Goal: Task Accomplishment & Management: Use online tool/utility

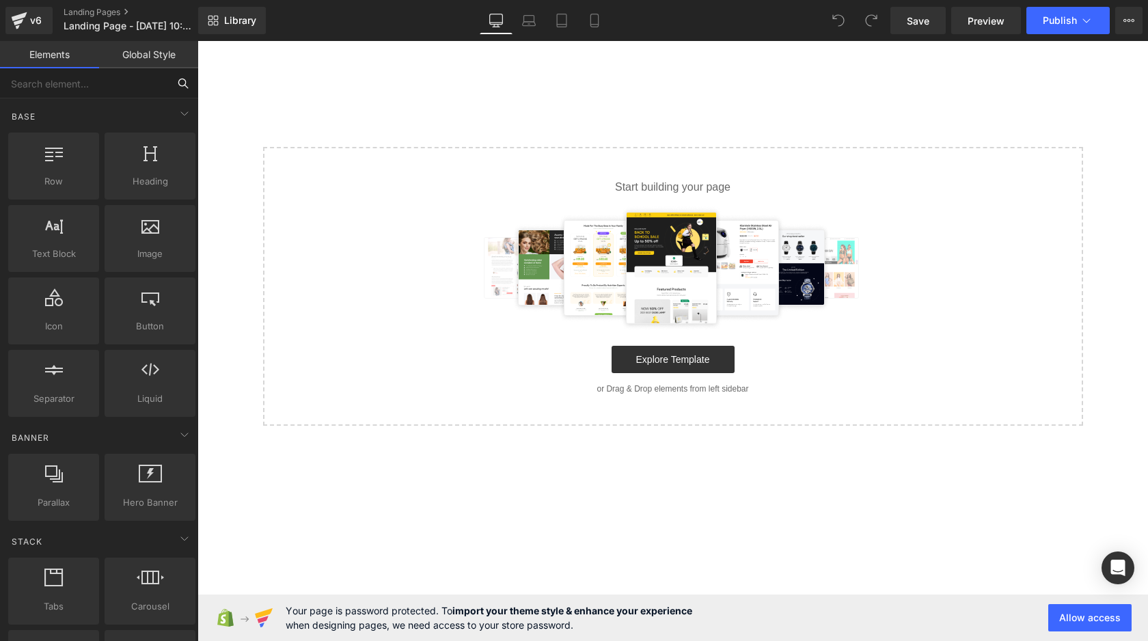
click at [93, 93] on input "text" at bounding box center [84, 83] width 168 height 30
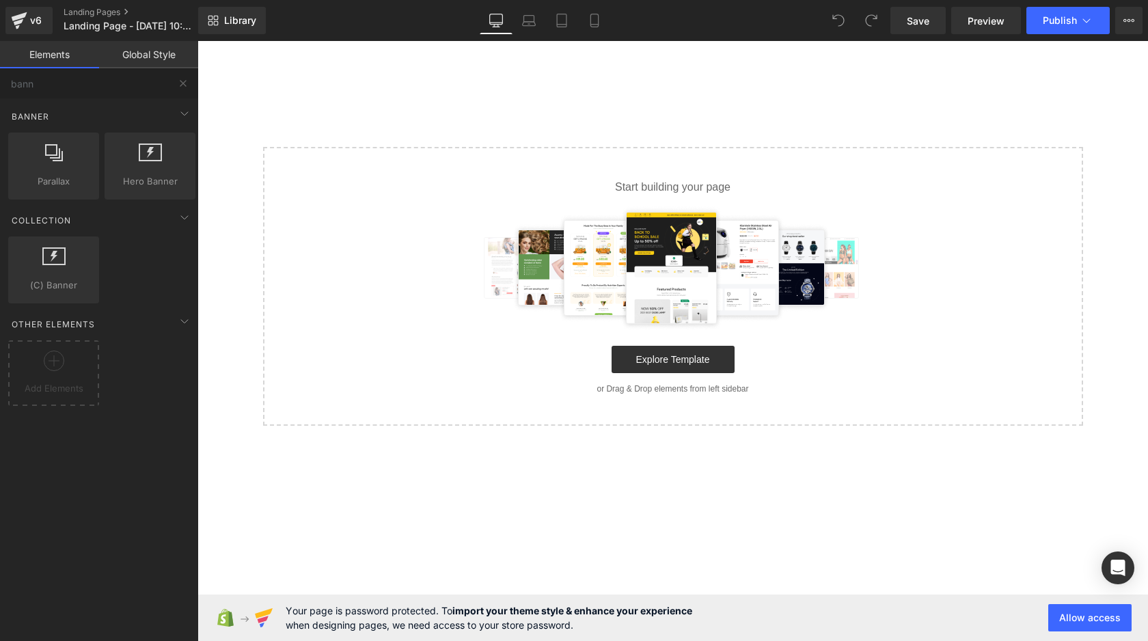
drag, startPoint x: 361, startPoint y: 154, endPoint x: 258, endPoint y: 174, distance: 105.2
drag, startPoint x: 321, startPoint y: 227, endPoint x: 528, endPoint y: 183, distance: 211.7
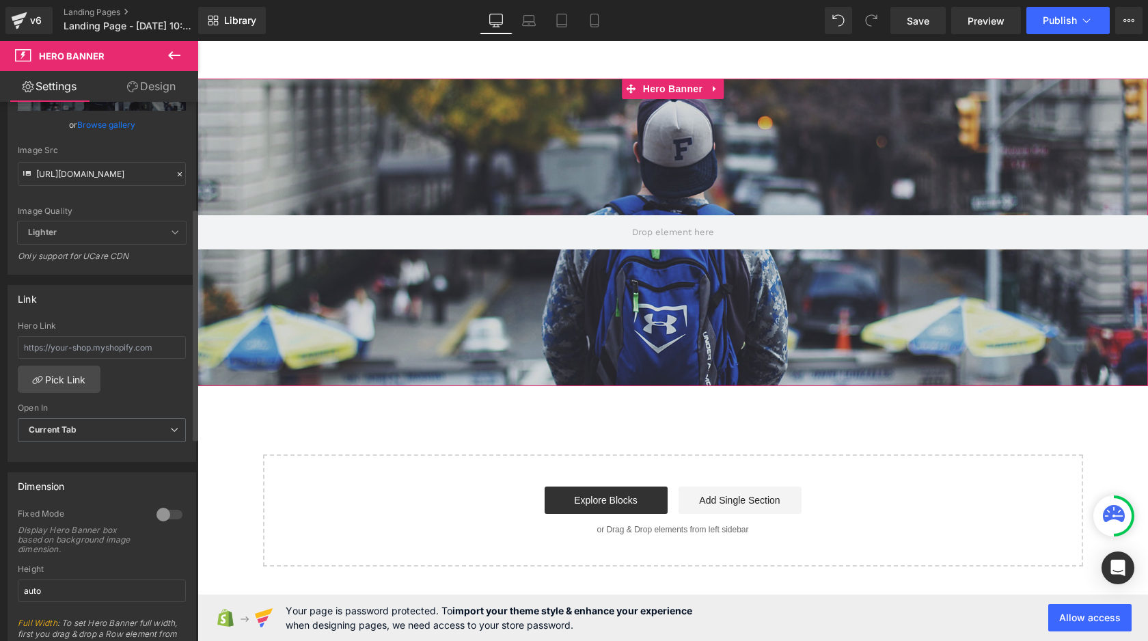
scroll to position [247, 0]
click at [112, 345] on input "text" at bounding box center [102, 343] width 168 height 23
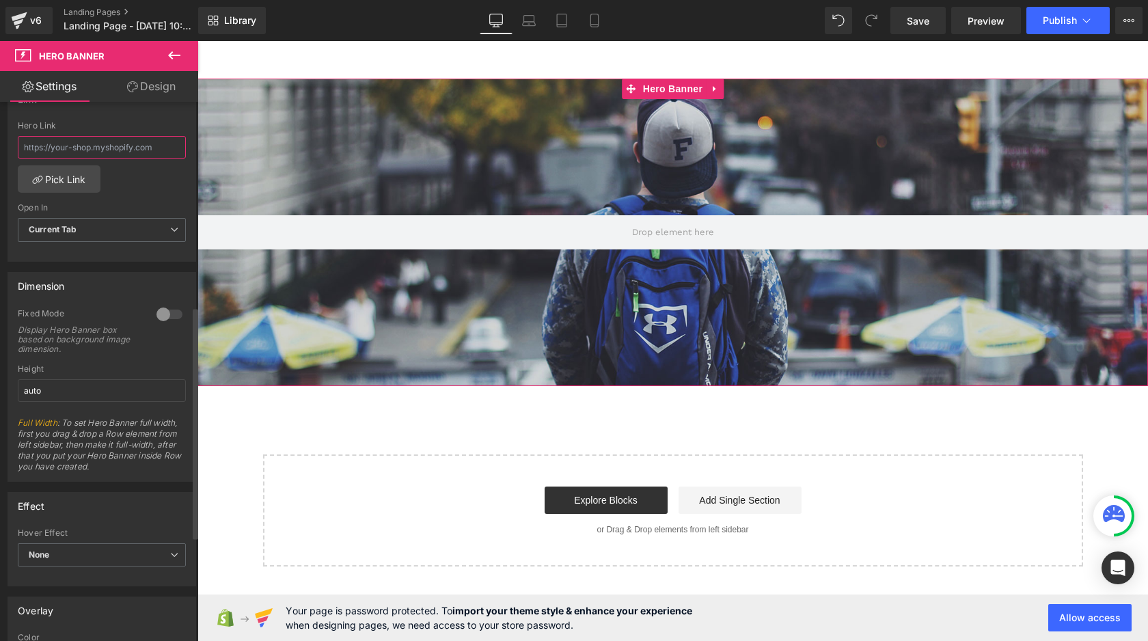
scroll to position [721, 0]
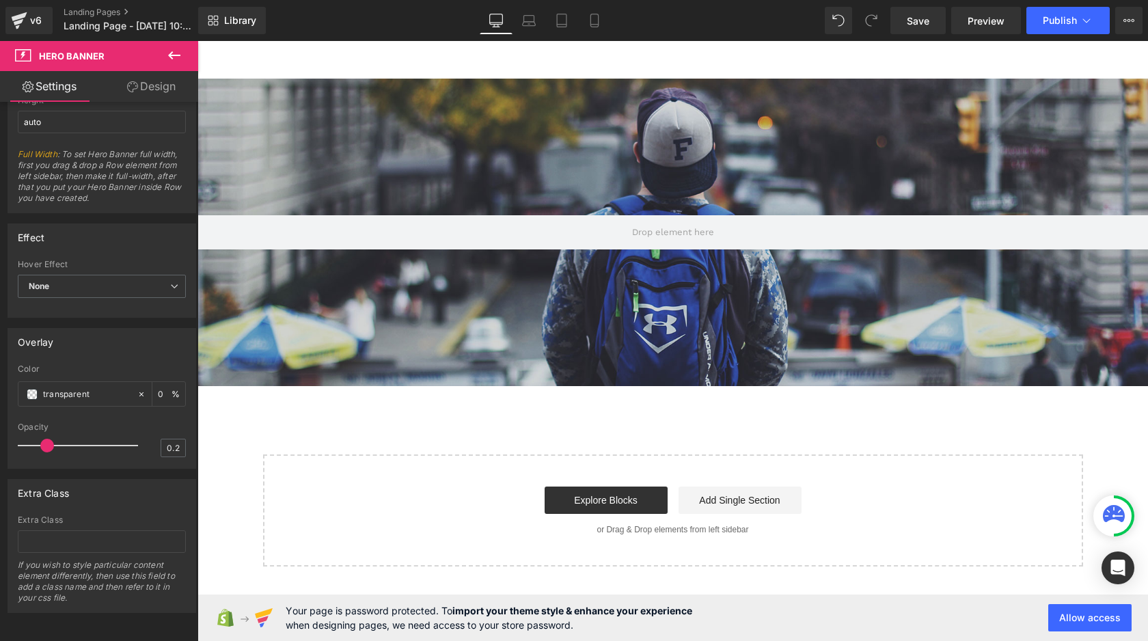
click at [37, 44] on span "Hero Banner" at bounding box center [82, 56] width 137 height 30
click at [176, 62] on icon at bounding box center [174, 55] width 16 height 16
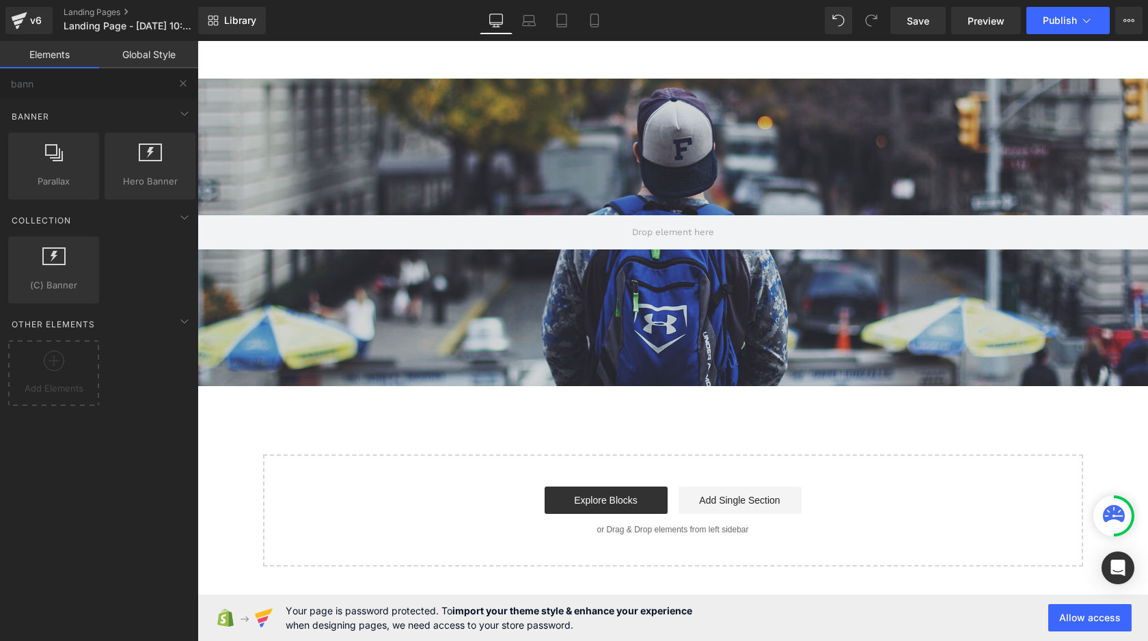
click at [62, 66] on link "Elements" at bounding box center [49, 54] width 99 height 27
click at [61, 81] on input "bann" at bounding box center [84, 83] width 168 height 30
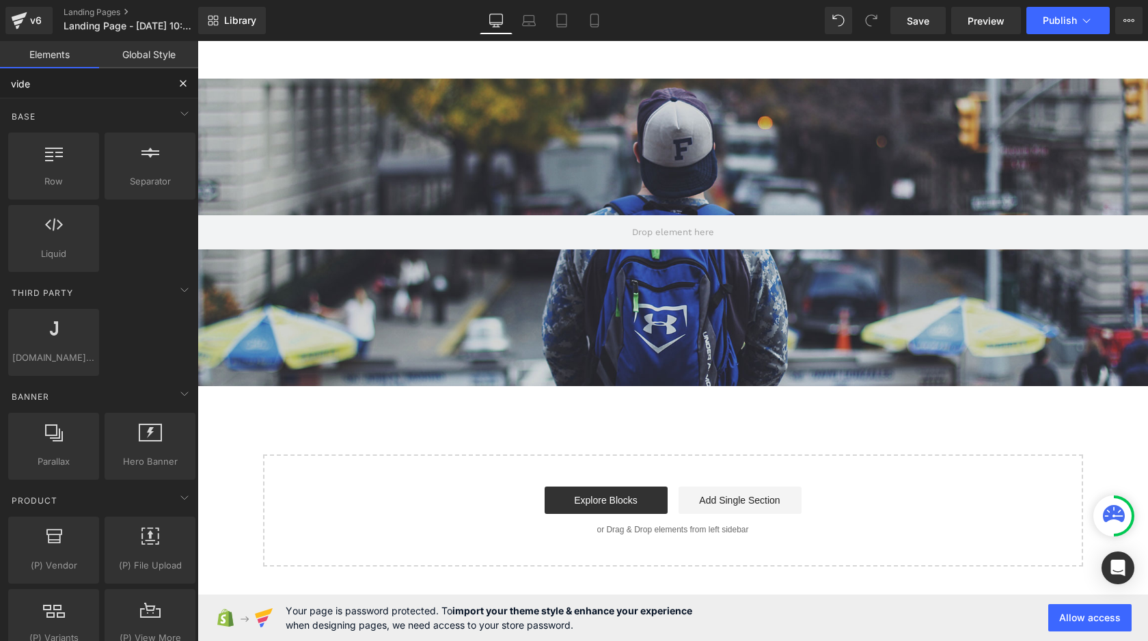
type input "video"
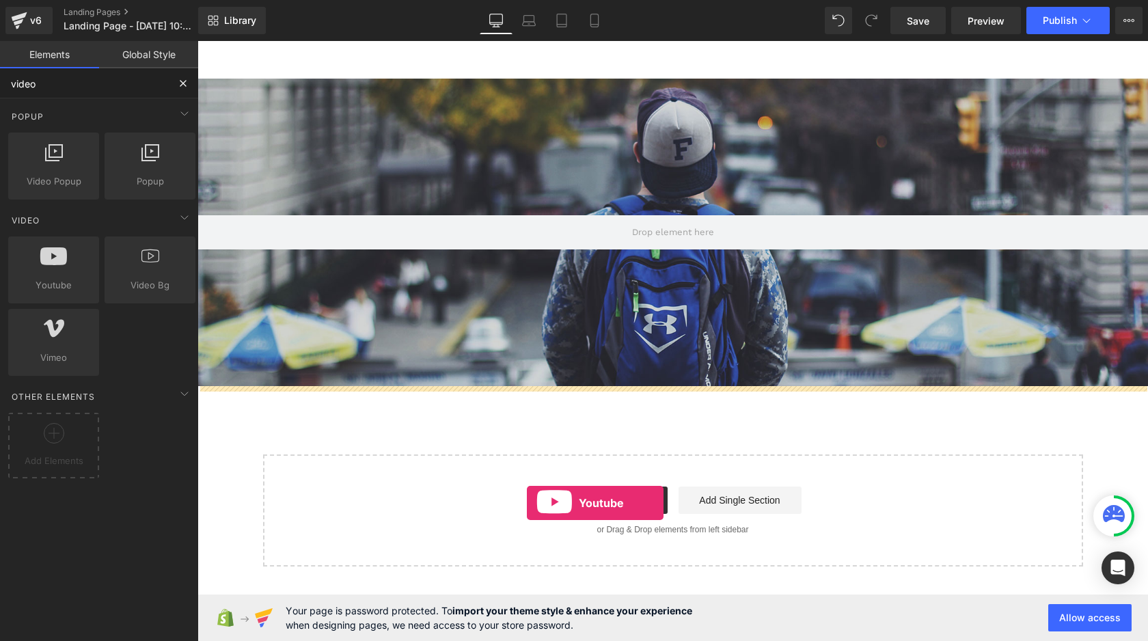
drag, startPoint x: 250, startPoint y: 314, endPoint x: 527, endPoint y: 502, distance: 335.0
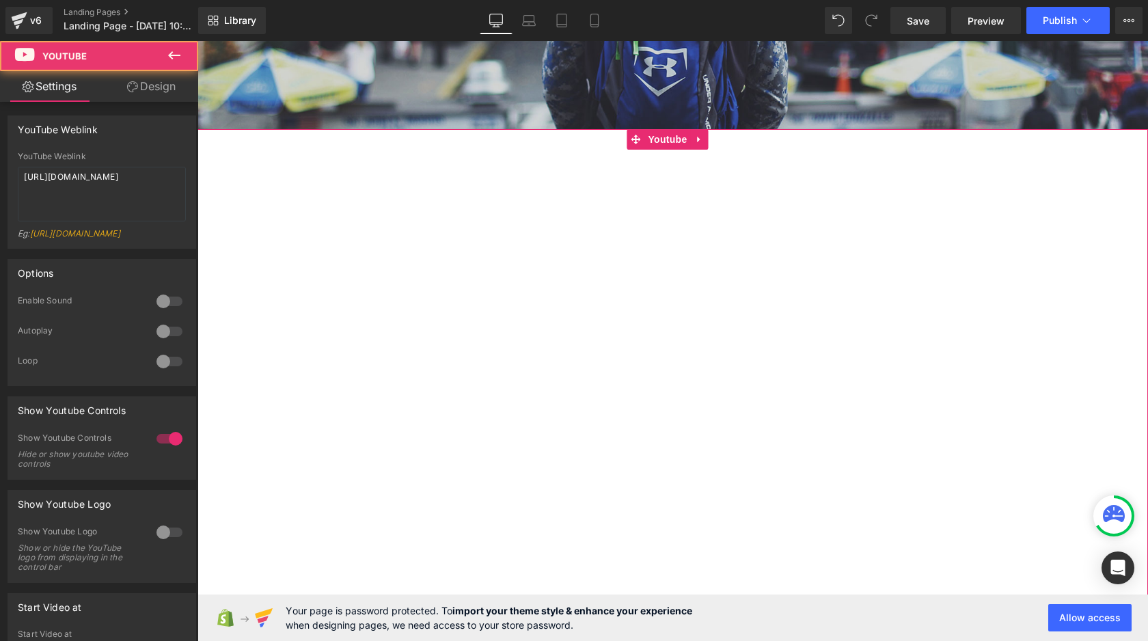
scroll to position [475, 0]
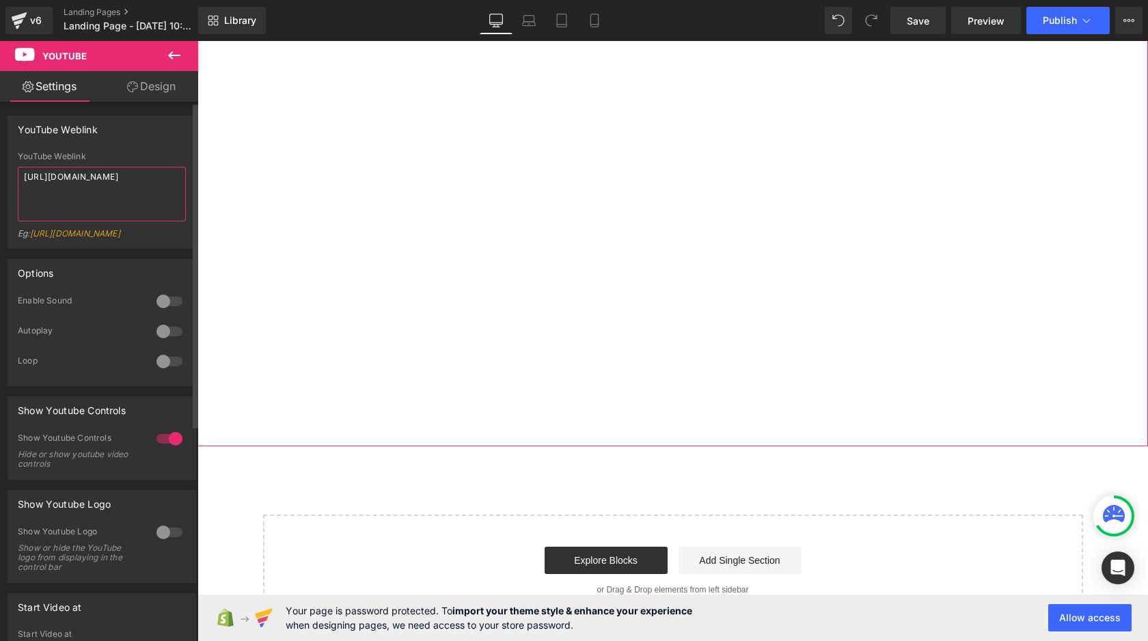
click at [133, 204] on textarea "[URL][DOMAIN_NAME]" at bounding box center [102, 194] width 168 height 55
paste textarea "MaHyd8yy47g"
type textarea "[URL][DOMAIN_NAME]"
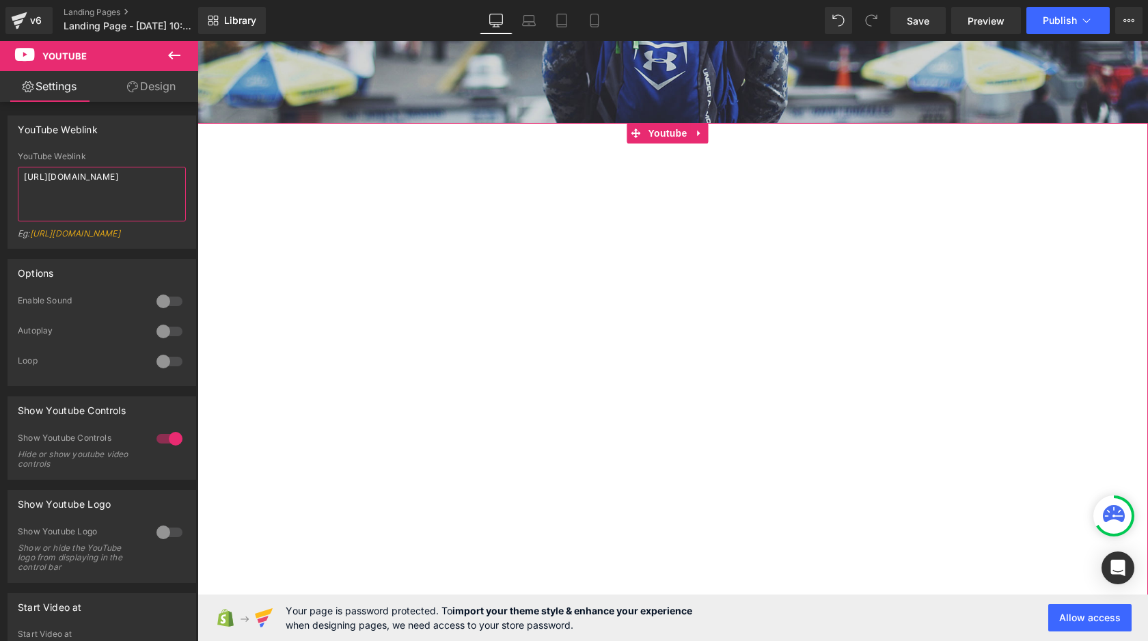
scroll to position [290, 0]
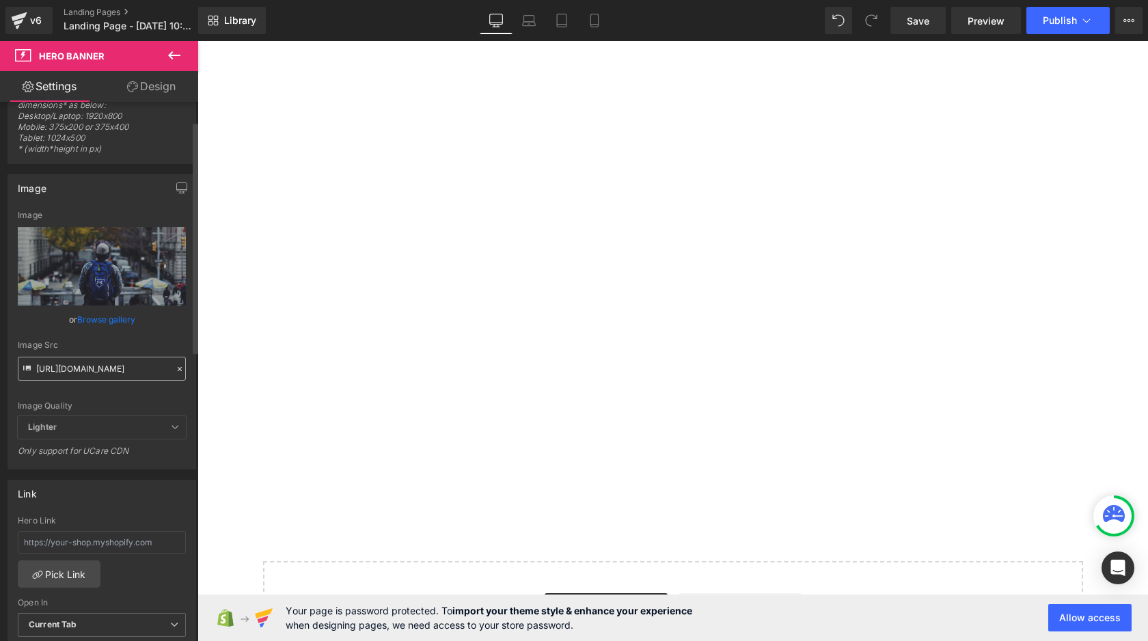
scroll to position [53, 0]
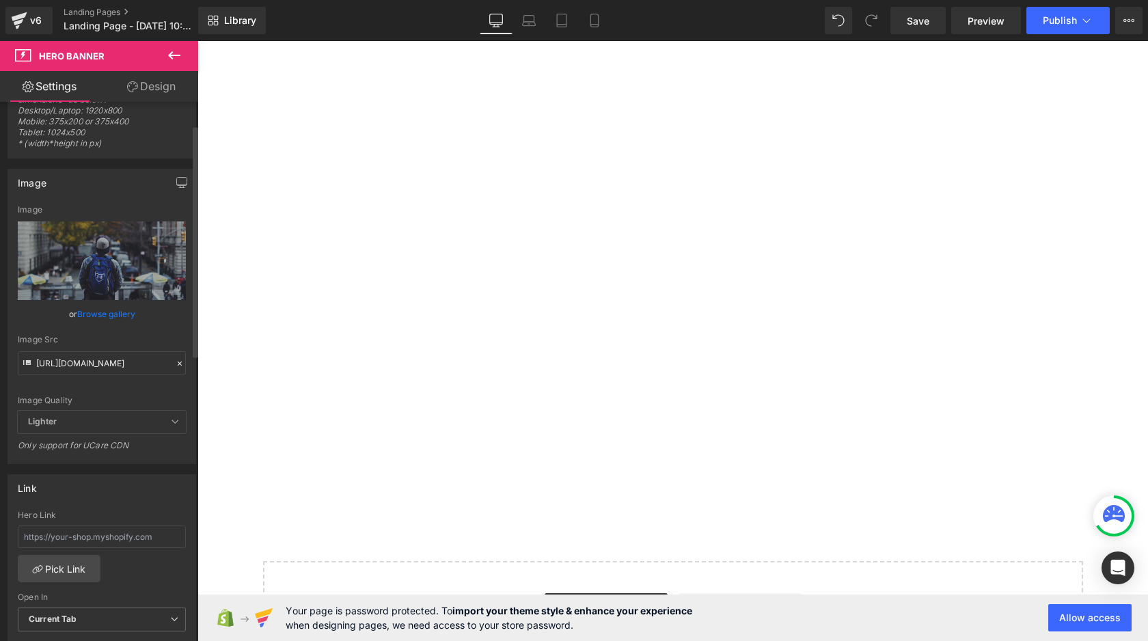
click at [135, 421] on span "Lighter" at bounding box center [102, 422] width 168 height 23
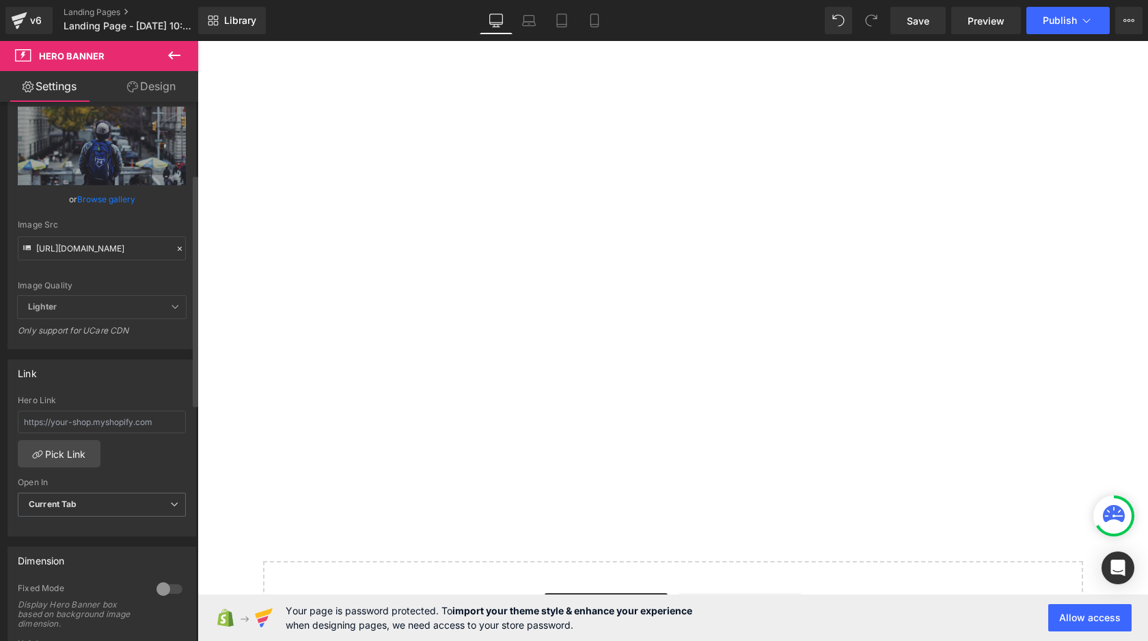
scroll to position [0, 0]
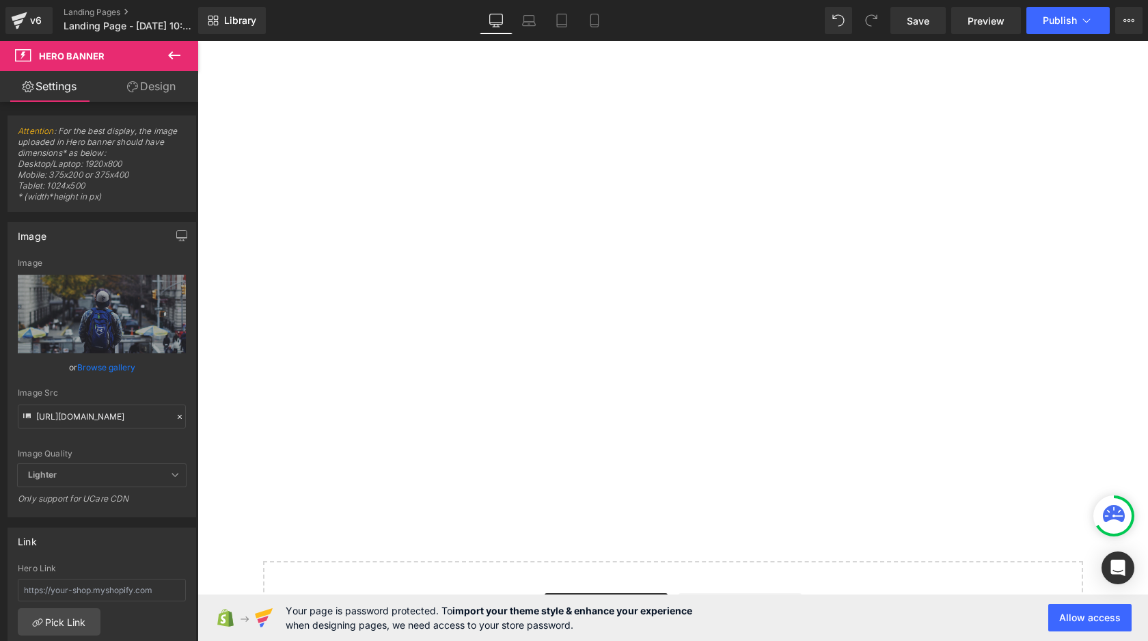
click at [135, 81] on icon at bounding box center [132, 86] width 11 height 11
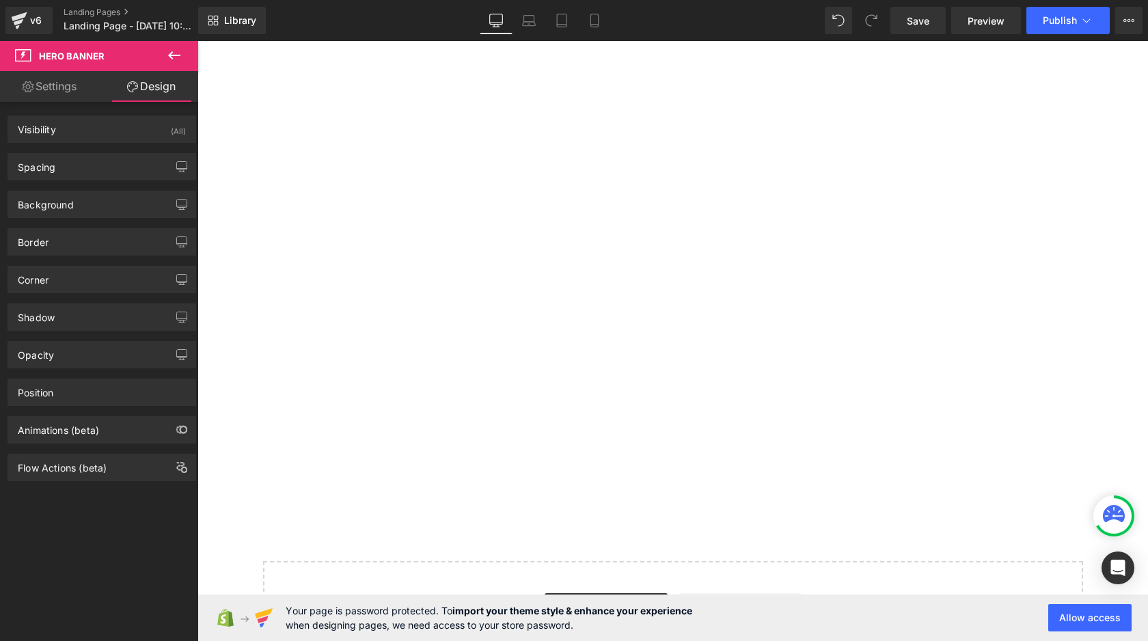
click at [75, 85] on link "Settings" at bounding box center [49, 86] width 99 height 31
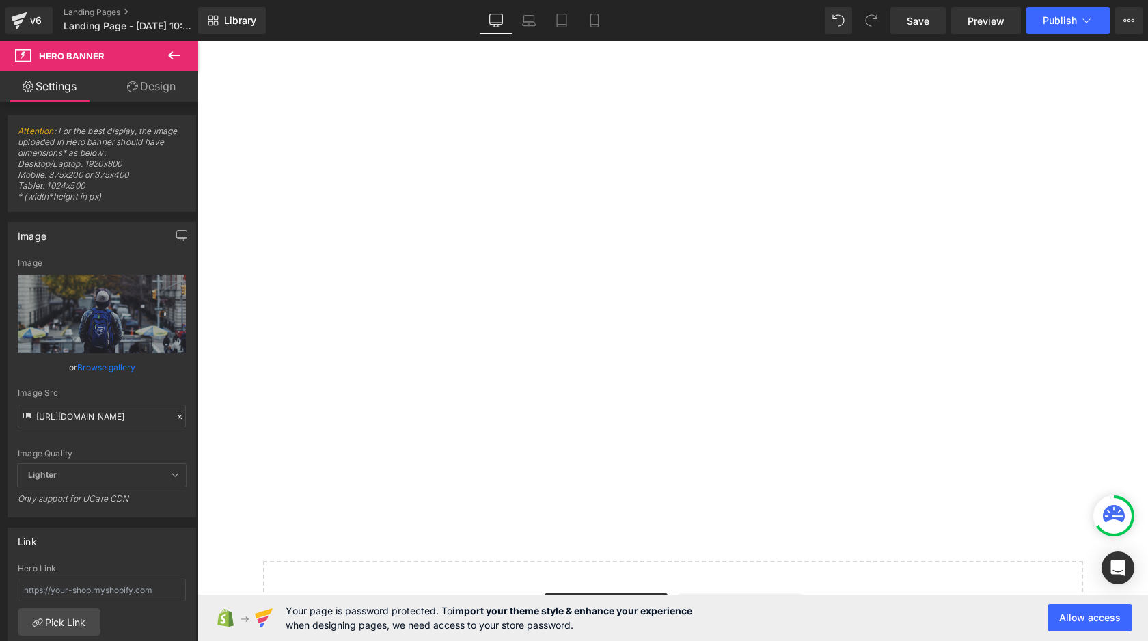
click at [187, 63] on button at bounding box center [174, 56] width 48 height 30
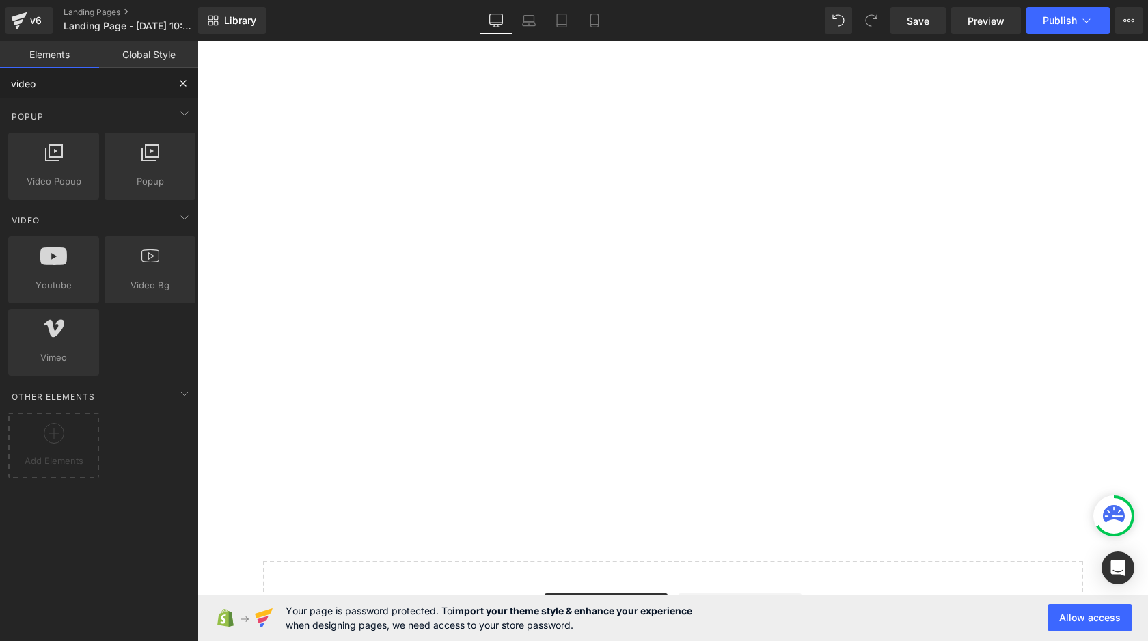
click at [96, 79] on input "video" at bounding box center [84, 83] width 168 height 30
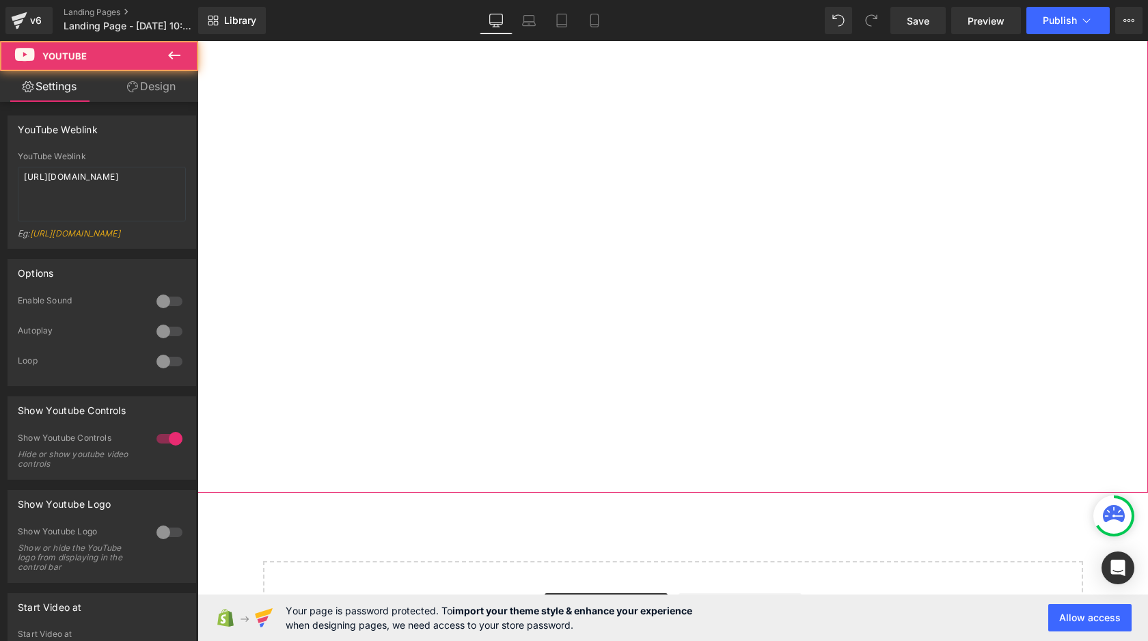
click at [251, 127] on div at bounding box center [673, 225] width 951 height 535
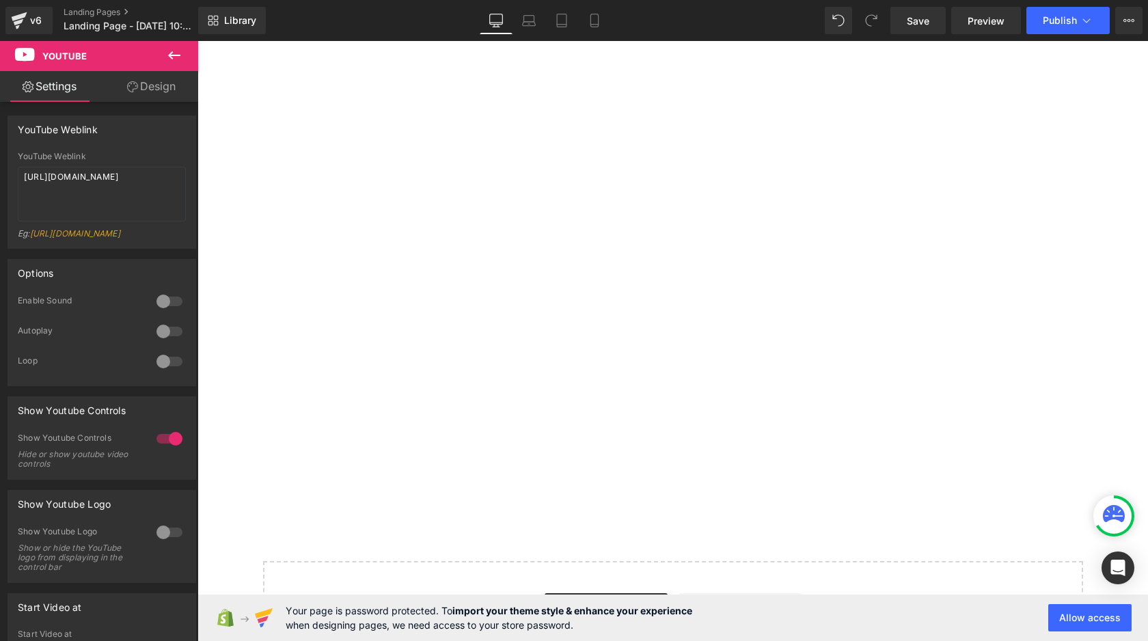
click at [175, 64] on button at bounding box center [174, 56] width 48 height 30
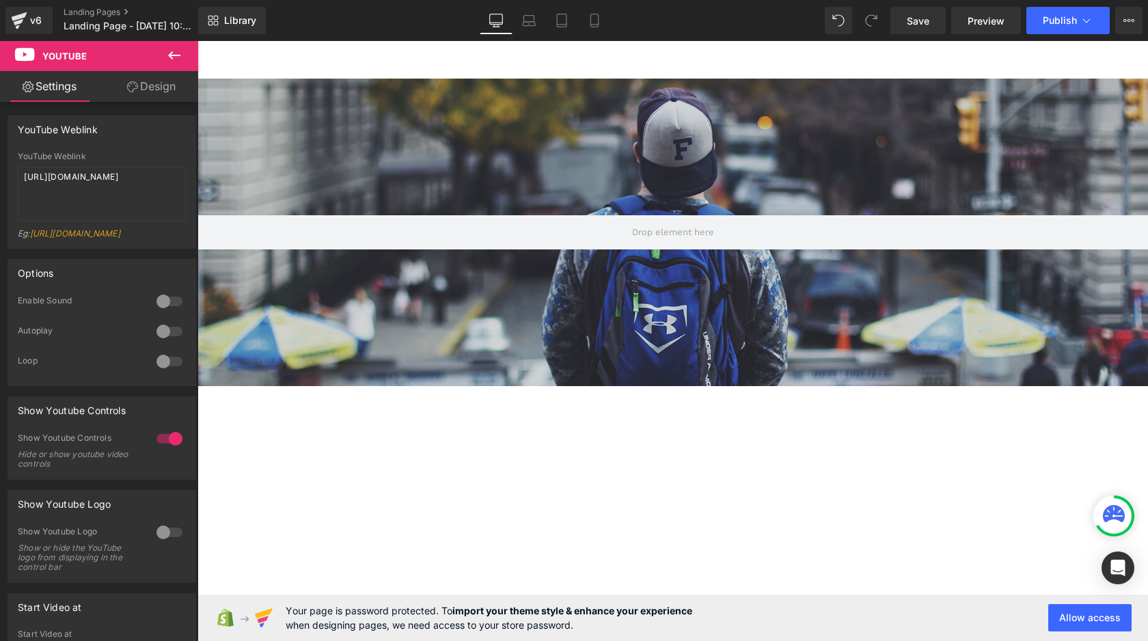
click at [189, 47] on button at bounding box center [174, 56] width 48 height 30
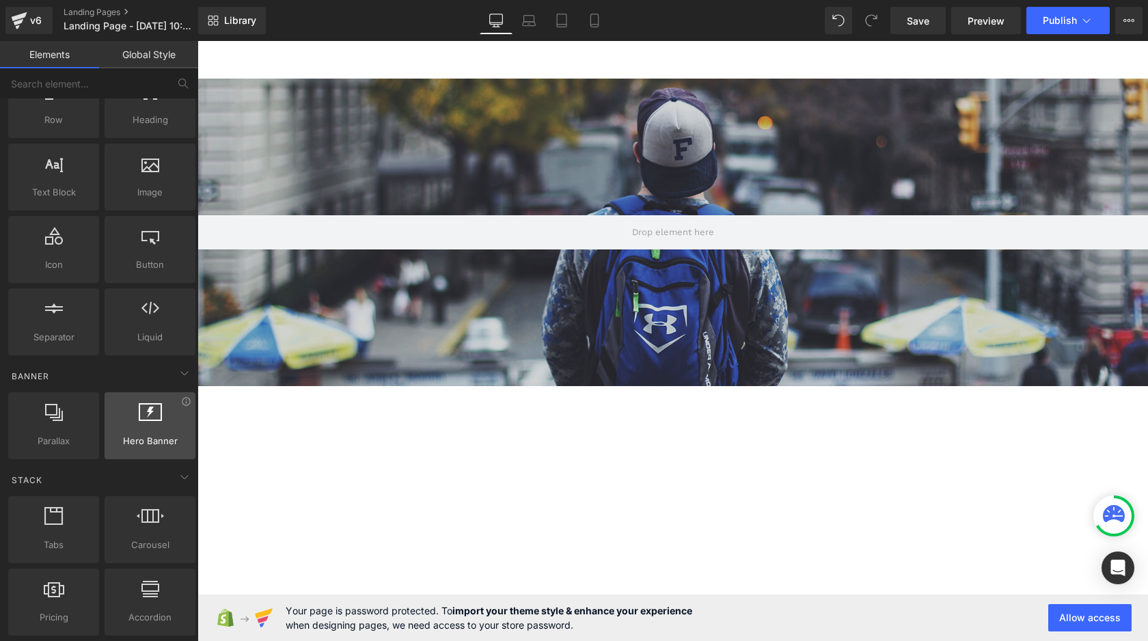
scroll to position [137, 0]
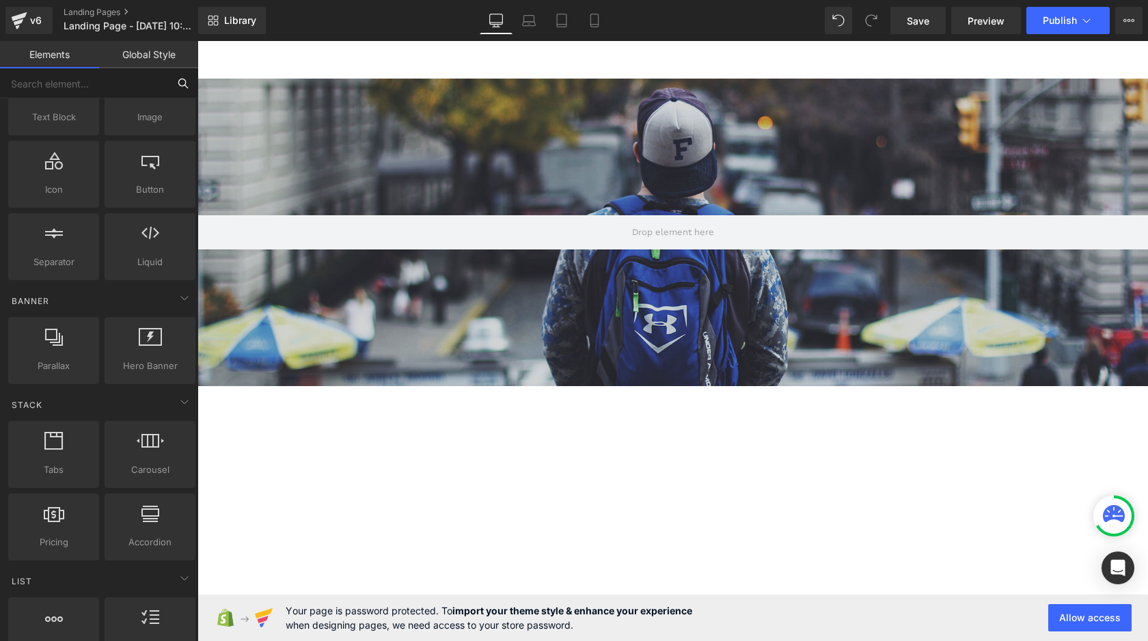
click at [77, 78] on input "text" at bounding box center [84, 83] width 168 height 30
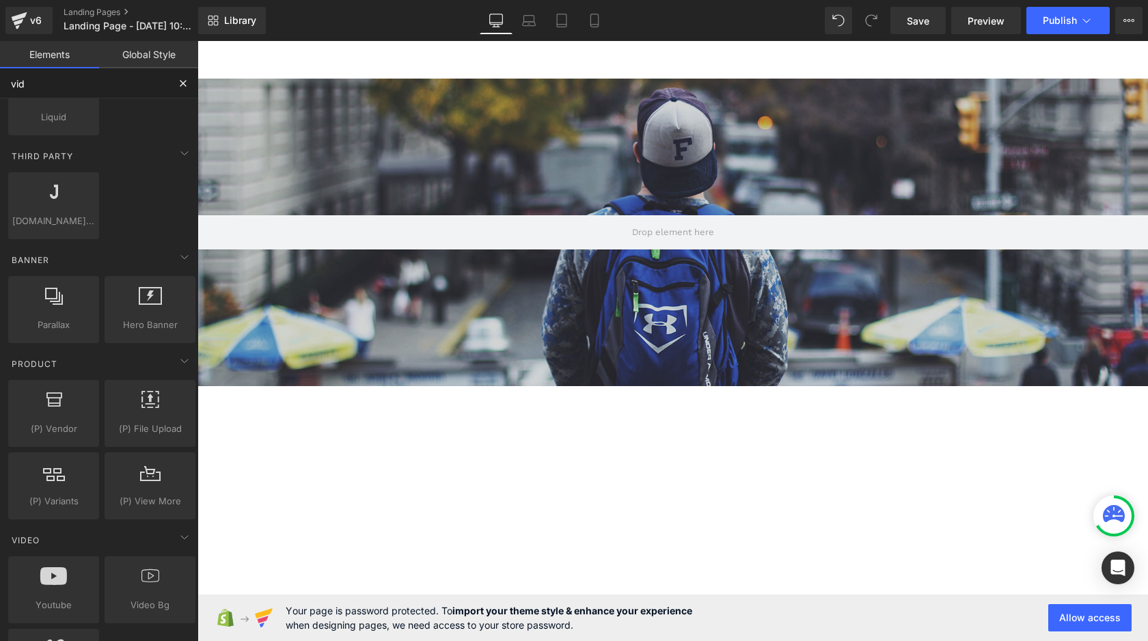
scroll to position [161, 0]
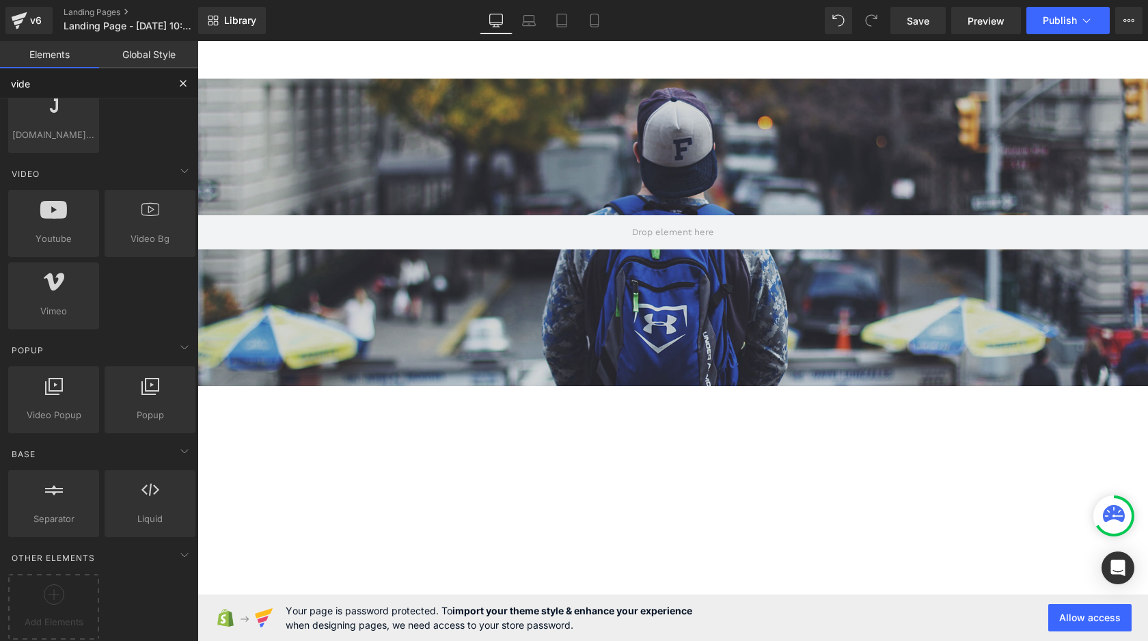
type input "video"
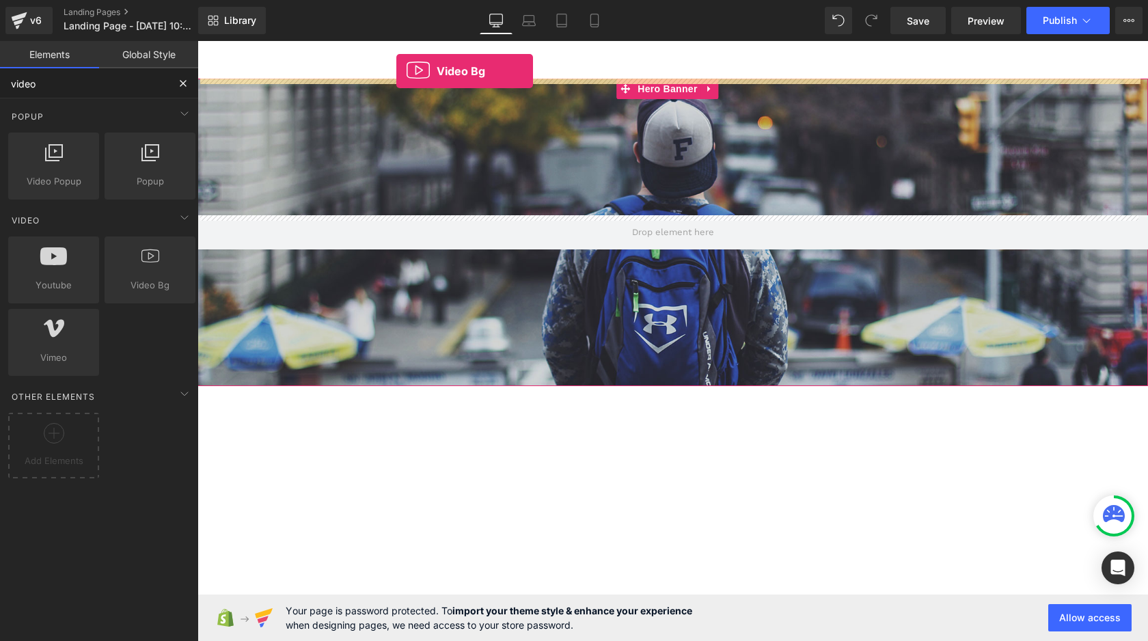
drag, startPoint x: 348, startPoint y: 310, endPoint x: 396, endPoint y: 71, distance: 244.1
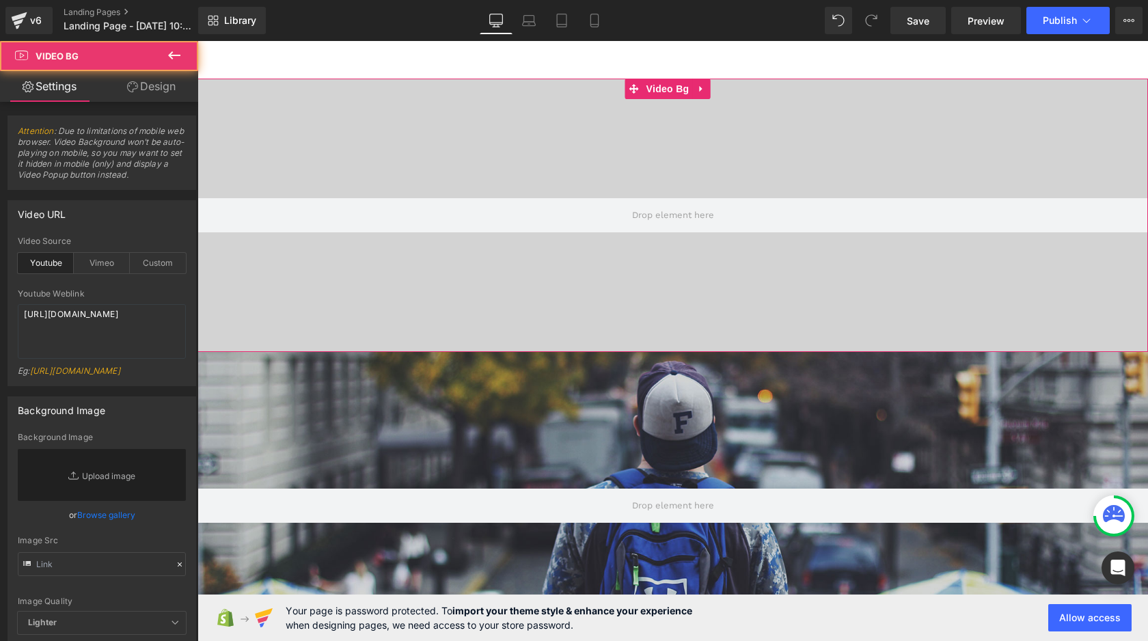
click at [249, 268] on div at bounding box center [673, 215] width 951 height 273
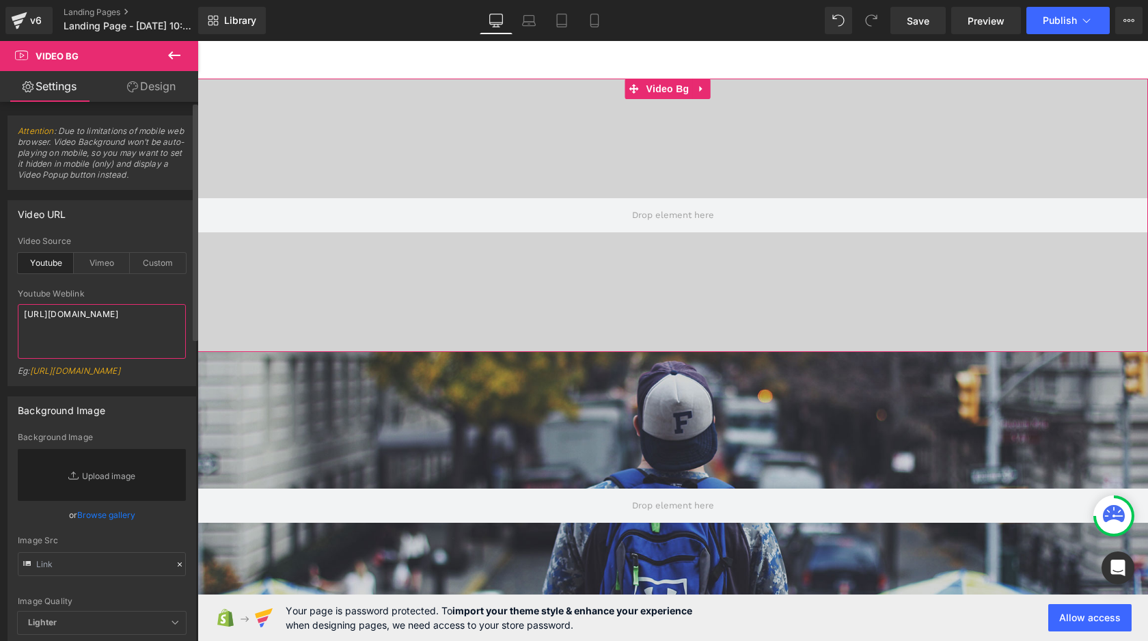
click at [96, 316] on textarea "[URL][DOMAIN_NAME]" at bounding box center [102, 331] width 168 height 55
paste textarea "MaHyd8yy47g"
type textarea "[URL][DOMAIN_NAME]"
click at [120, 386] on div "Eg: [URL][DOMAIN_NAME]" at bounding box center [102, 376] width 168 height 20
click at [392, 295] on div at bounding box center [673, 215] width 951 height 273
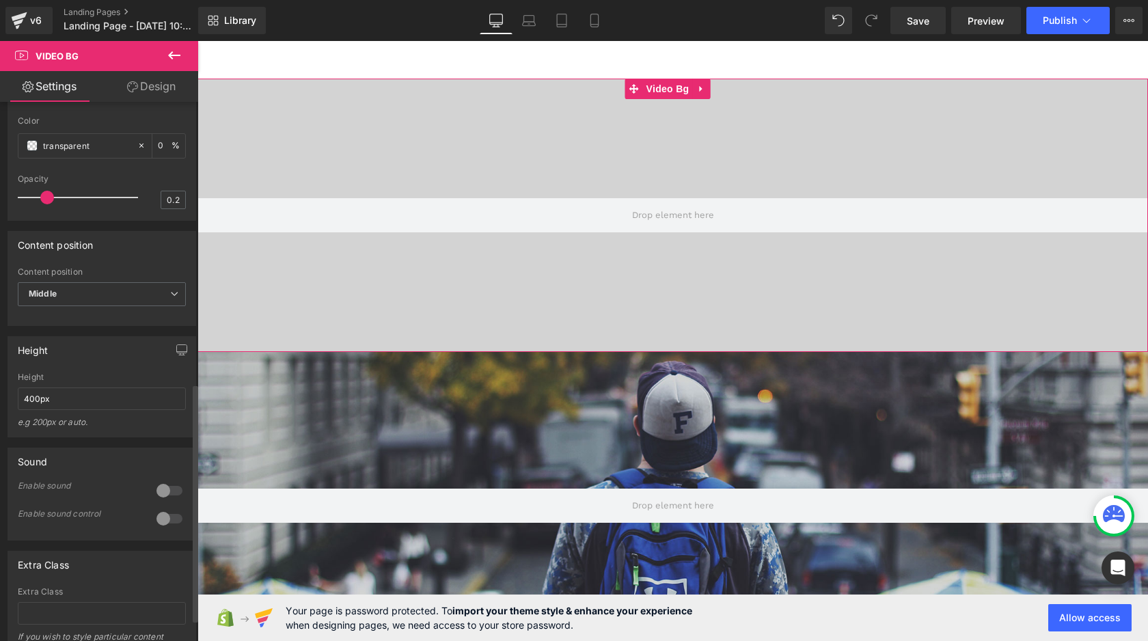
scroll to position [655, 0]
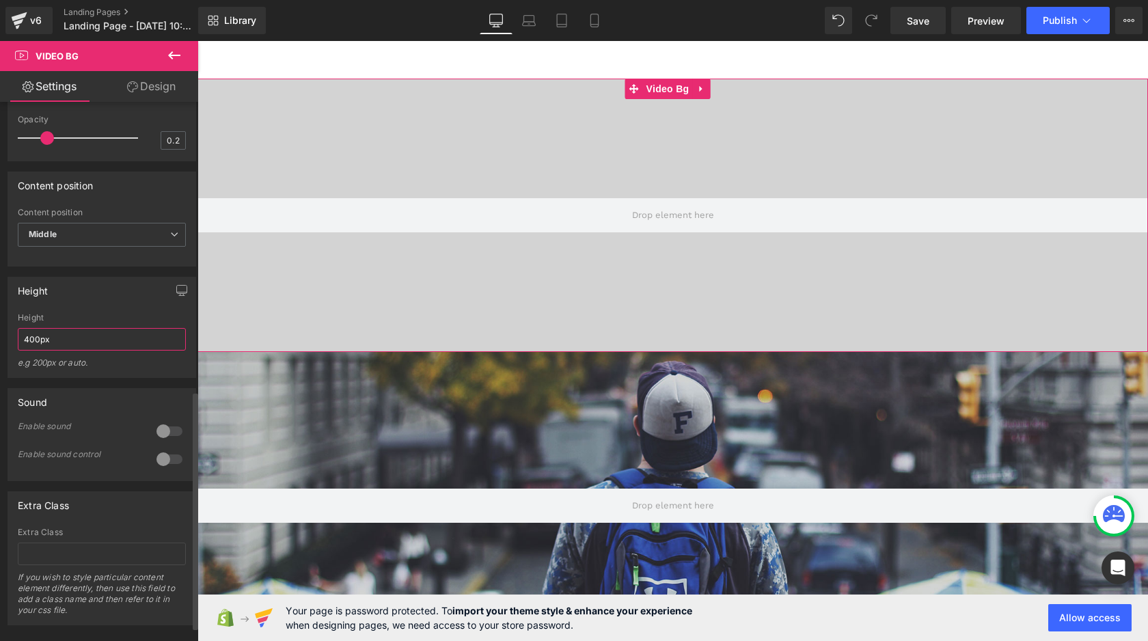
click at [105, 339] on input "400px" at bounding box center [102, 339] width 168 height 23
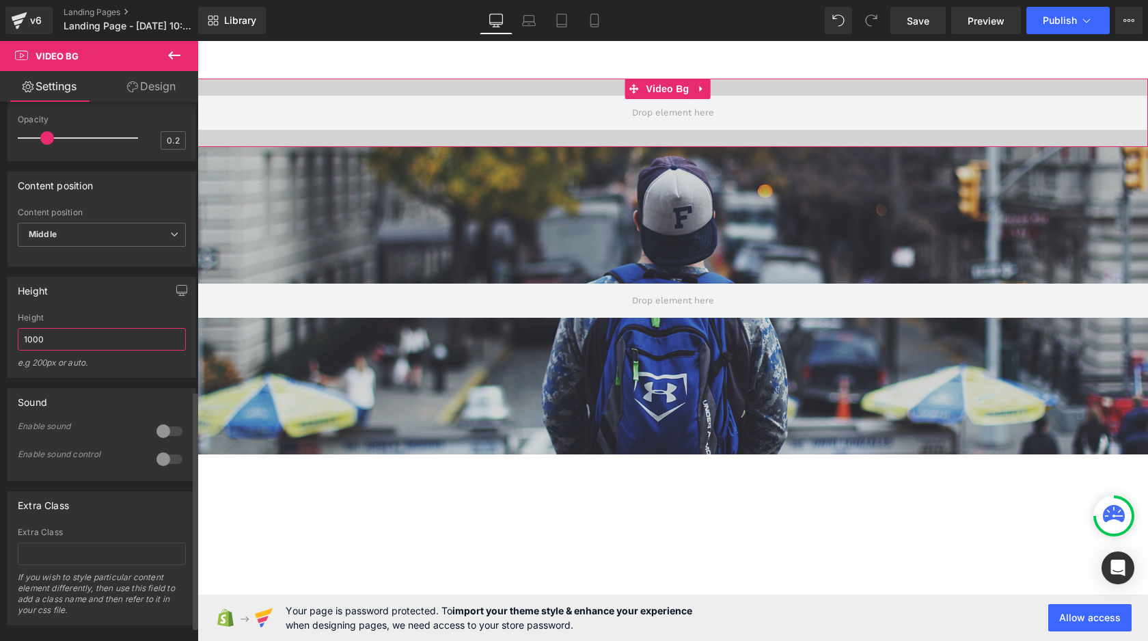
click at [100, 351] on input "1000" at bounding box center [102, 339] width 168 height 23
click at [102, 351] on input "200" at bounding box center [102, 339] width 168 height 23
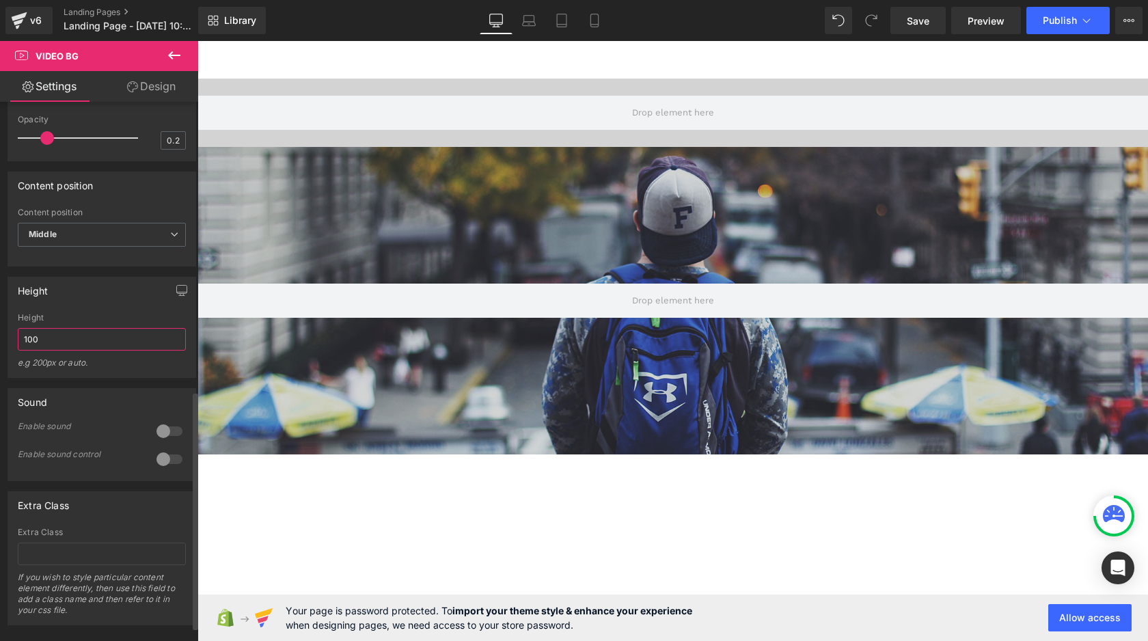
type input "100"
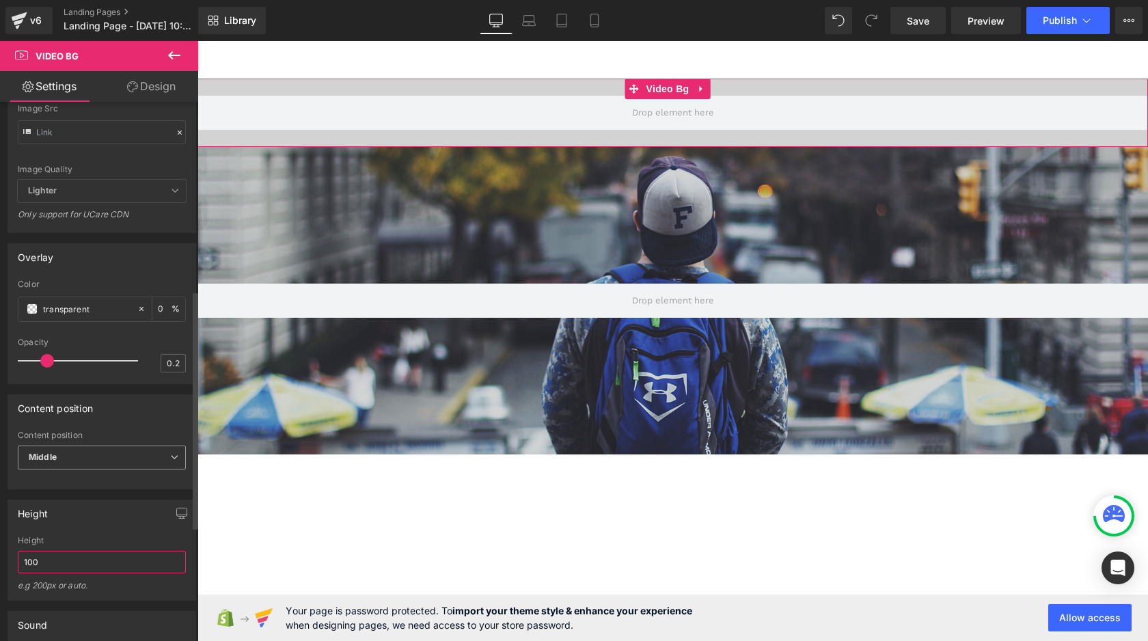
scroll to position [446, 0]
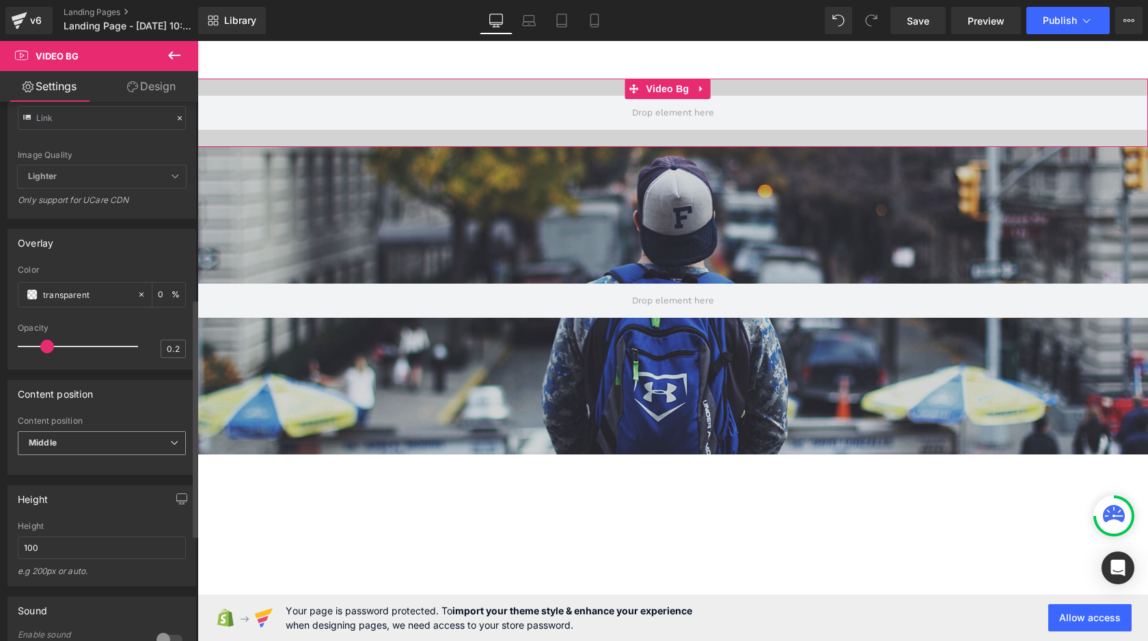
click at [80, 455] on span "Middle" at bounding box center [102, 443] width 168 height 24
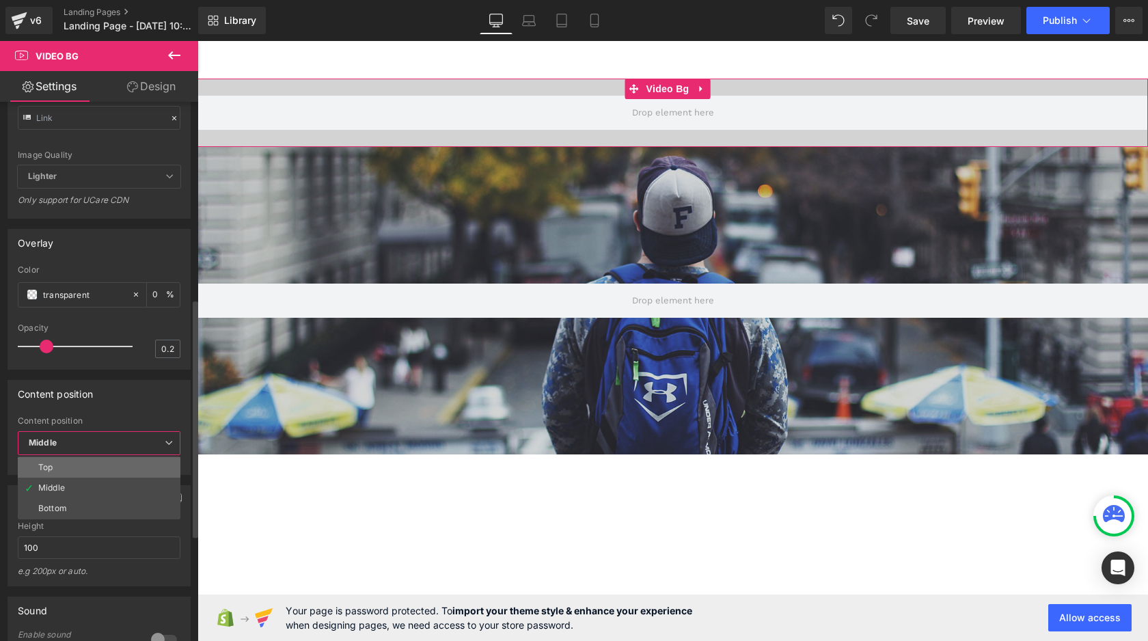
click at [90, 478] on li "Top" at bounding box center [99, 467] width 163 height 21
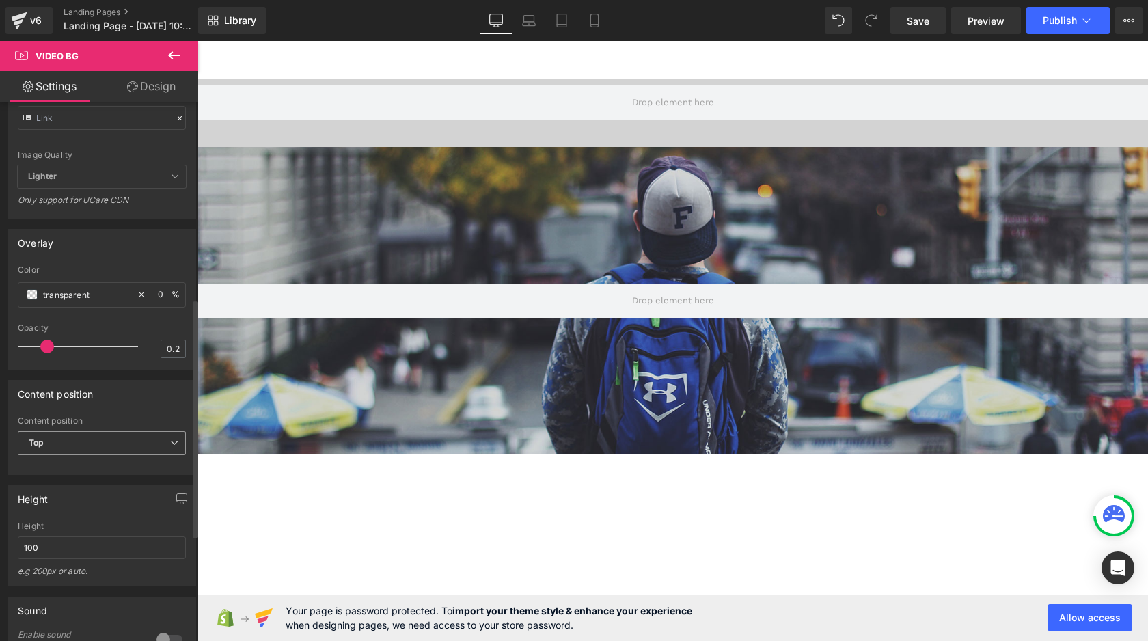
click at [118, 443] on span "Top" at bounding box center [102, 443] width 168 height 24
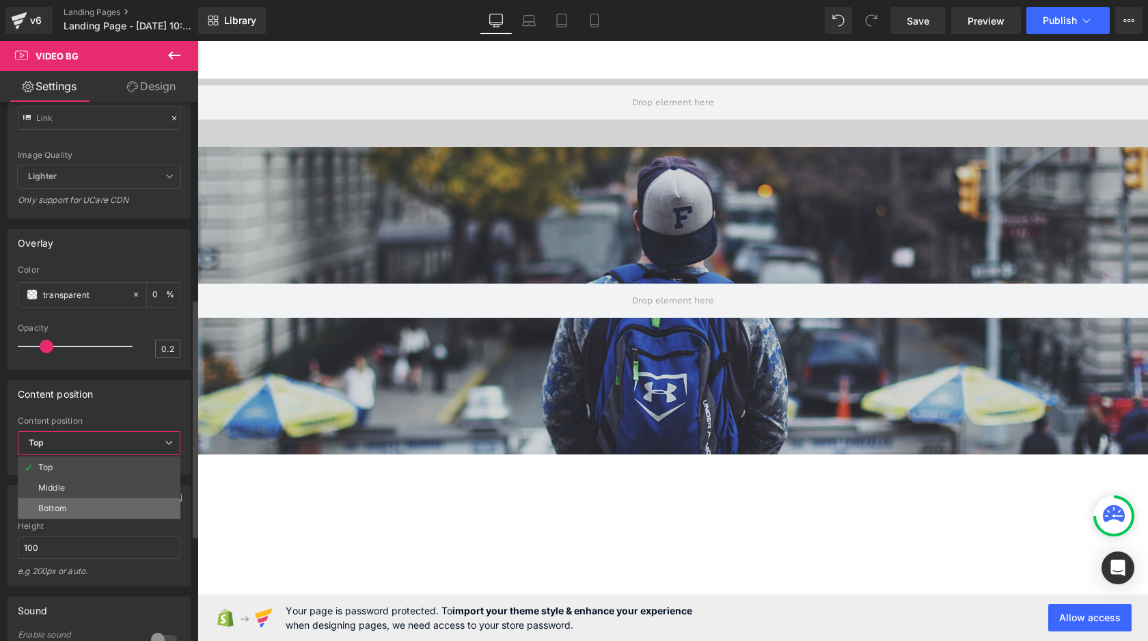
click at [107, 511] on li "Bottom" at bounding box center [99, 508] width 163 height 21
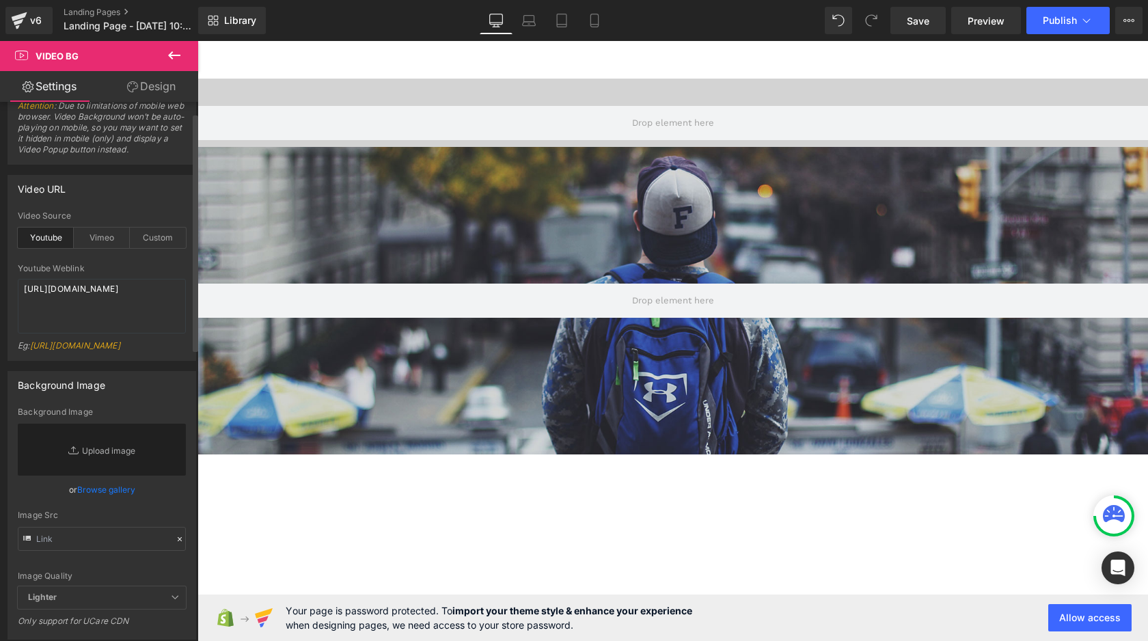
scroll to position [0, 0]
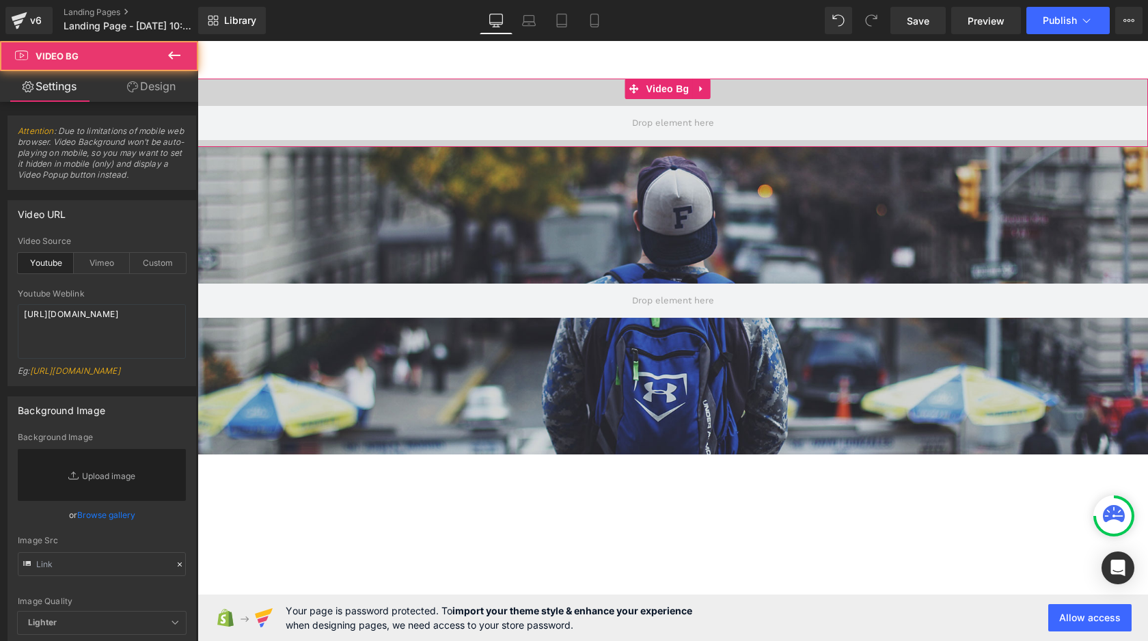
click at [300, 87] on div at bounding box center [673, 113] width 951 height 68
click at [695, 80] on link at bounding box center [701, 89] width 18 height 21
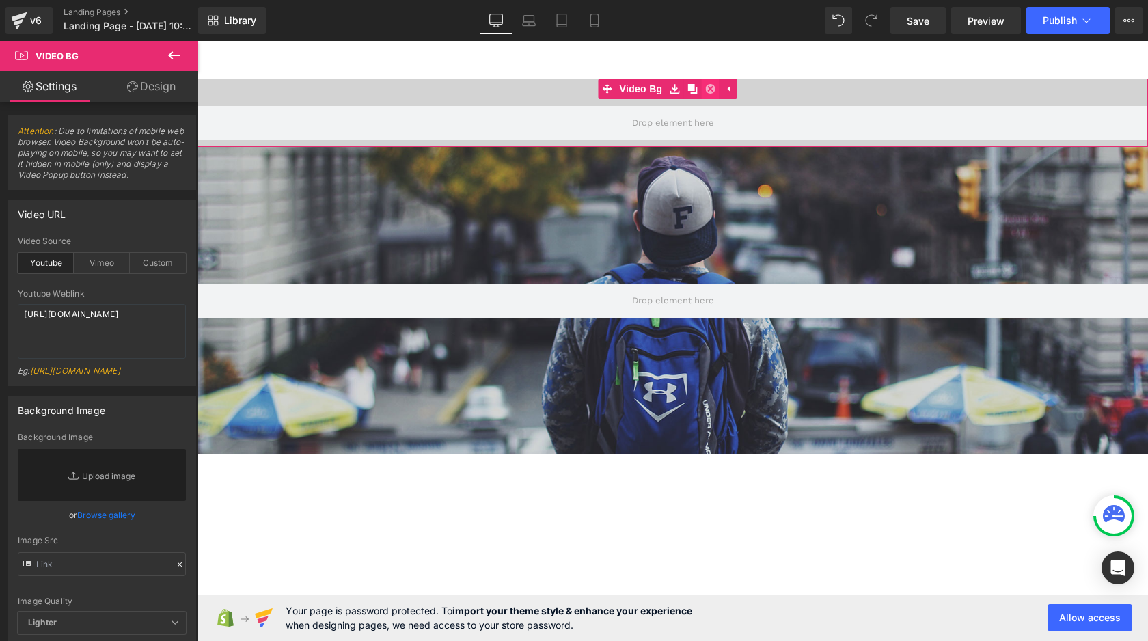
click at [712, 90] on icon at bounding box center [710, 89] width 10 height 10
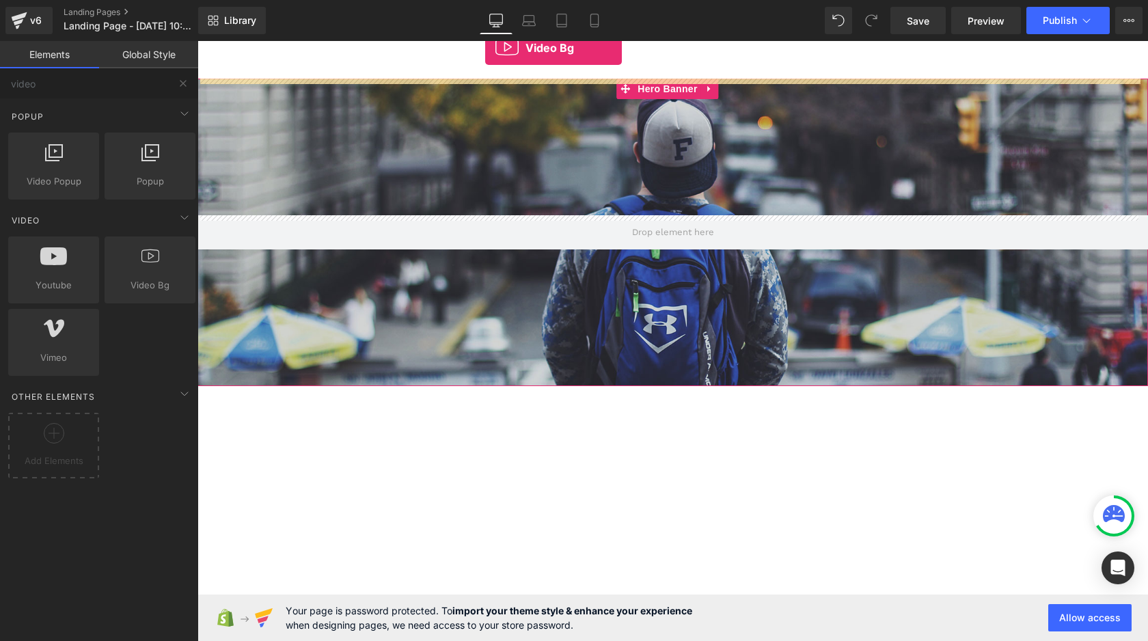
drag, startPoint x: 345, startPoint y: 304, endPoint x: 485, endPoint y: 48, distance: 292.2
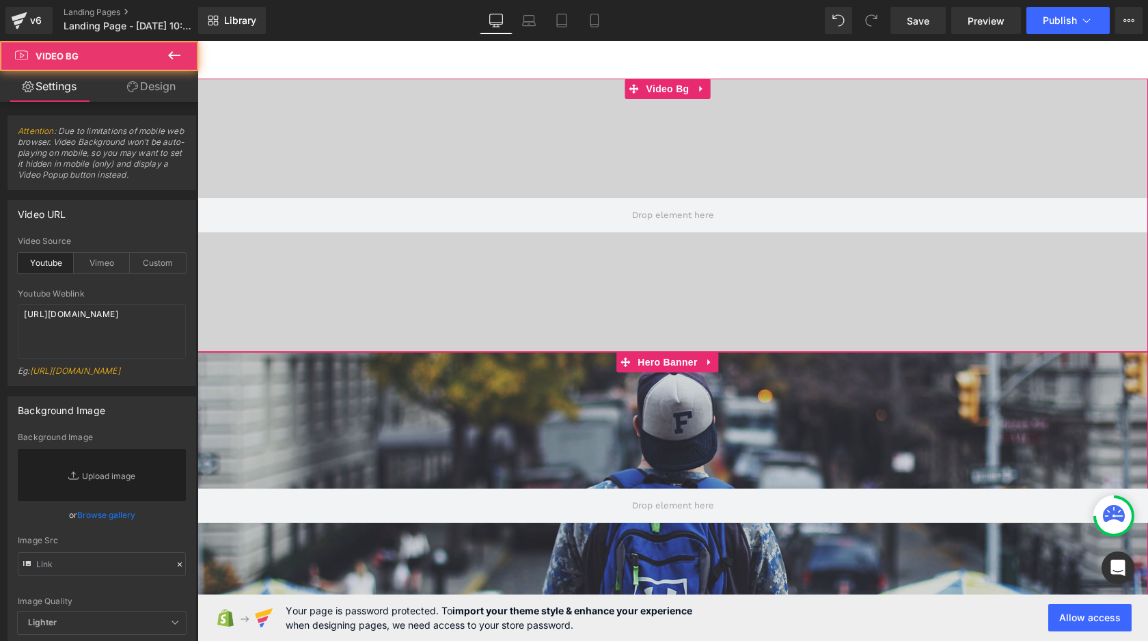
click at [258, 311] on div at bounding box center [673, 215] width 951 height 273
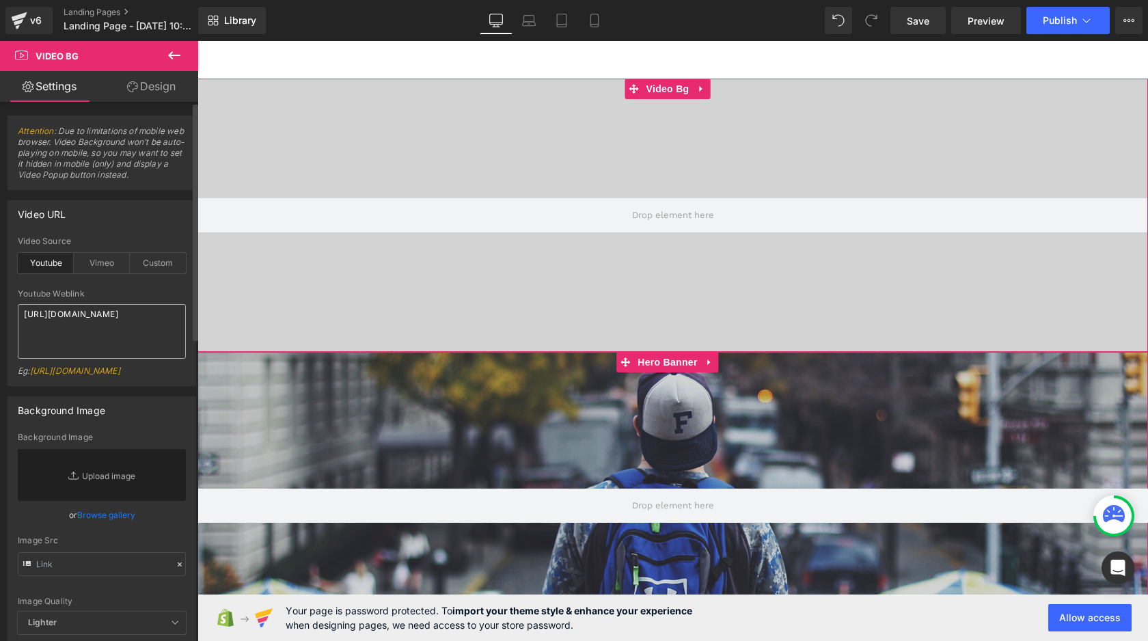
scroll to position [55, 0]
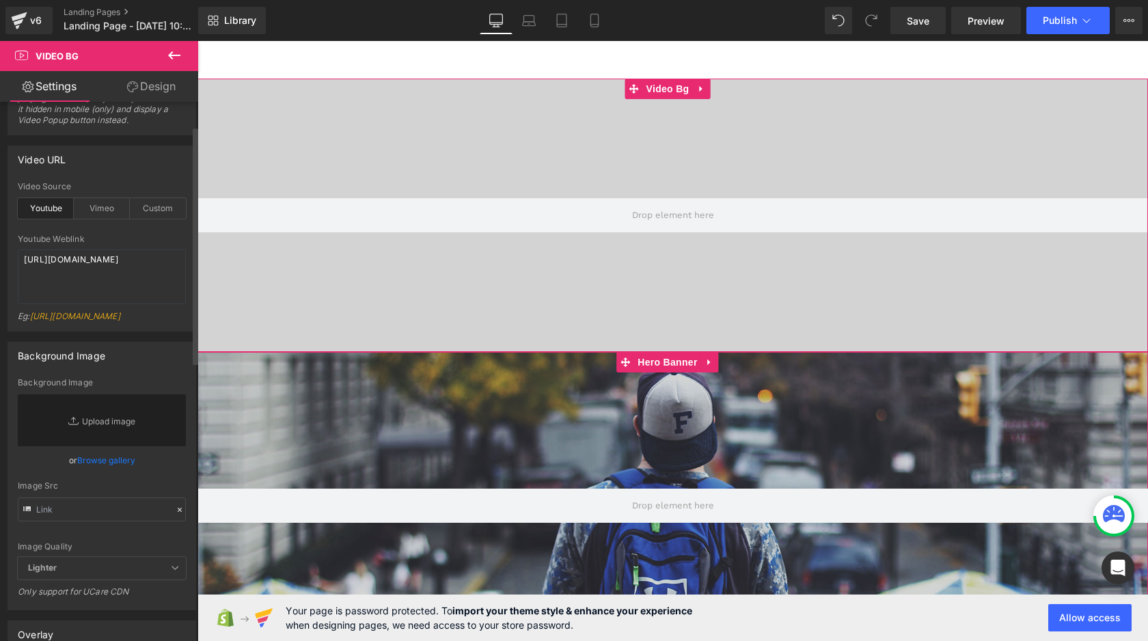
click at [110, 239] on div "Youtube Weblink" at bounding box center [102, 239] width 168 height 10
click at [107, 288] on textarea "[URL][DOMAIN_NAME]" at bounding box center [102, 277] width 168 height 55
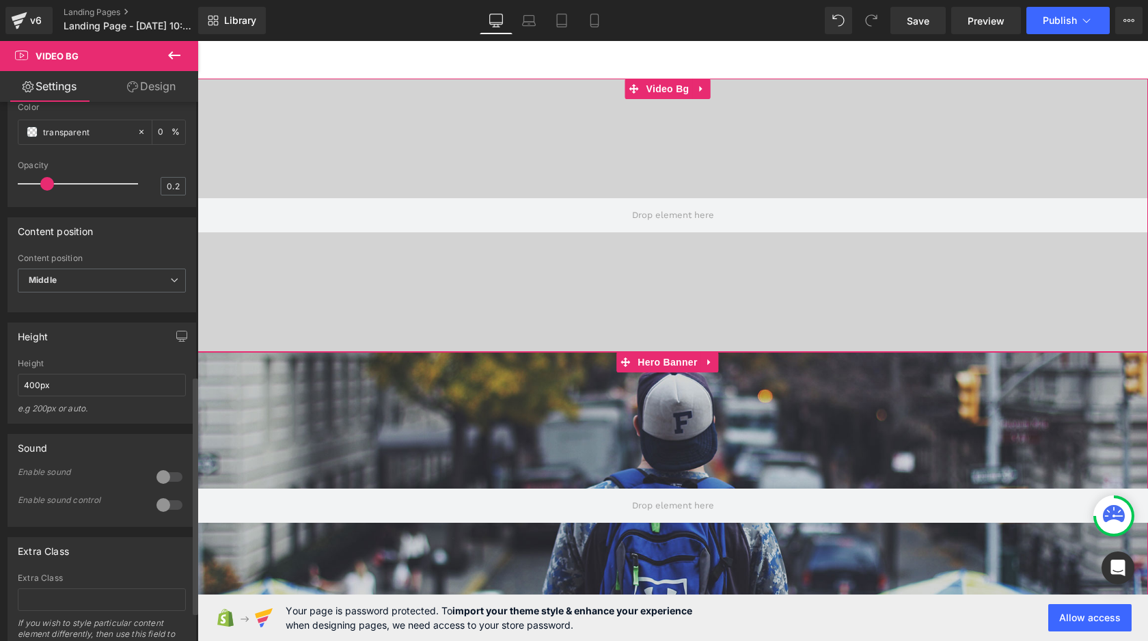
scroll to position [630, 0]
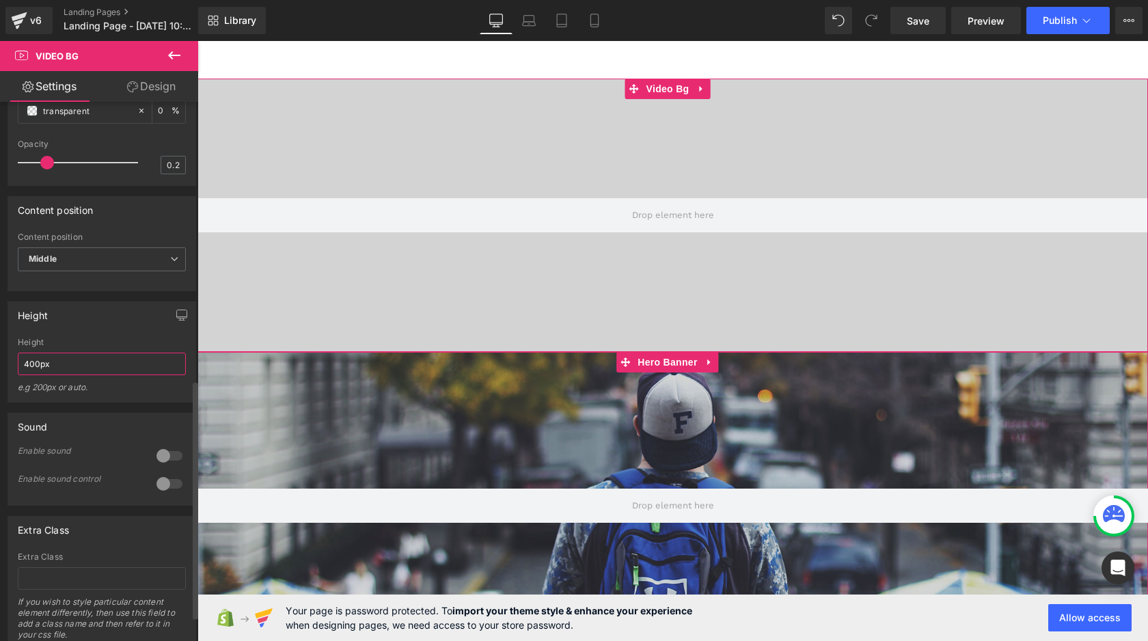
click at [74, 374] on input "400px" at bounding box center [102, 364] width 168 height 23
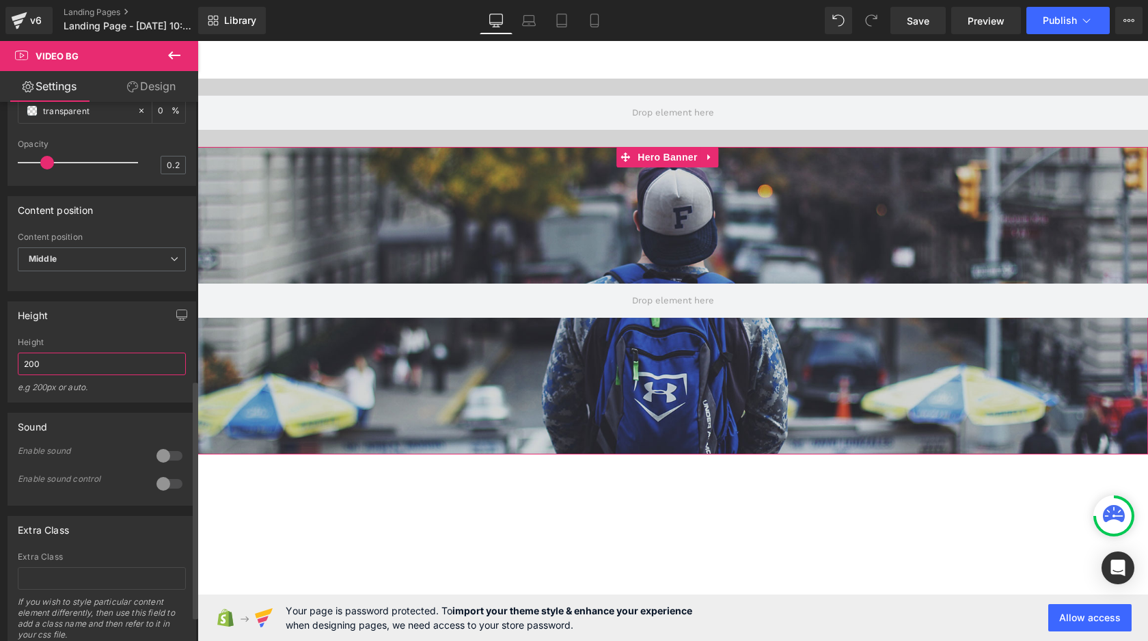
click at [73, 375] on input "200" at bounding box center [102, 364] width 168 height 23
type input "1000"
click at [91, 328] on div "Height" at bounding box center [101, 315] width 187 height 26
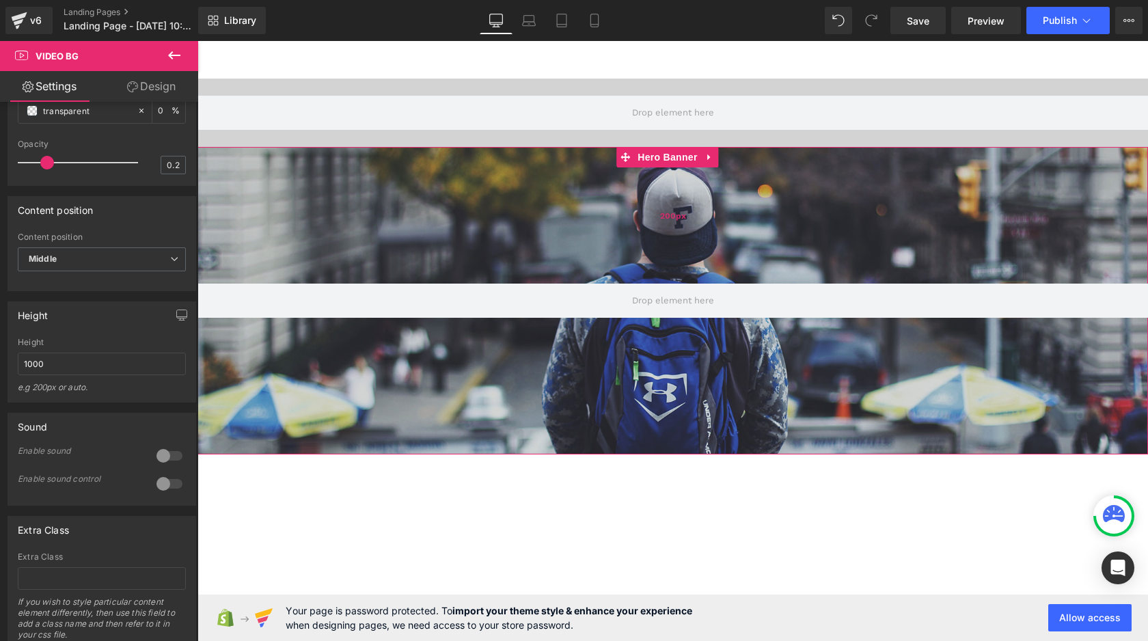
click at [495, 282] on div "200px" at bounding box center [673, 215] width 951 height 137
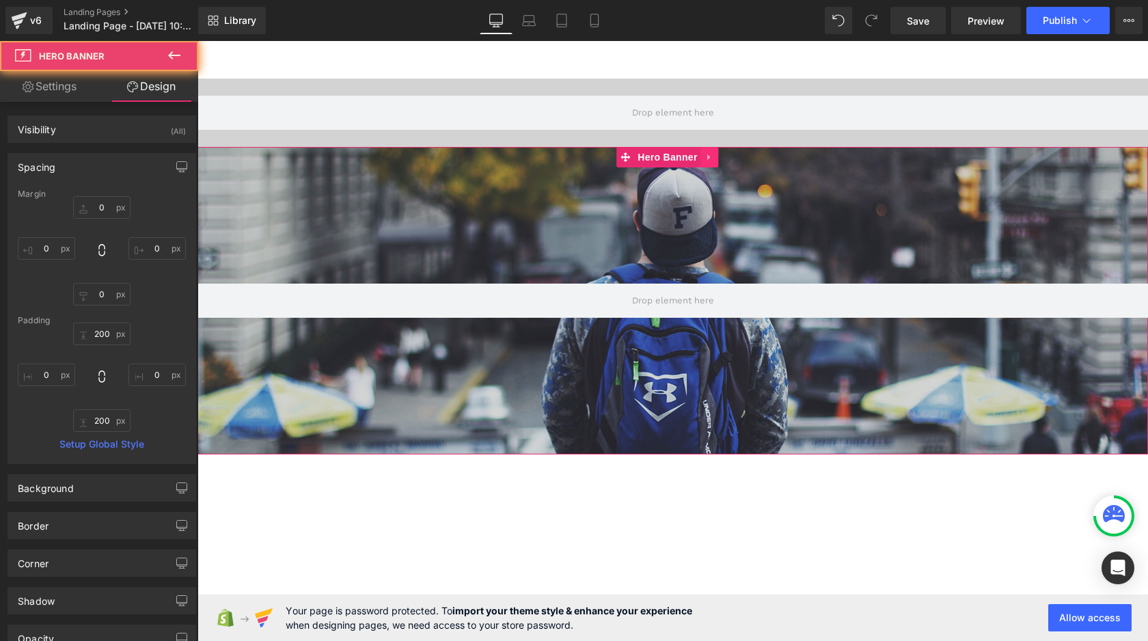
click at [712, 160] on icon at bounding box center [710, 157] width 10 height 10
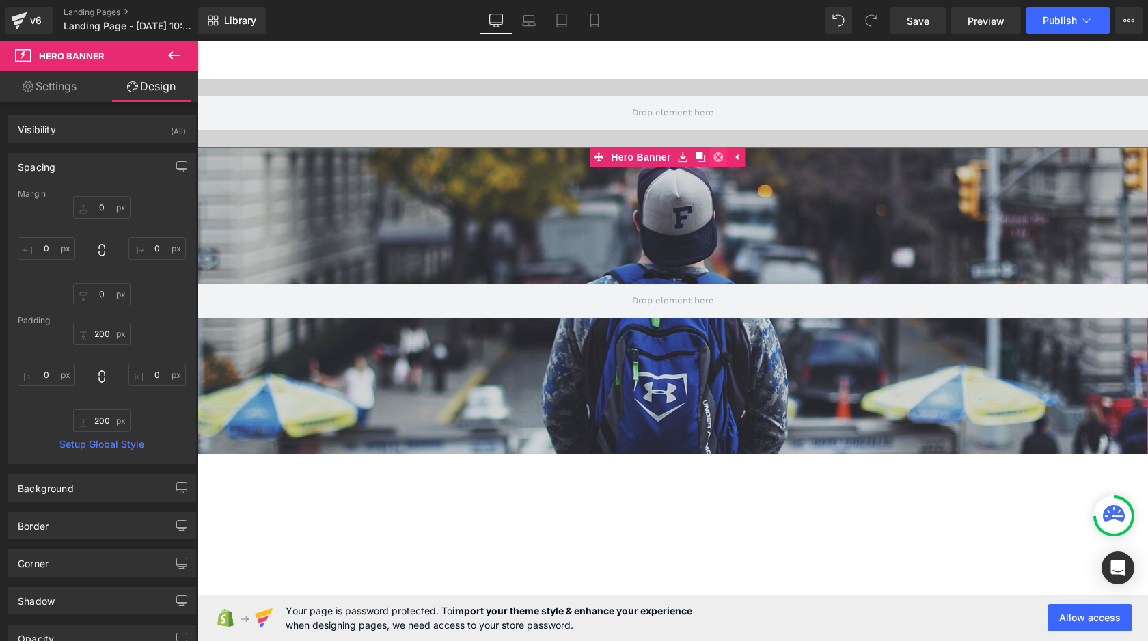
click at [718, 154] on icon at bounding box center [719, 157] width 10 height 10
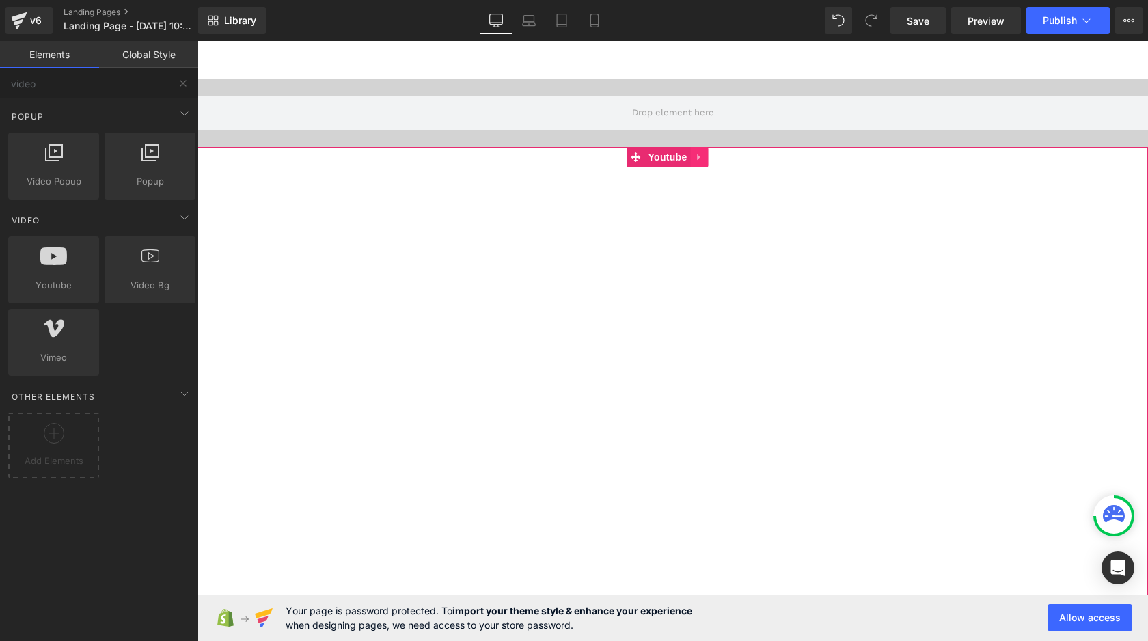
click at [691, 160] on link at bounding box center [700, 157] width 18 height 21
click at [712, 159] on icon at bounding box center [709, 157] width 10 height 10
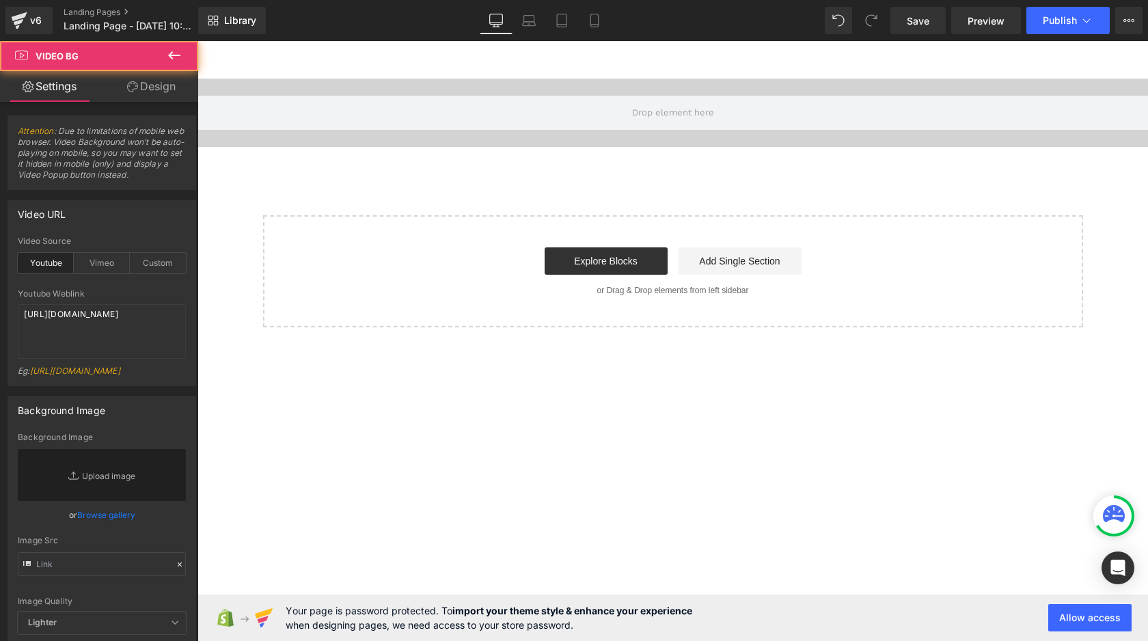
click at [673, 144] on div "Video Bg" at bounding box center [673, 113] width 951 height 68
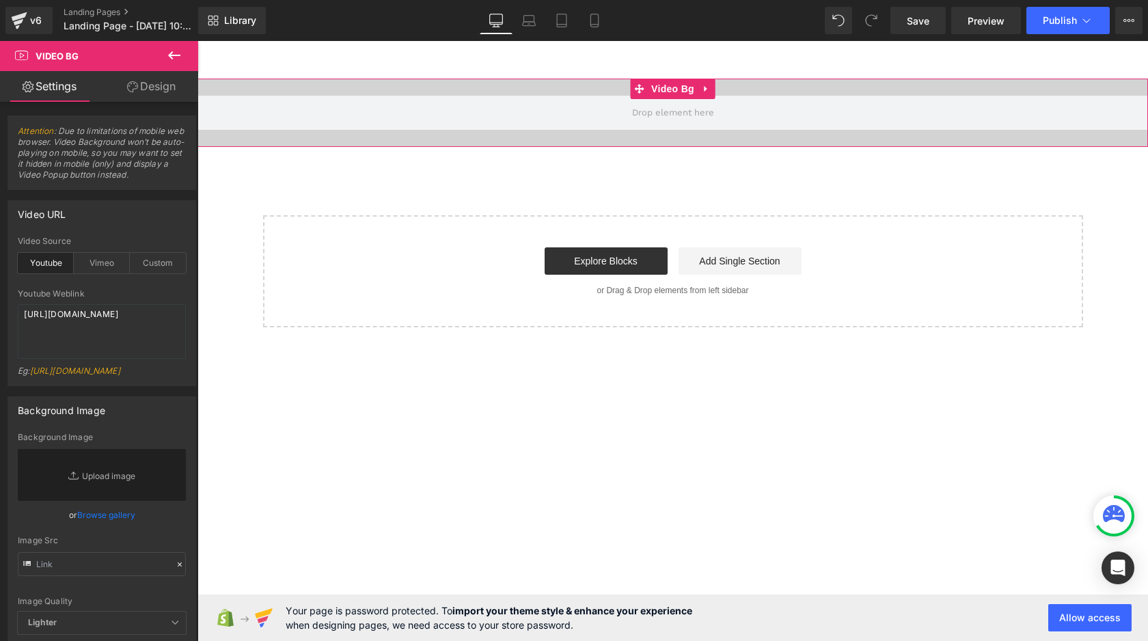
click at [649, 139] on div at bounding box center [673, 113] width 951 height 68
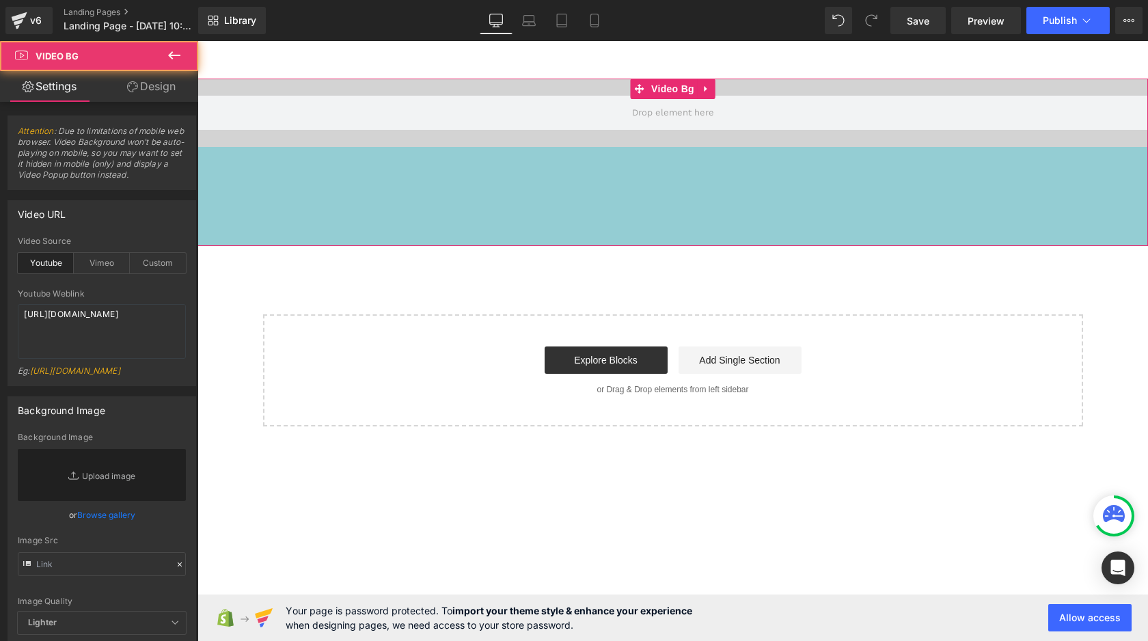
drag, startPoint x: 651, startPoint y: 146, endPoint x: 645, endPoint y: 245, distance: 99.3
click at [645, 245] on div "145px" at bounding box center [673, 196] width 951 height 99
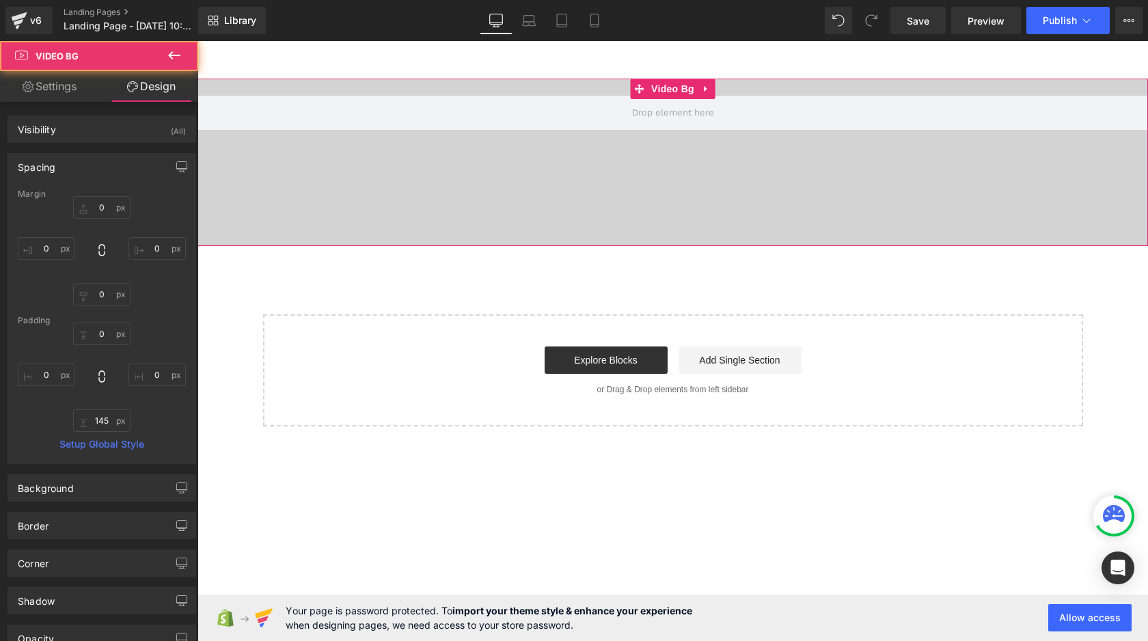
type input "0"
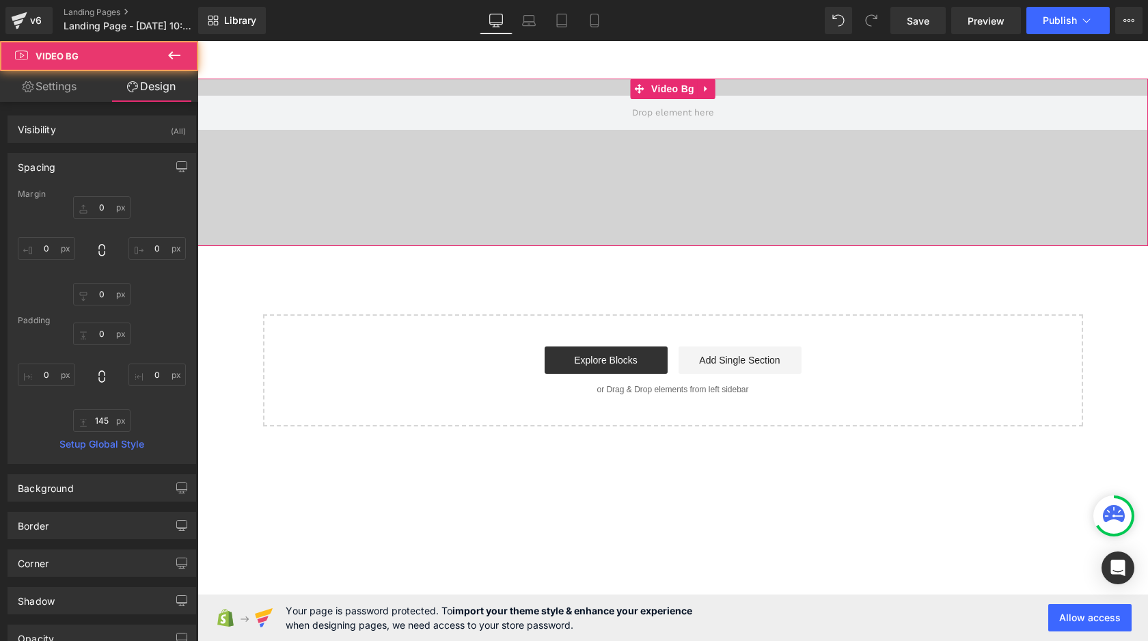
type input "0"
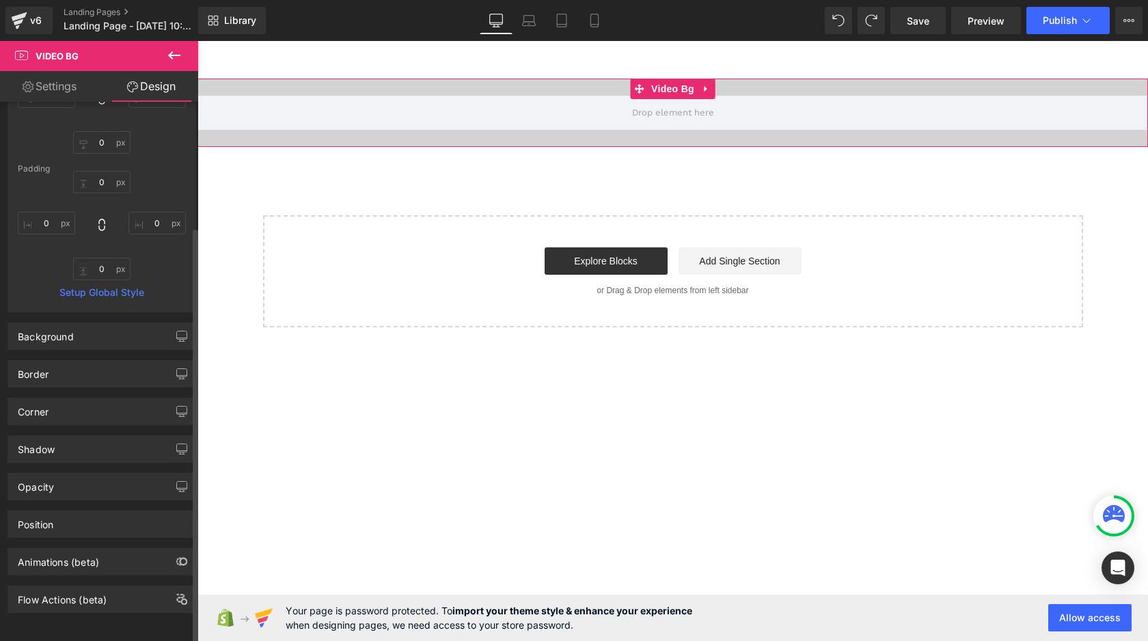
scroll to position [0, 0]
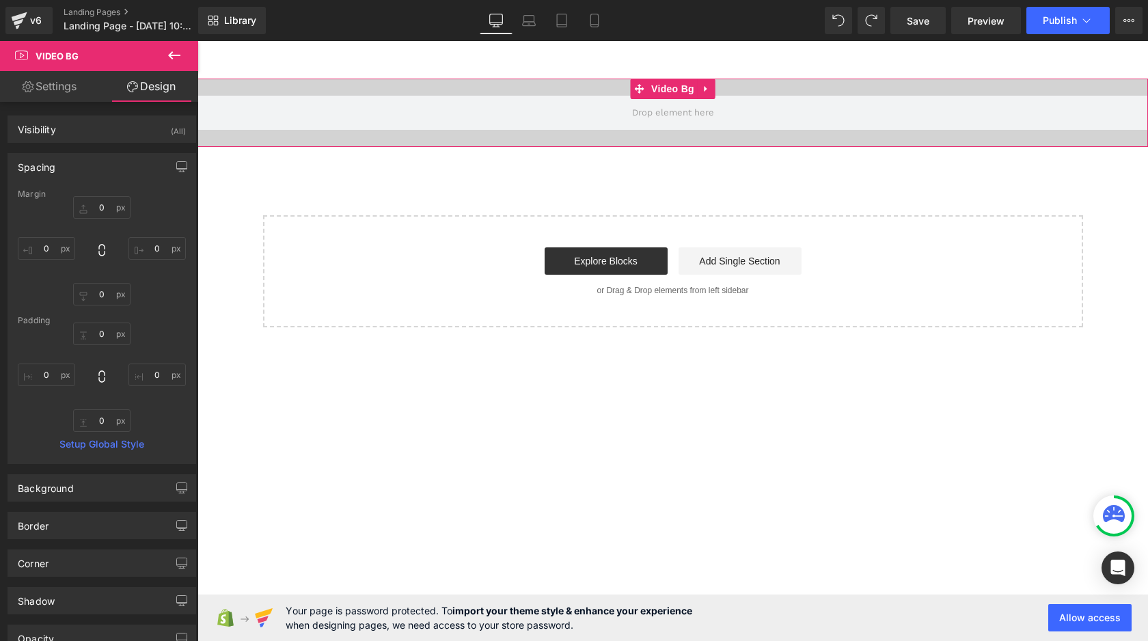
click at [40, 75] on link "Settings" at bounding box center [49, 86] width 99 height 31
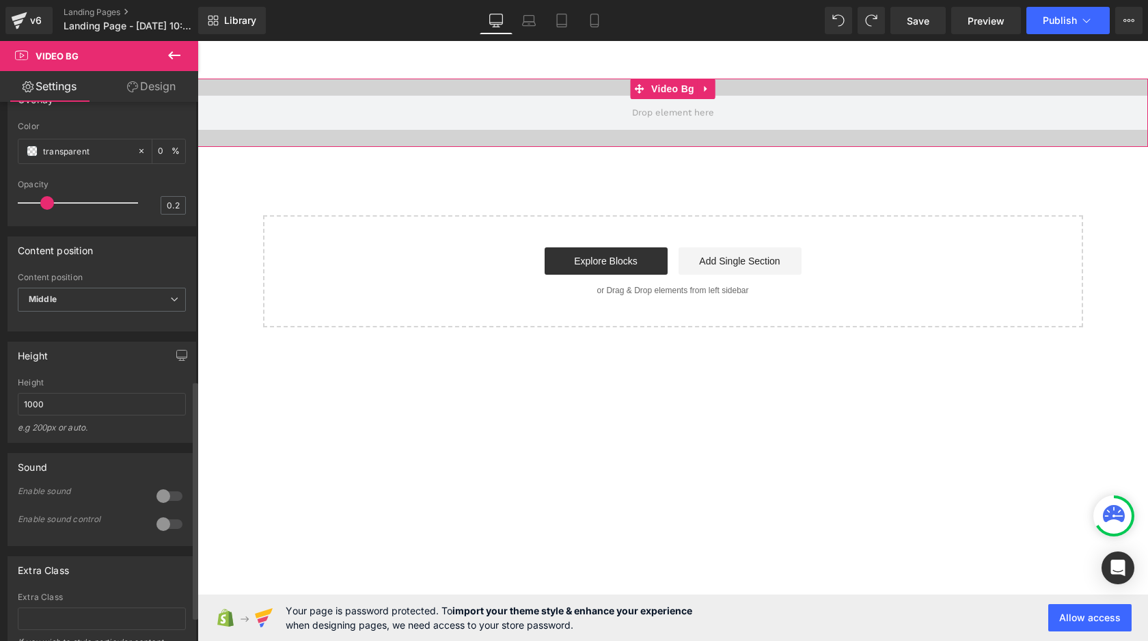
scroll to position [573, 0]
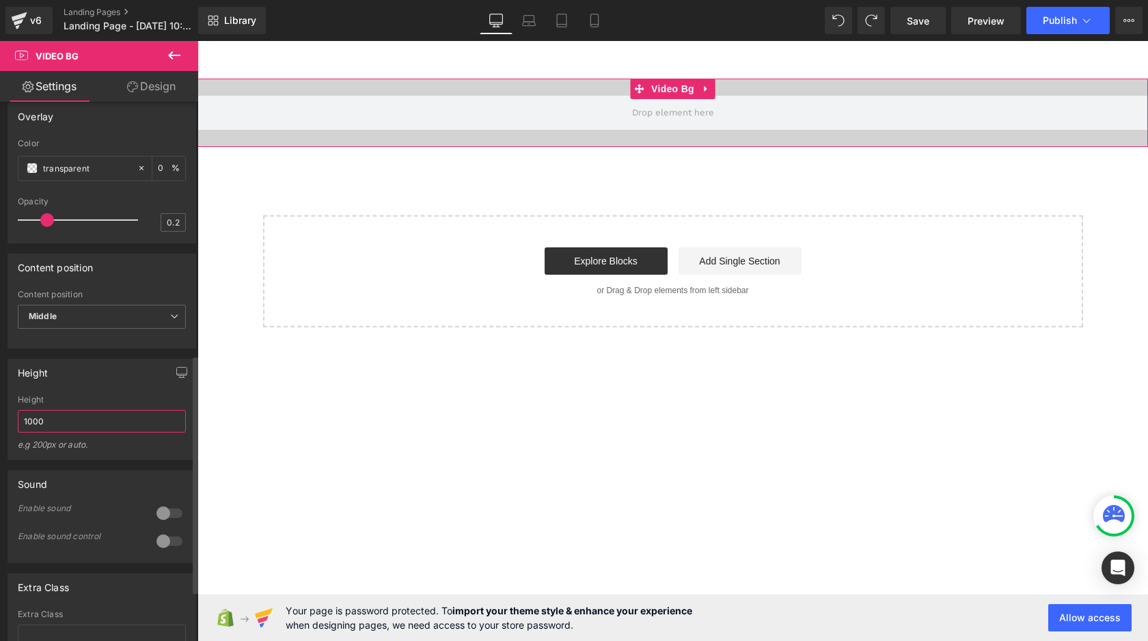
click at [86, 431] on input "1000" at bounding box center [102, 421] width 168 height 23
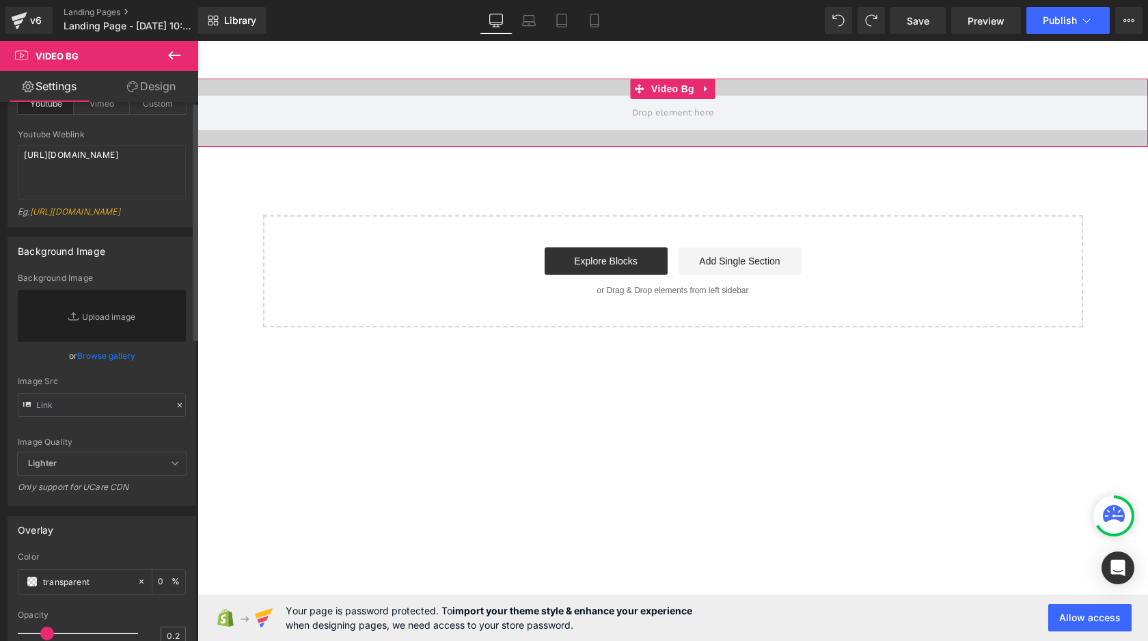
scroll to position [0, 0]
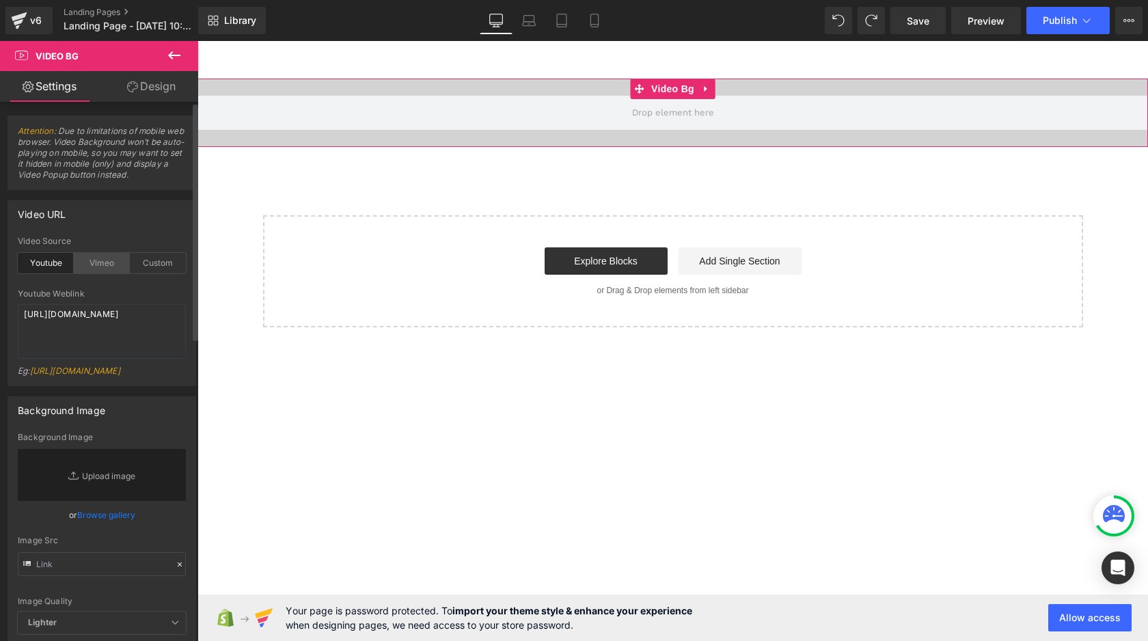
click at [110, 269] on div "Vimeo" at bounding box center [102, 263] width 56 height 21
click at [151, 258] on div "Custom" at bounding box center [158, 263] width 56 height 21
drag, startPoint x: 38, startPoint y: 263, endPoint x: 81, endPoint y: 416, distance: 159.7
click at [81, 386] on div "custom Video Source Youtube Vimeo Custom Youtube Weblink [URL][DOMAIN_NAME] Eg:…" at bounding box center [101, 311] width 187 height 149
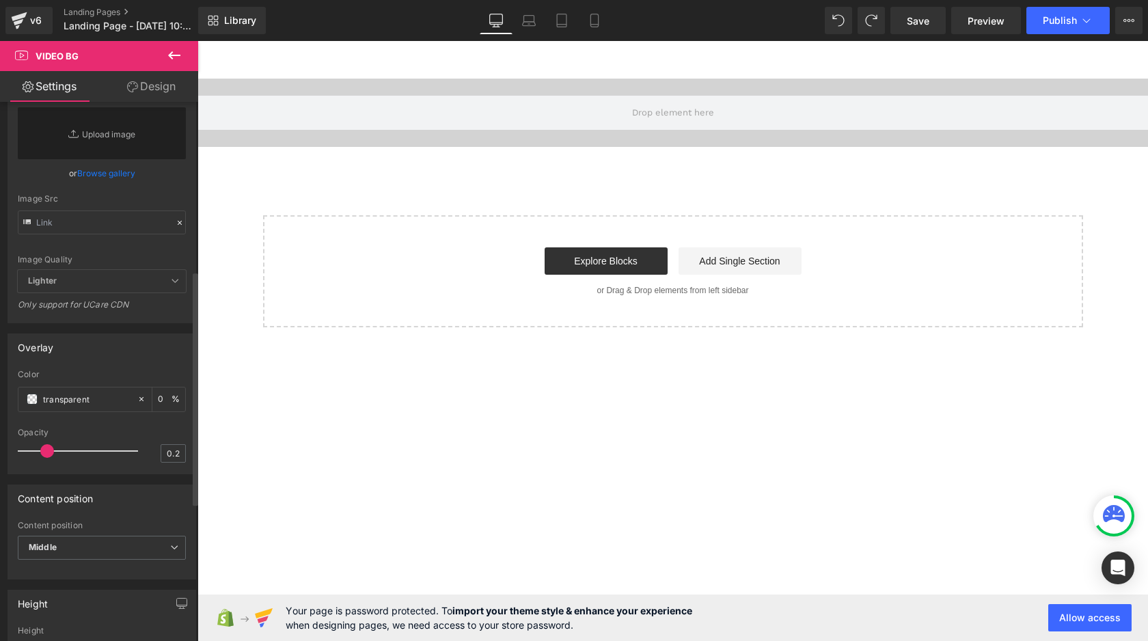
scroll to position [481, 0]
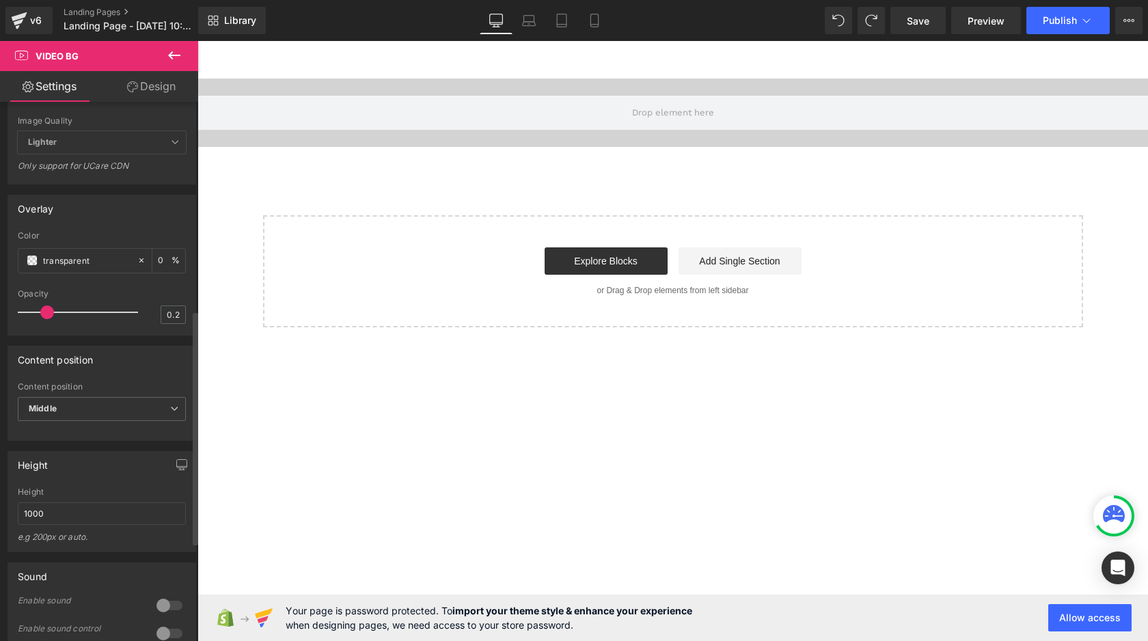
click at [76, 552] on div "e.g 200px or auto." at bounding box center [102, 542] width 168 height 20
click at [81, 525] on input "1000" at bounding box center [102, 513] width 168 height 23
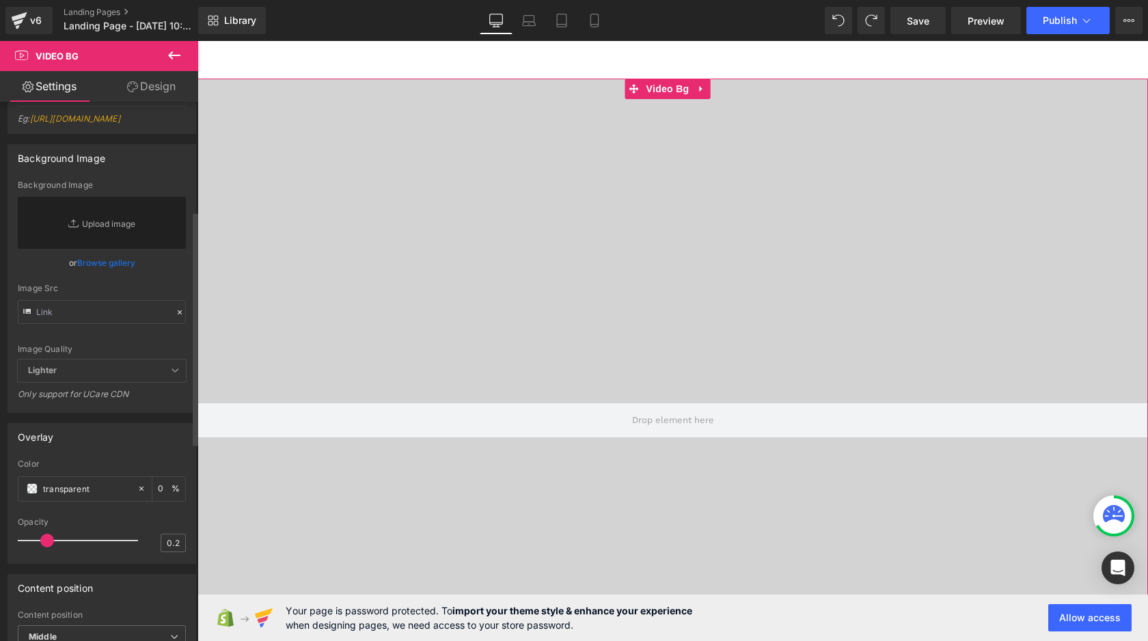
scroll to position [0, 0]
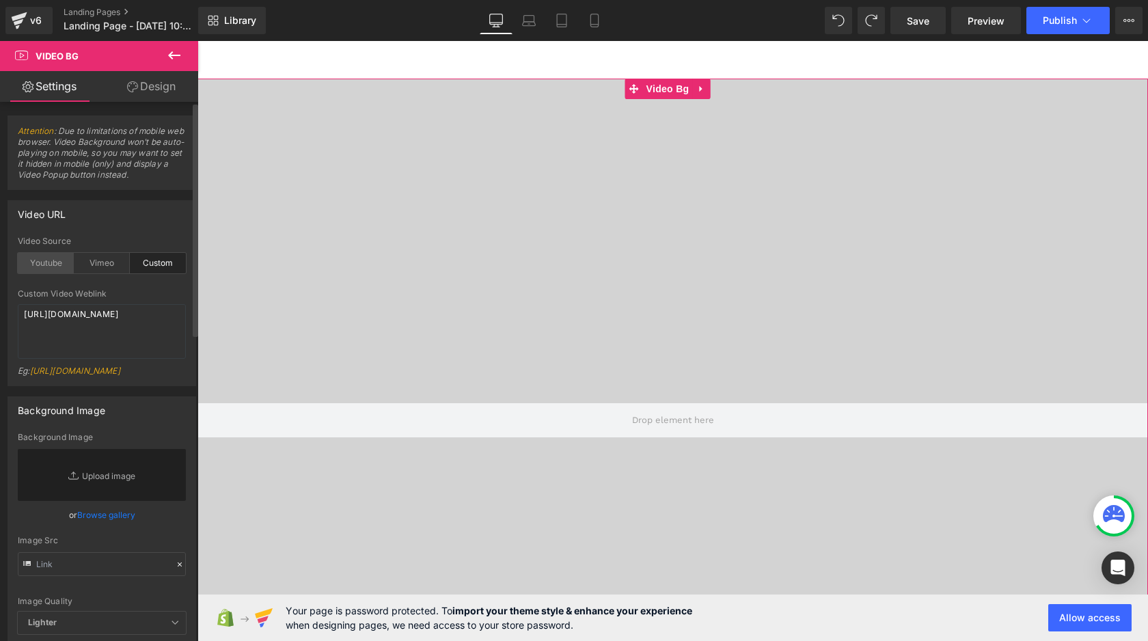
type input "1000px"
click at [49, 265] on div "Youtube" at bounding box center [46, 263] width 56 height 21
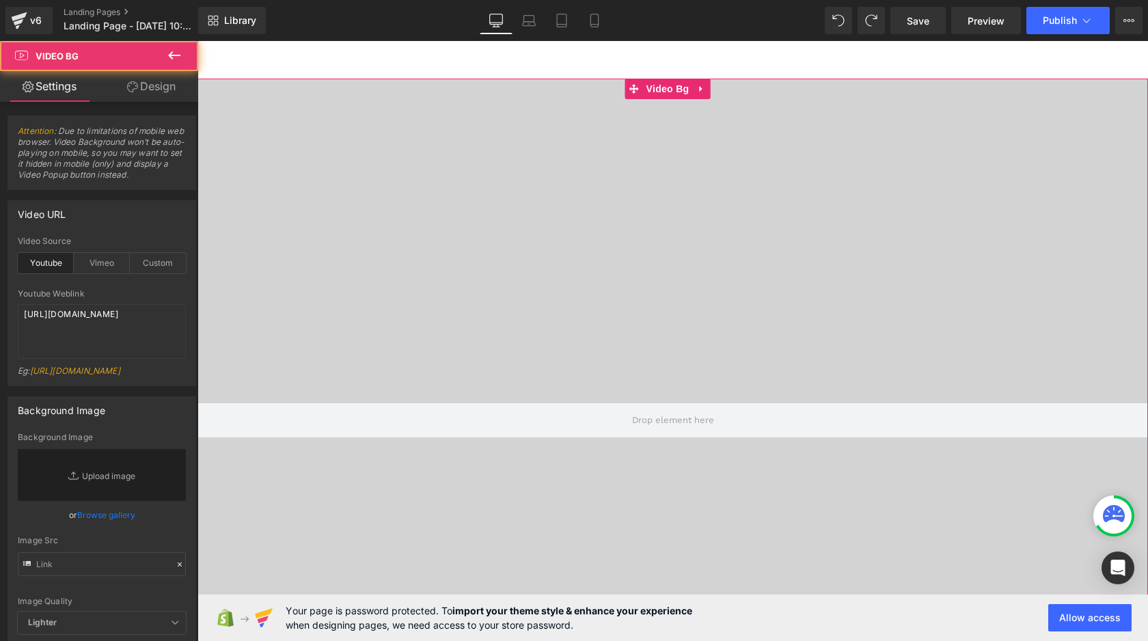
click at [362, 244] on div at bounding box center [673, 421] width 951 height 684
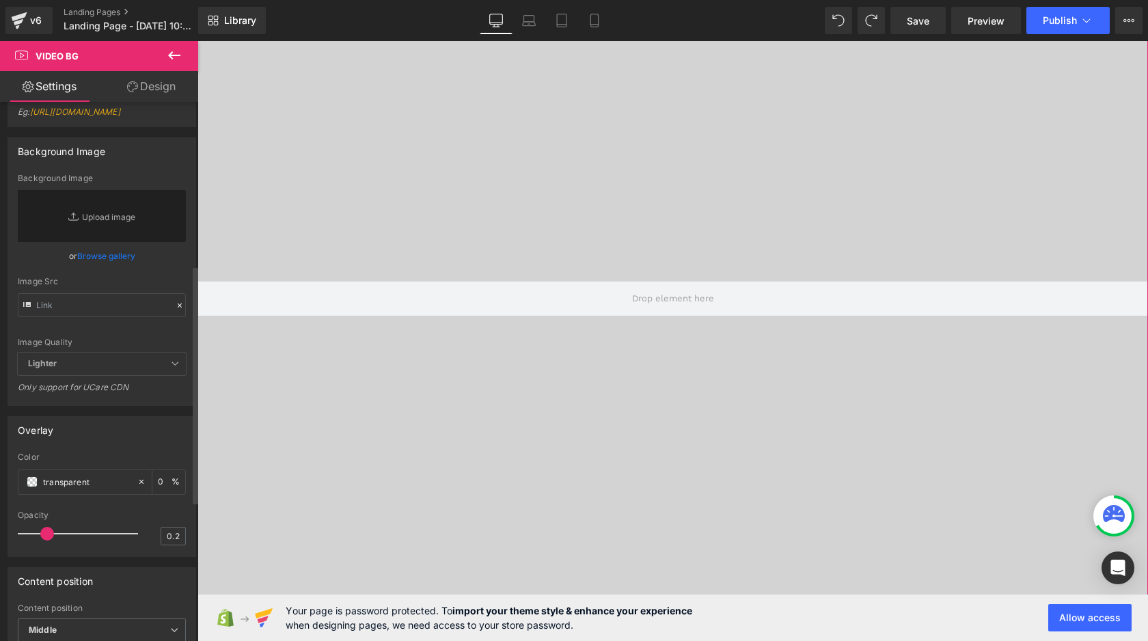
scroll to position [416, 0]
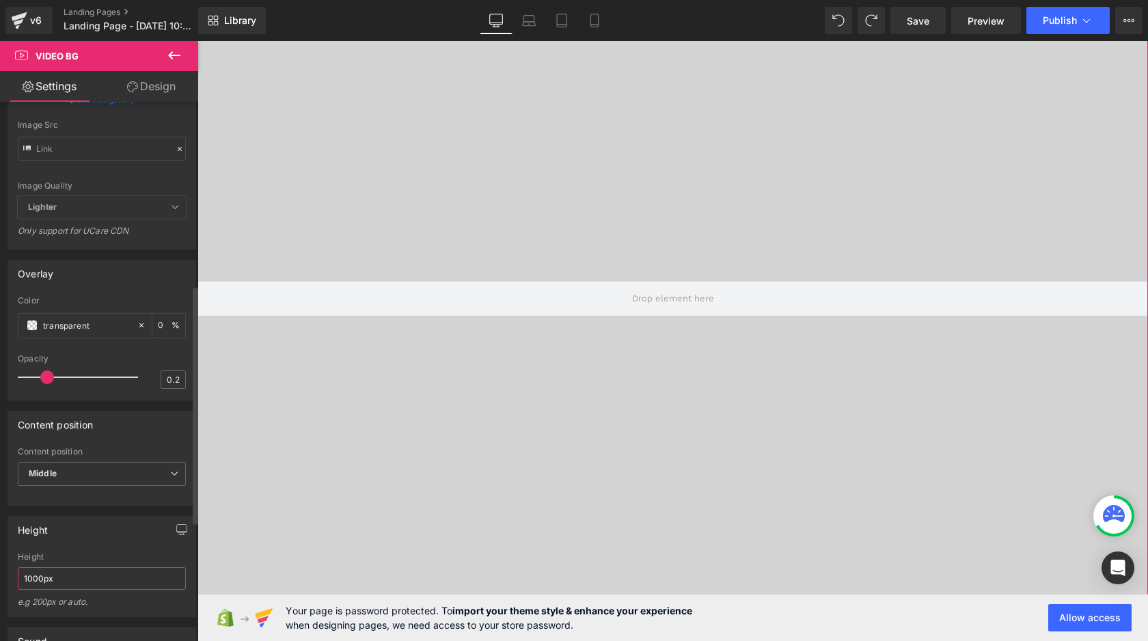
click at [75, 590] on input "1000px" at bounding box center [102, 578] width 168 height 23
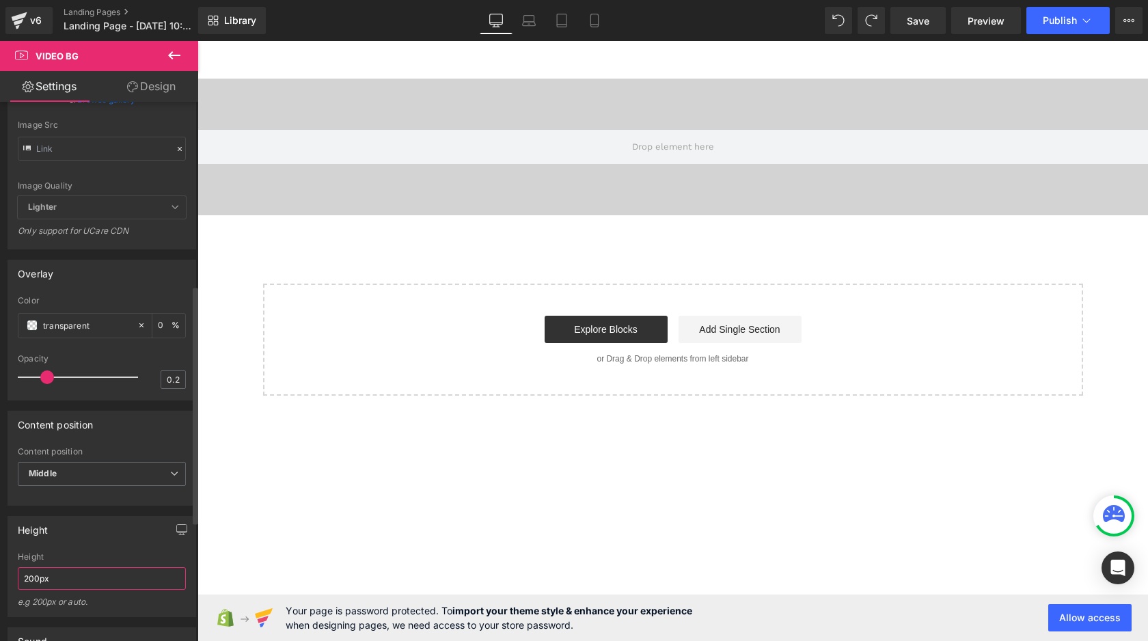
click at [75, 590] on input "200px" at bounding box center [102, 578] width 168 height 23
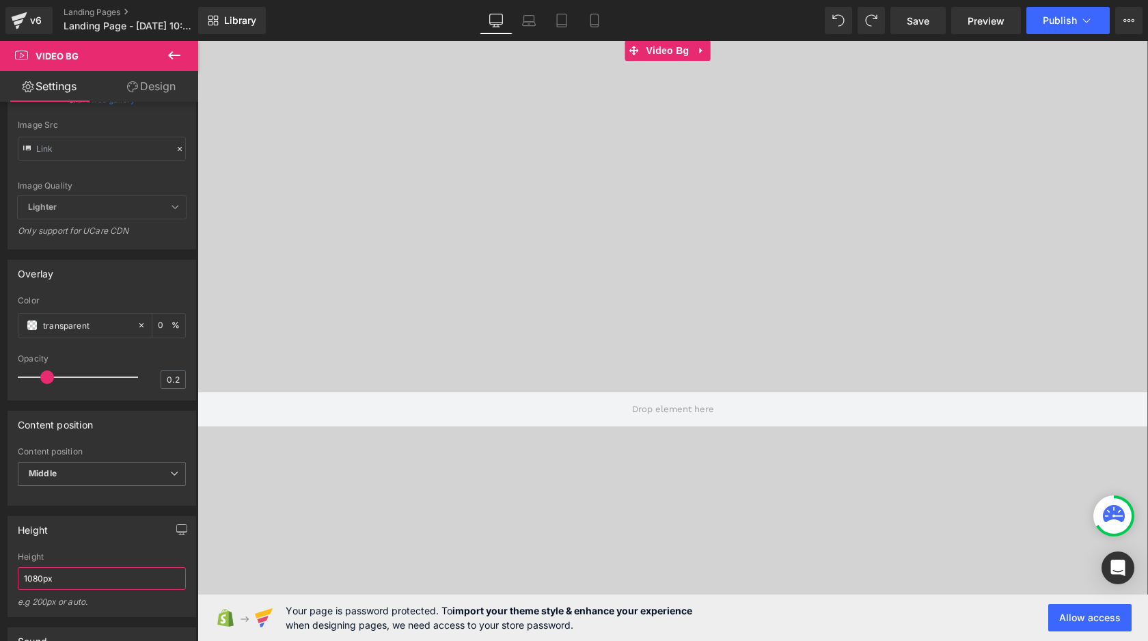
scroll to position [71, 0]
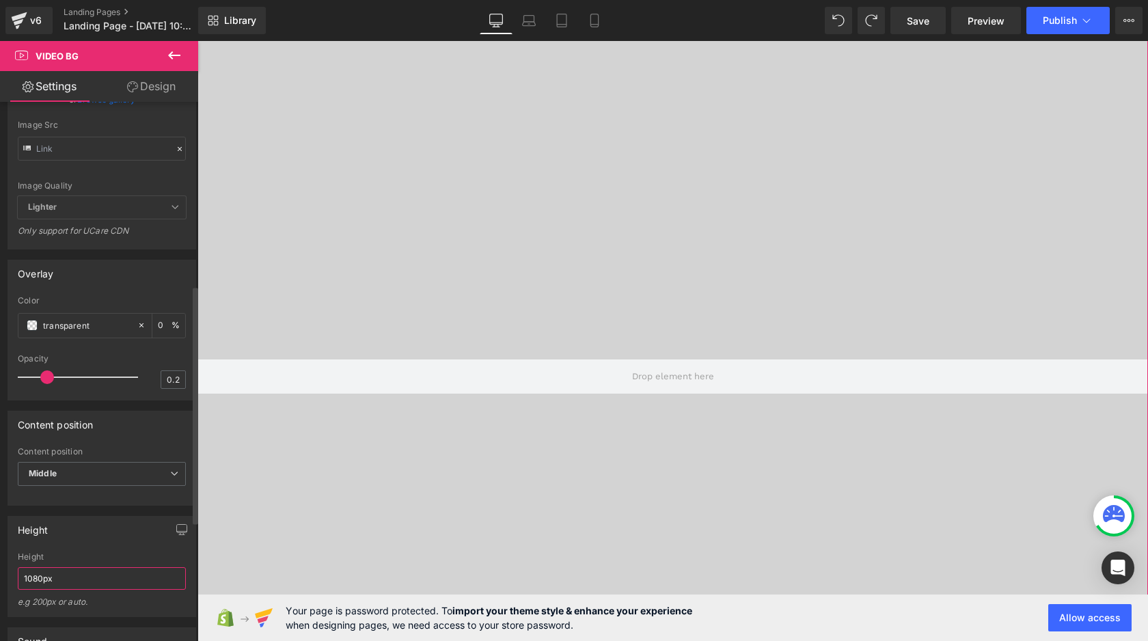
click at [159, 590] on input "1080px" at bounding box center [102, 578] width 168 height 23
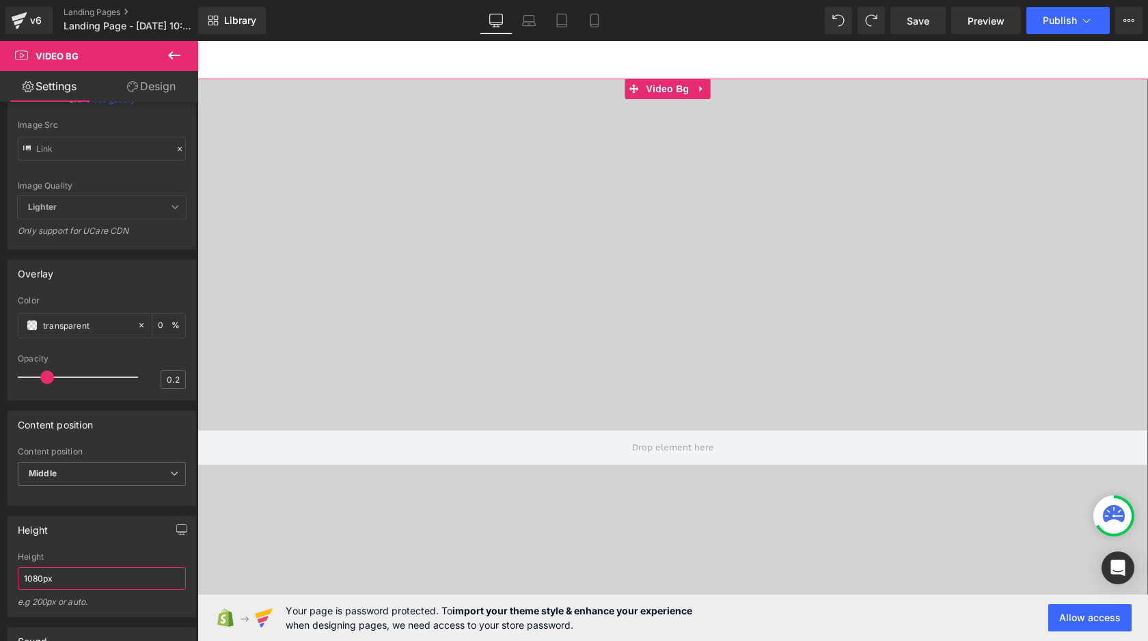
scroll to position [1, 0]
click at [377, 219] on div at bounding box center [673, 447] width 951 height 738
click at [53, 589] on input "1080px" at bounding box center [102, 578] width 168 height 23
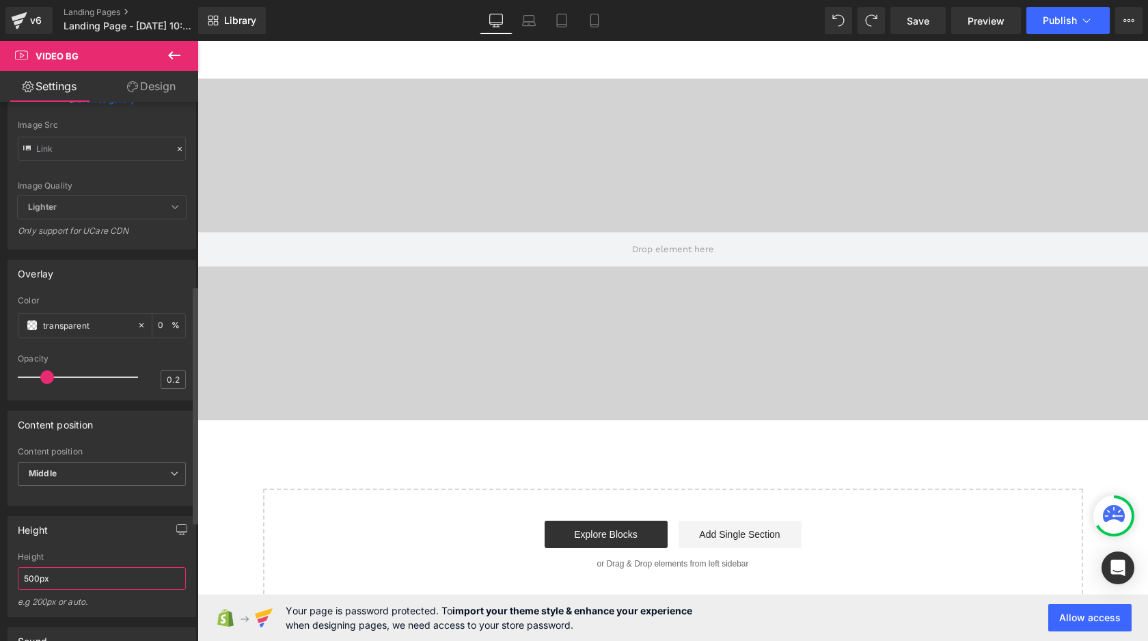
type input "500px"
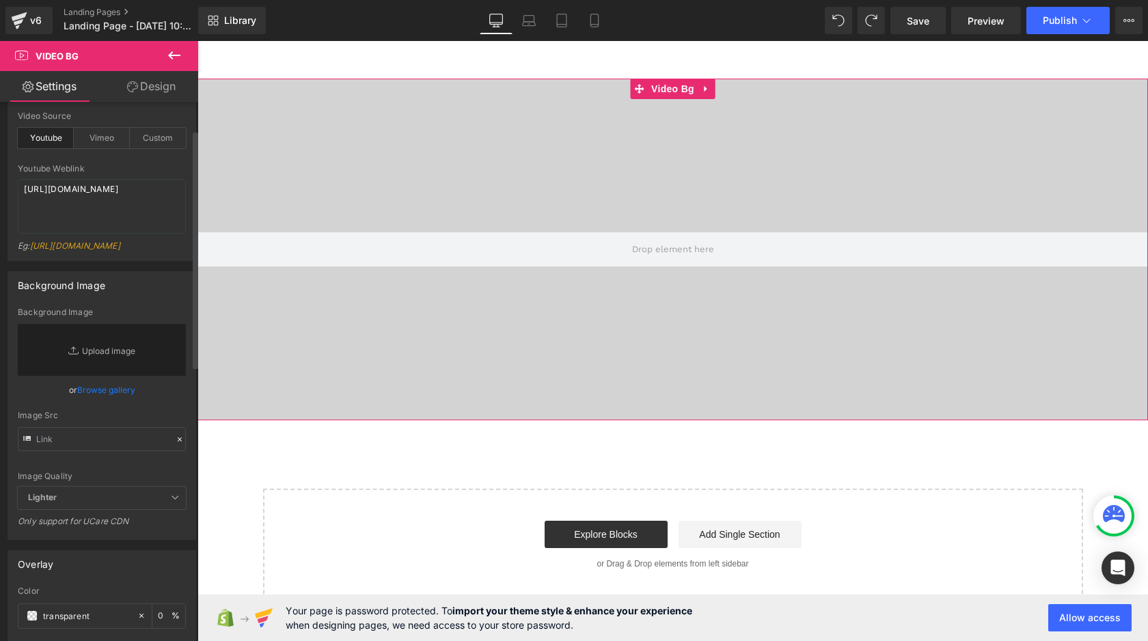
scroll to position [64, 0]
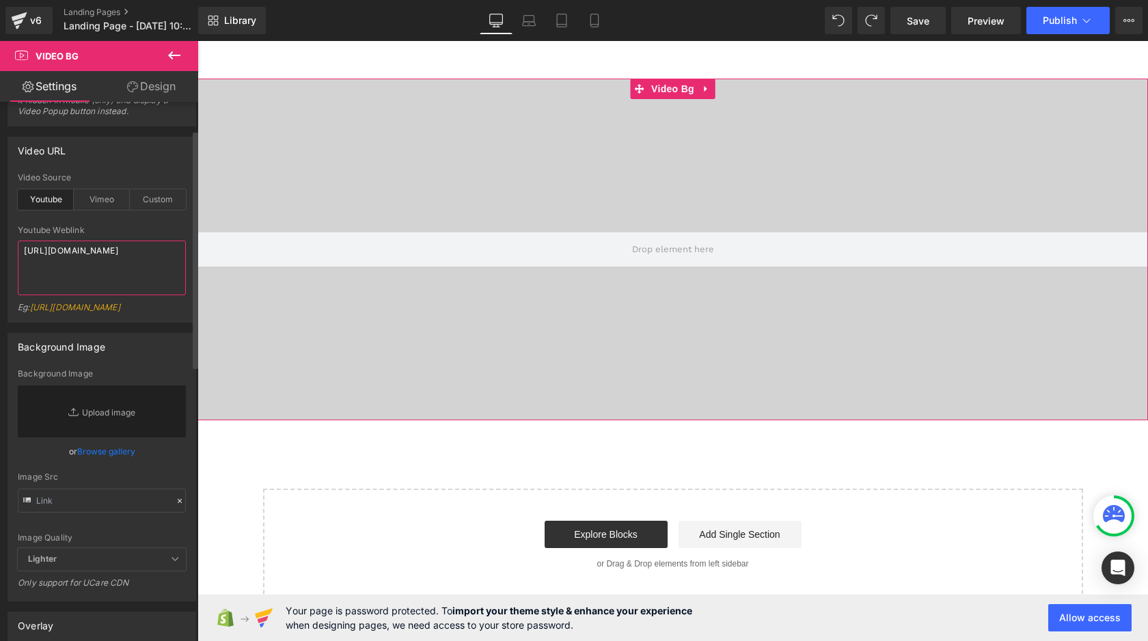
click at [99, 284] on textarea "[URL][DOMAIN_NAME]" at bounding box center [102, 268] width 168 height 55
paste textarea "Nj4tsY-V90U"
type textarea "[URL][DOMAIN_NAME]"
click at [107, 217] on div at bounding box center [102, 221] width 168 height 9
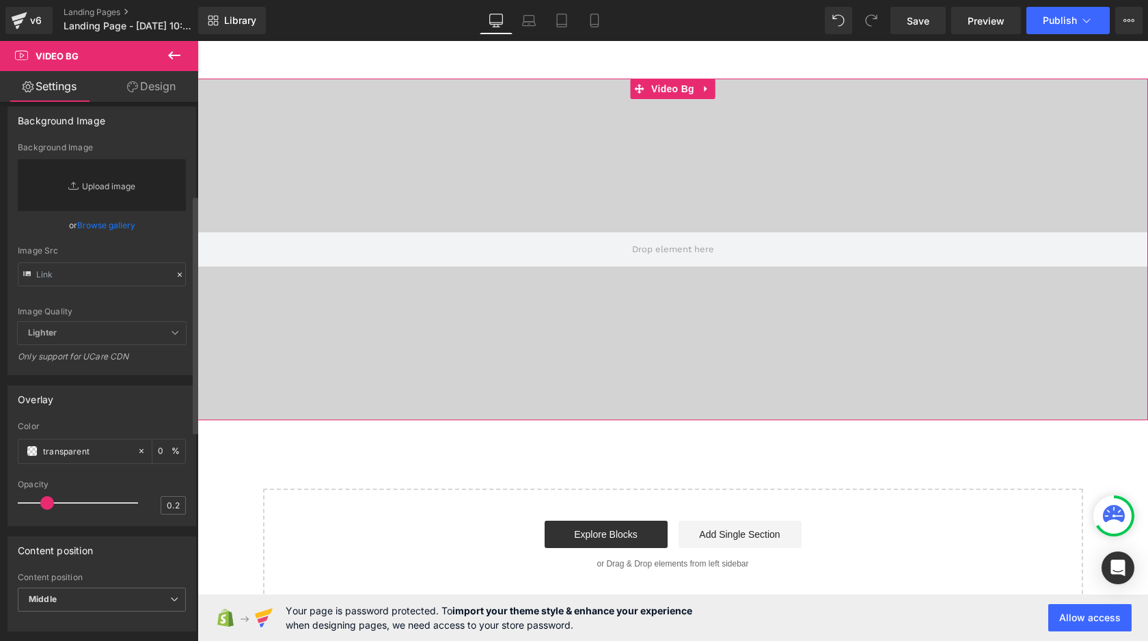
scroll to position [334, 0]
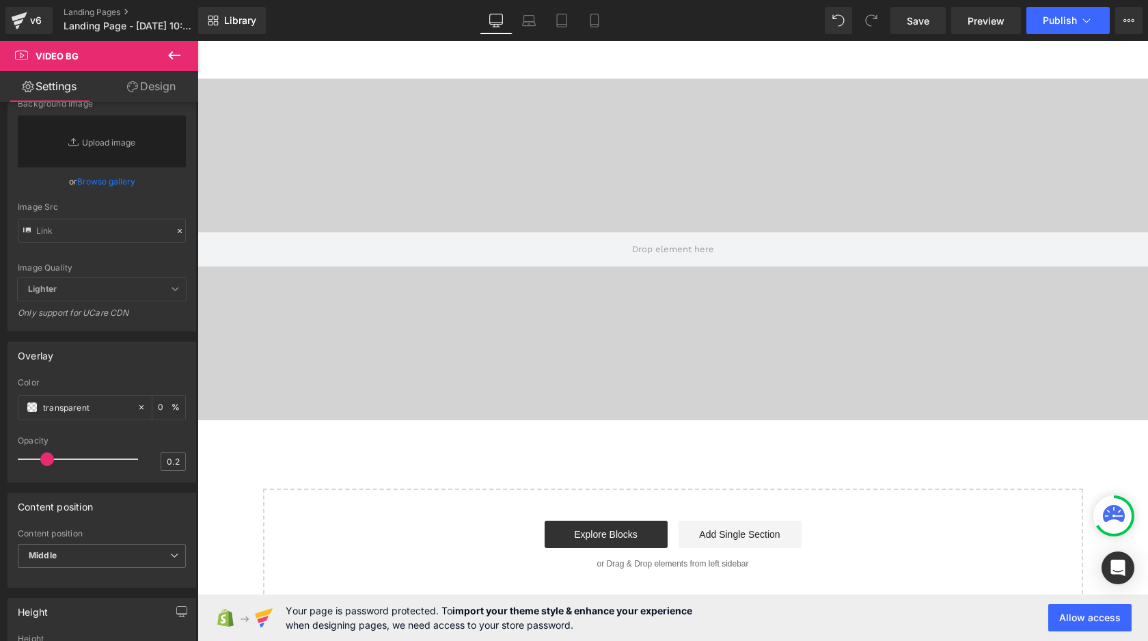
click at [184, 49] on button at bounding box center [174, 56] width 48 height 30
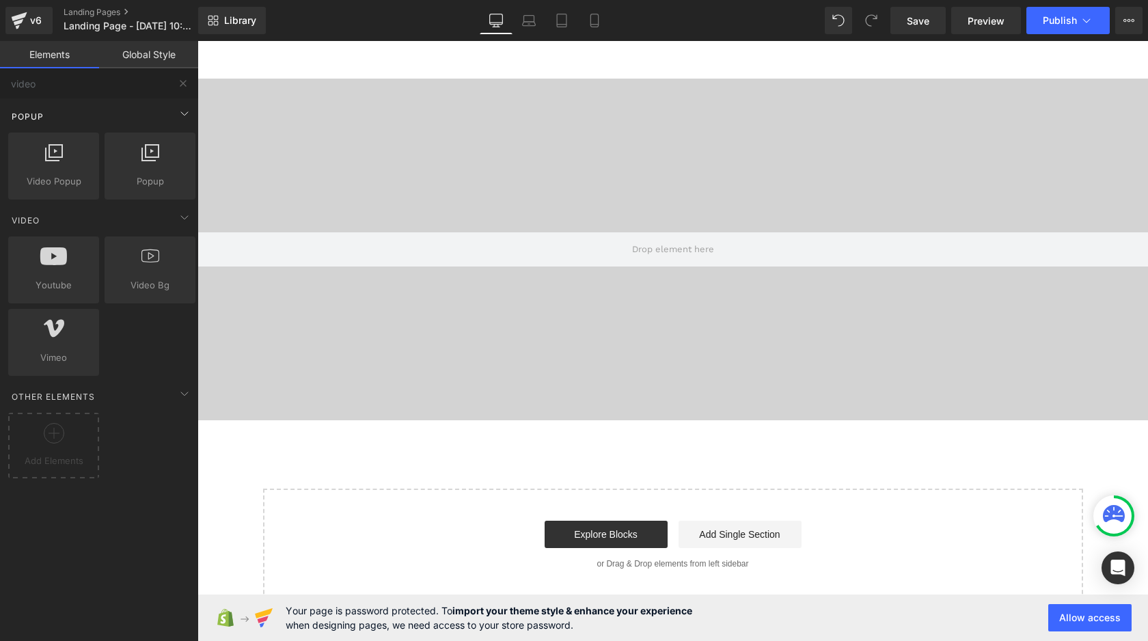
click at [69, 103] on div "Popup" at bounding box center [101, 116] width 193 height 27
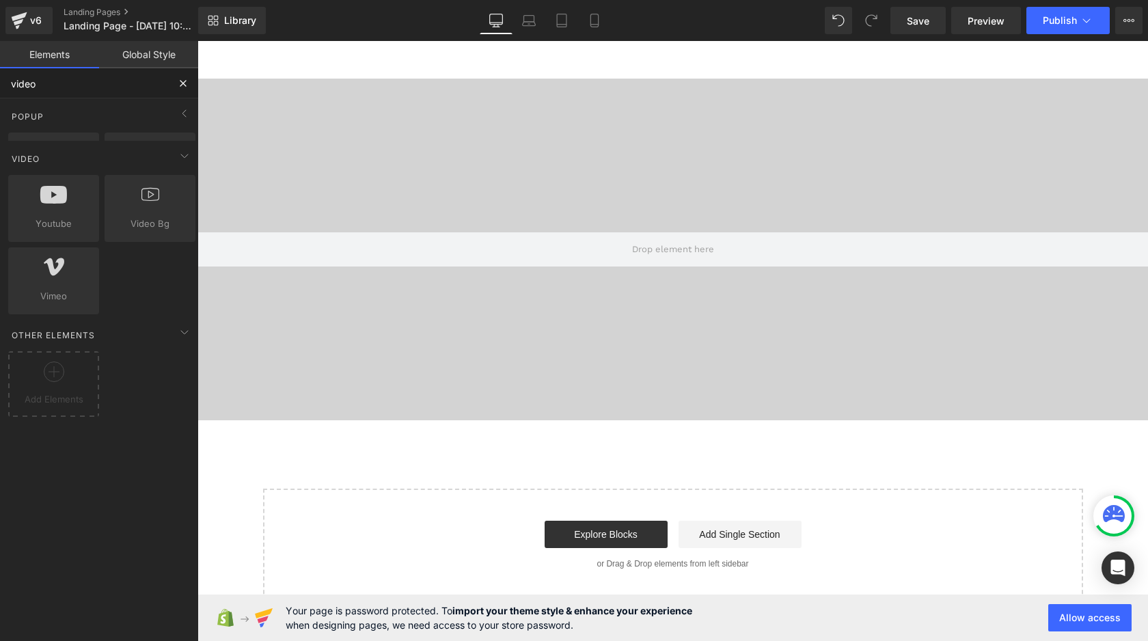
click at [70, 96] on input "video" at bounding box center [84, 83] width 168 height 30
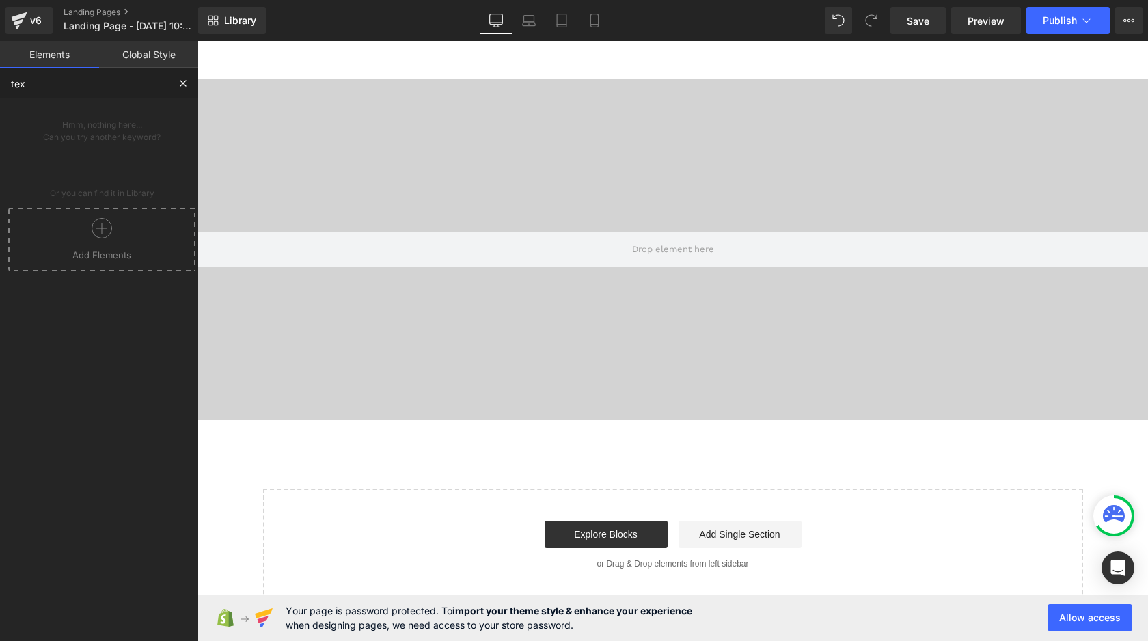
type input "text"
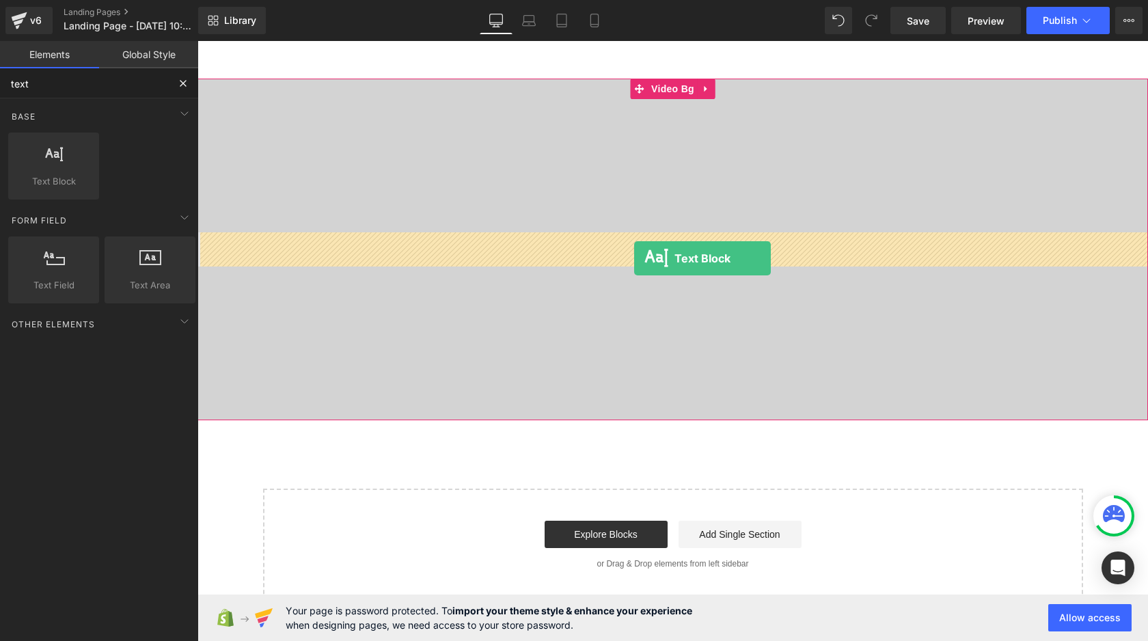
drag, startPoint x: 237, startPoint y: 196, endPoint x: 634, endPoint y: 258, distance: 401.9
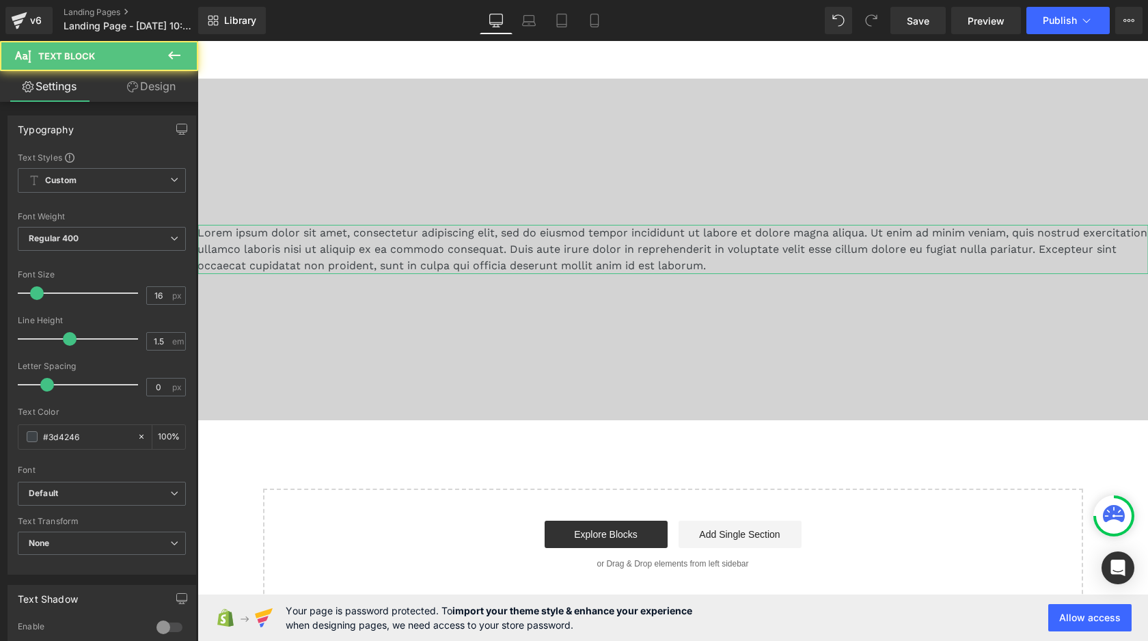
click at [146, 86] on link "Design" at bounding box center [151, 86] width 99 height 31
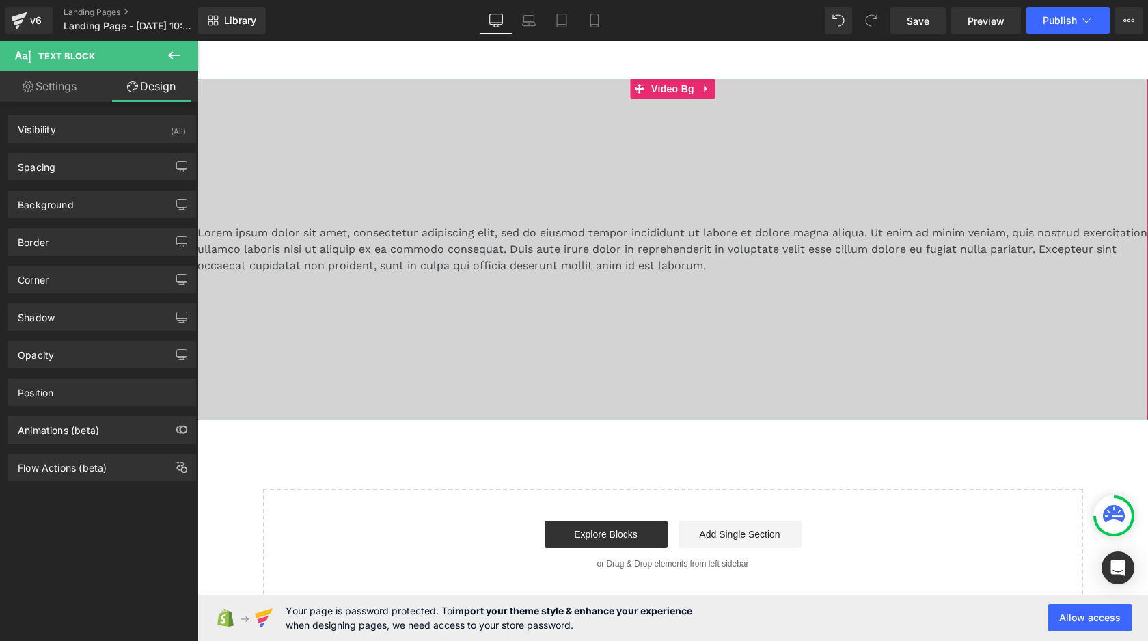
click at [296, 120] on div at bounding box center [673, 250] width 951 height 342
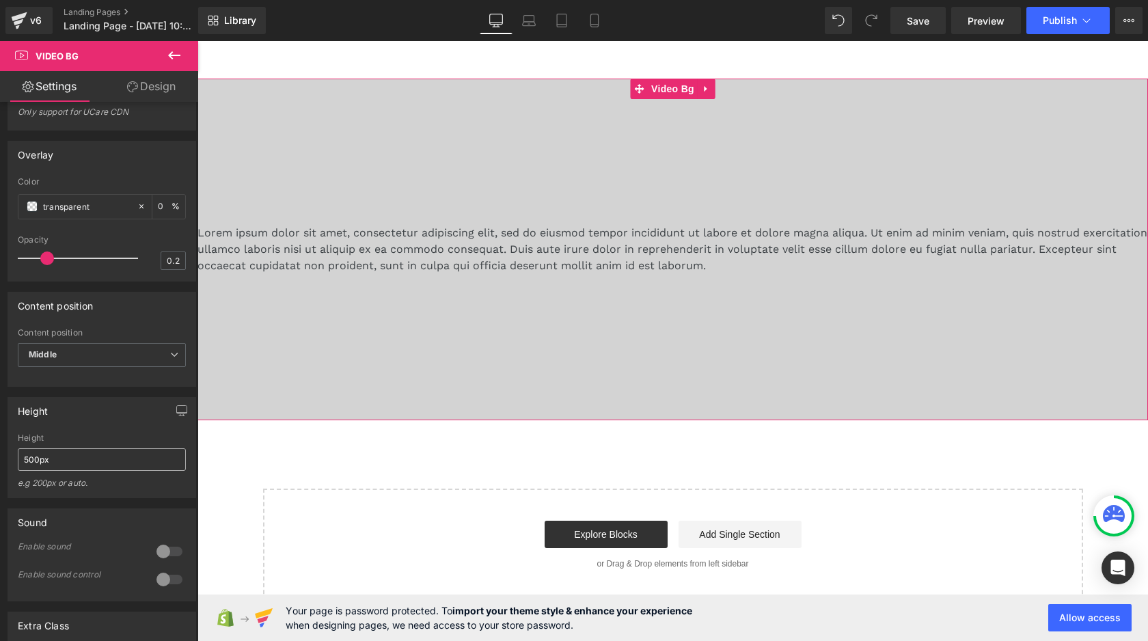
scroll to position [542, 0]
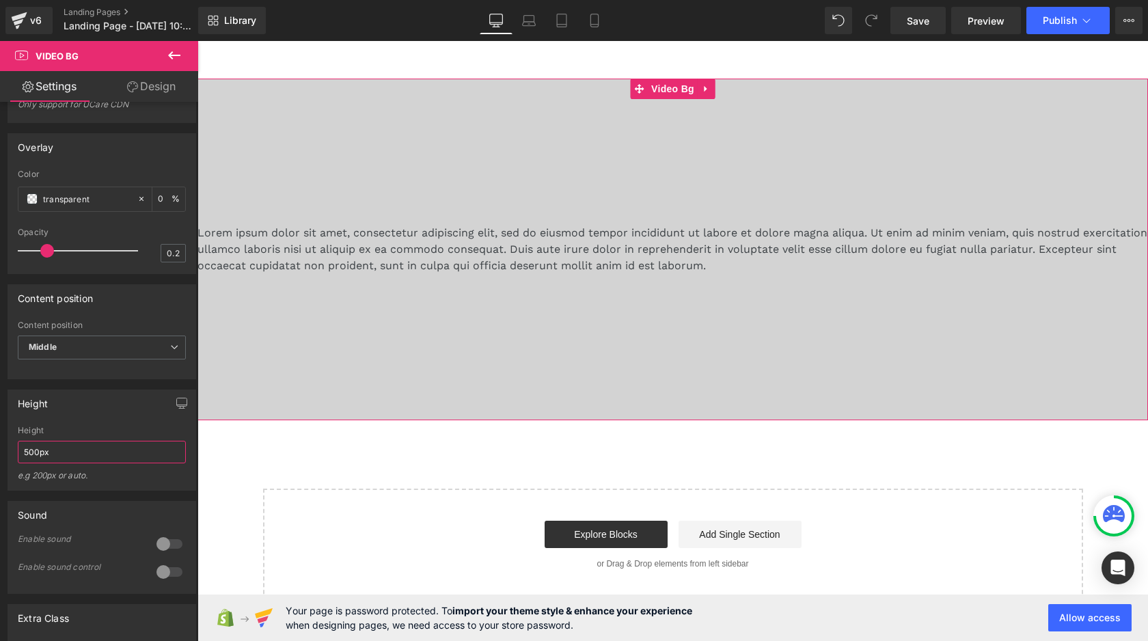
click at [63, 463] on input "500px" at bounding box center [102, 452] width 168 height 23
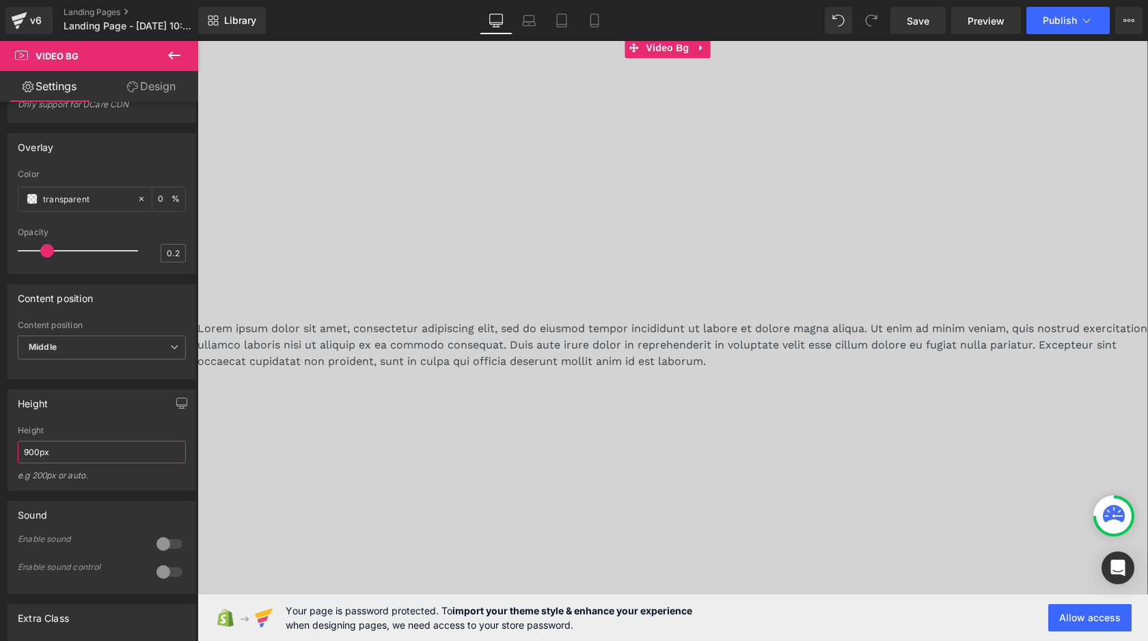
scroll to position [58, 0]
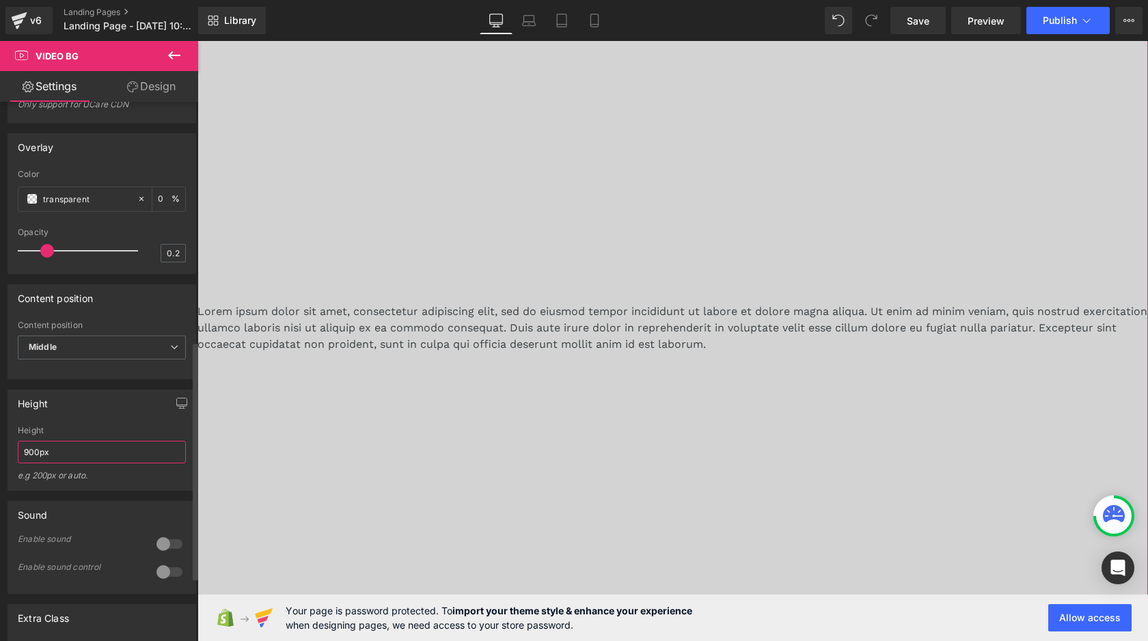
click at [51, 461] on input "900px" at bounding box center [102, 452] width 168 height 23
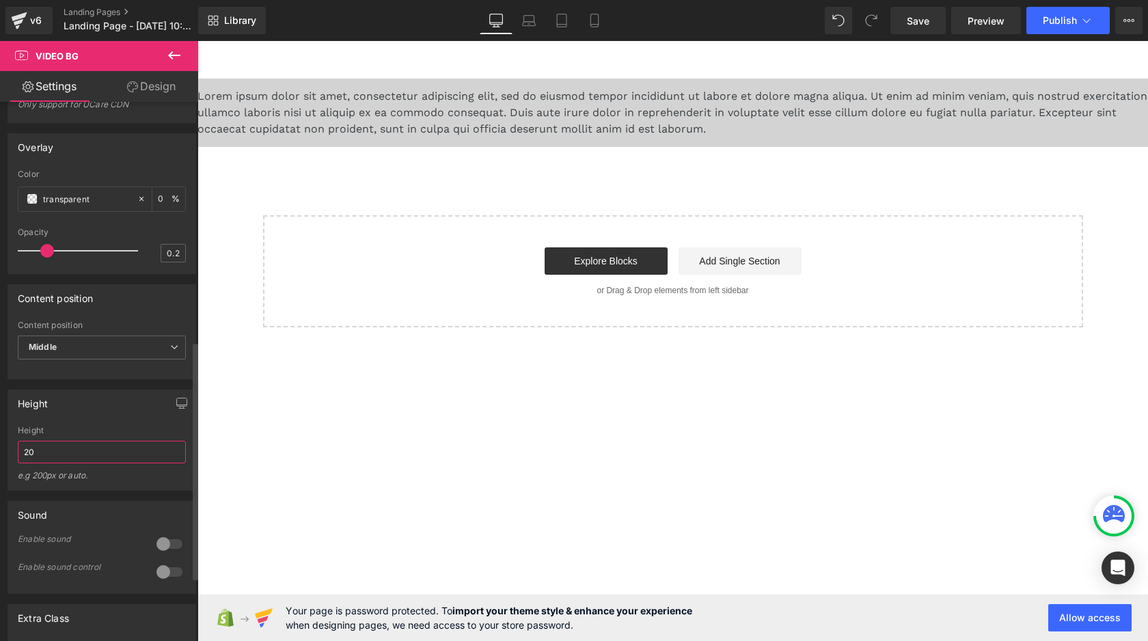
scroll to position [0, 0]
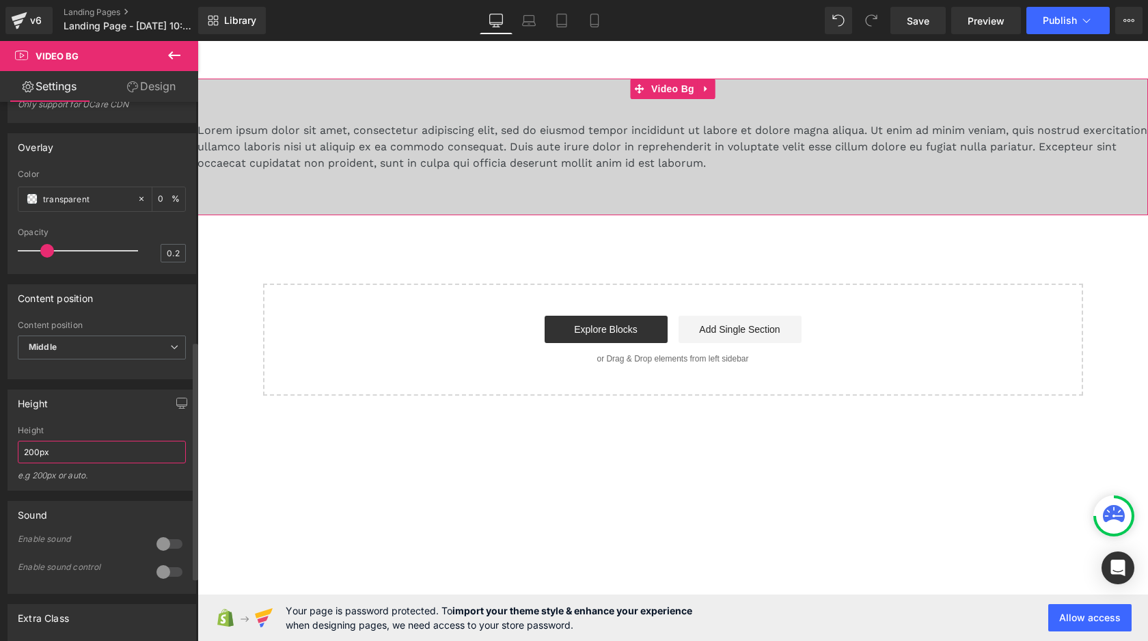
click at [86, 463] on input "200px" at bounding box center [102, 452] width 168 height 23
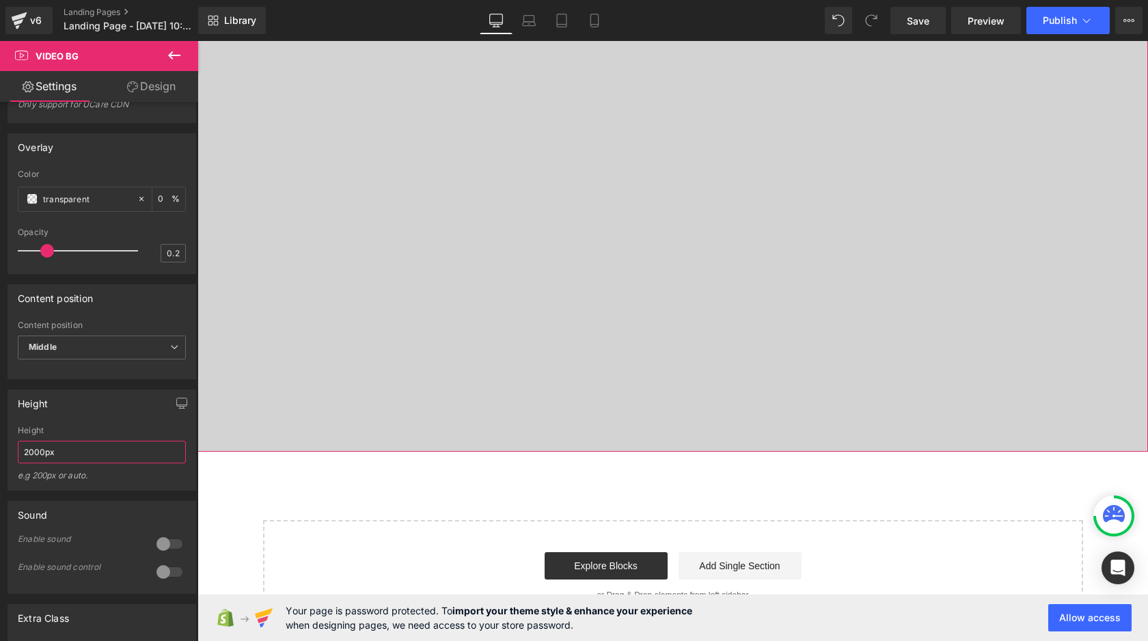
scroll to position [1006, 0]
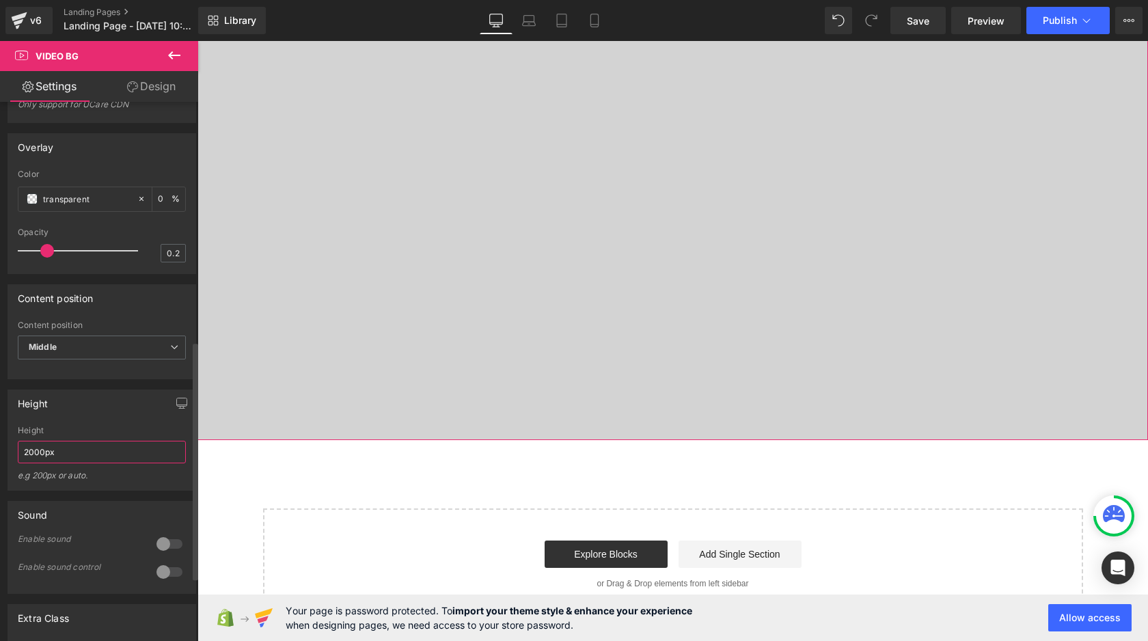
click at [99, 461] on input "2000px" at bounding box center [102, 452] width 168 height 23
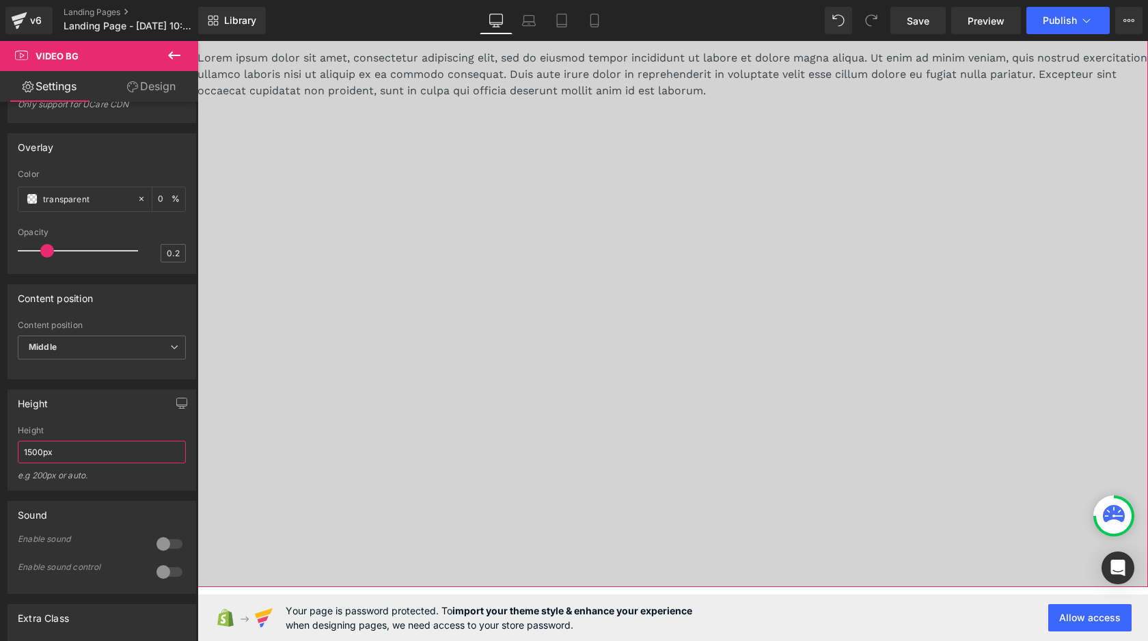
scroll to position [664, 0]
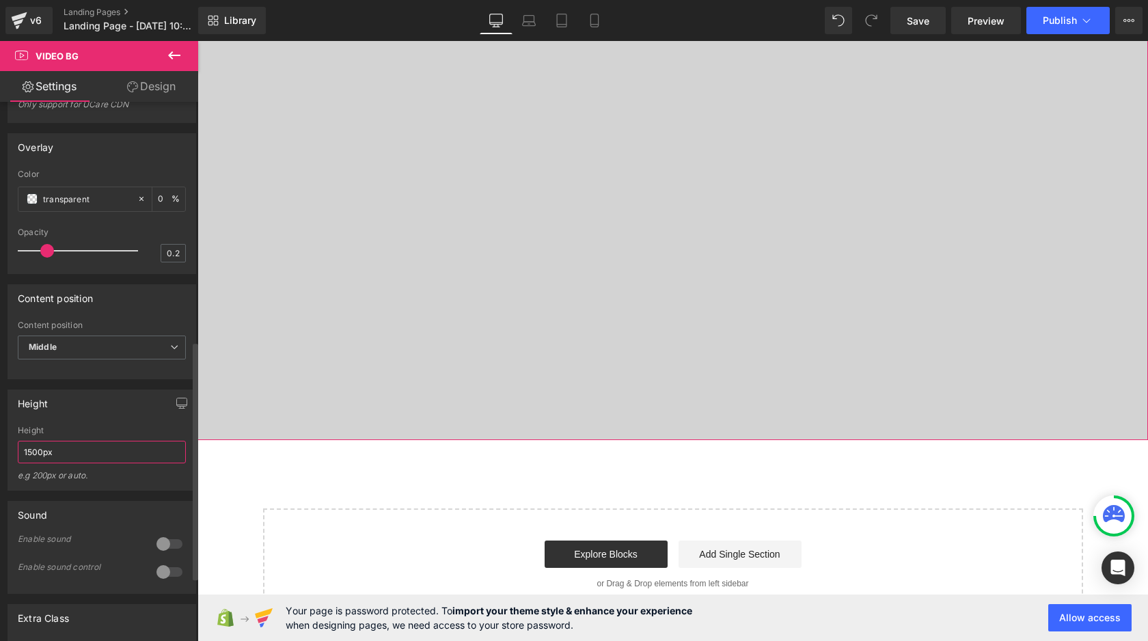
click at [128, 453] on input "1500px" at bounding box center [102, 452] width 168 height 23
click at [128, 463] on input "1500px" at bounding box center [102, 452] width 168 height 23
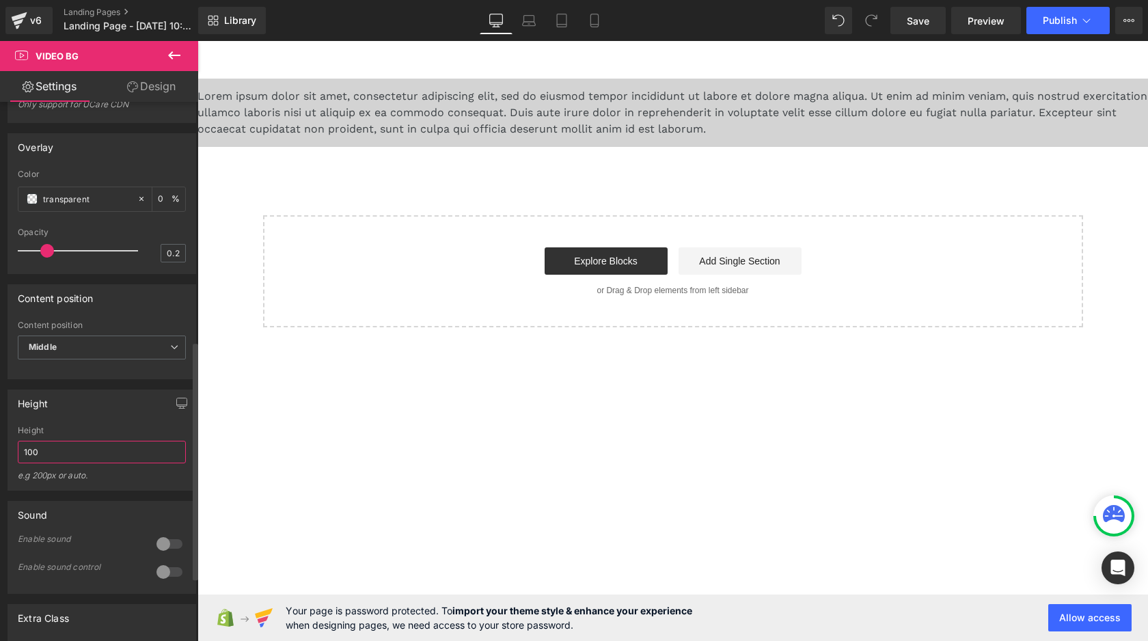
scroll to position [0, 0]
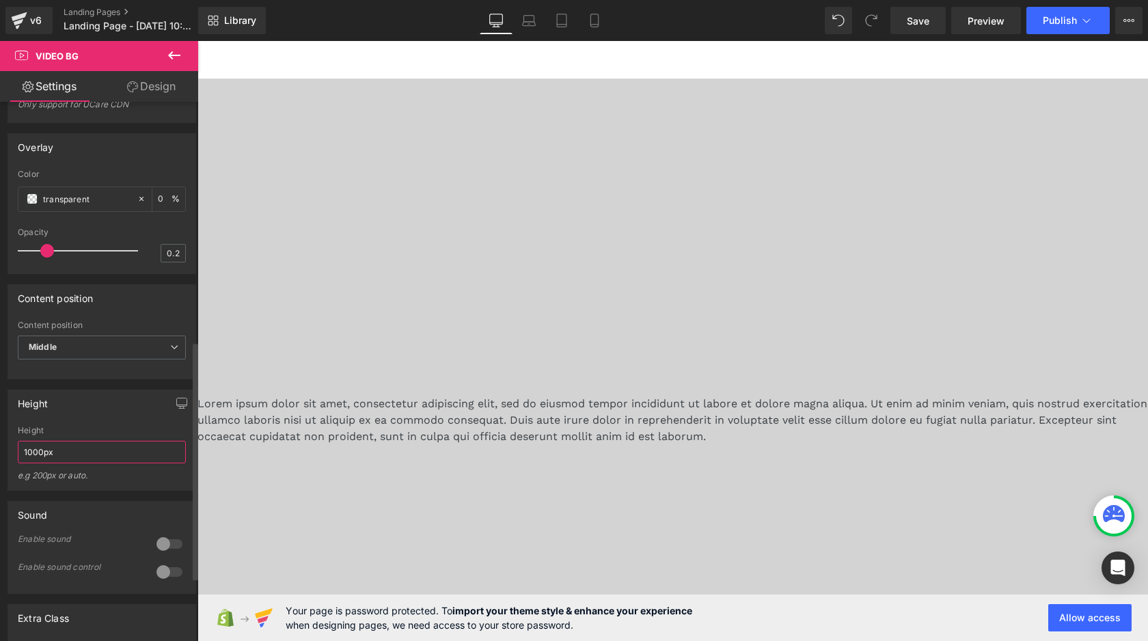
type input "1000px"
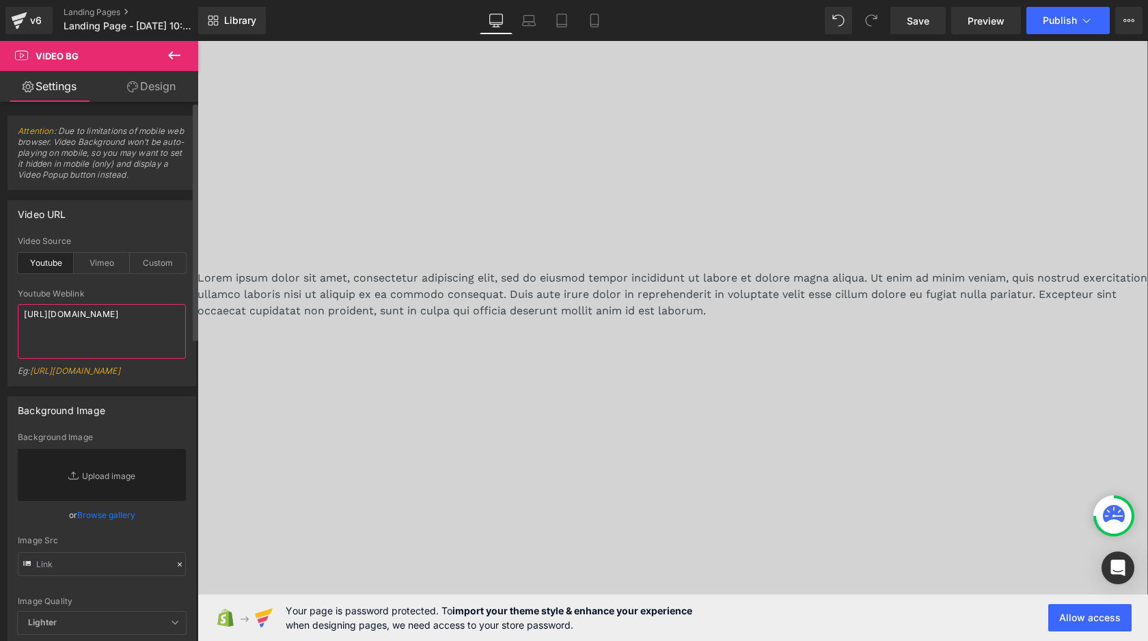
click at [90, 319] on textarea "[URL][DOMAIN_NAME]" at bounding box center [102, 331] width 168 height 55
paste textarea "MaHyd8yy47g"
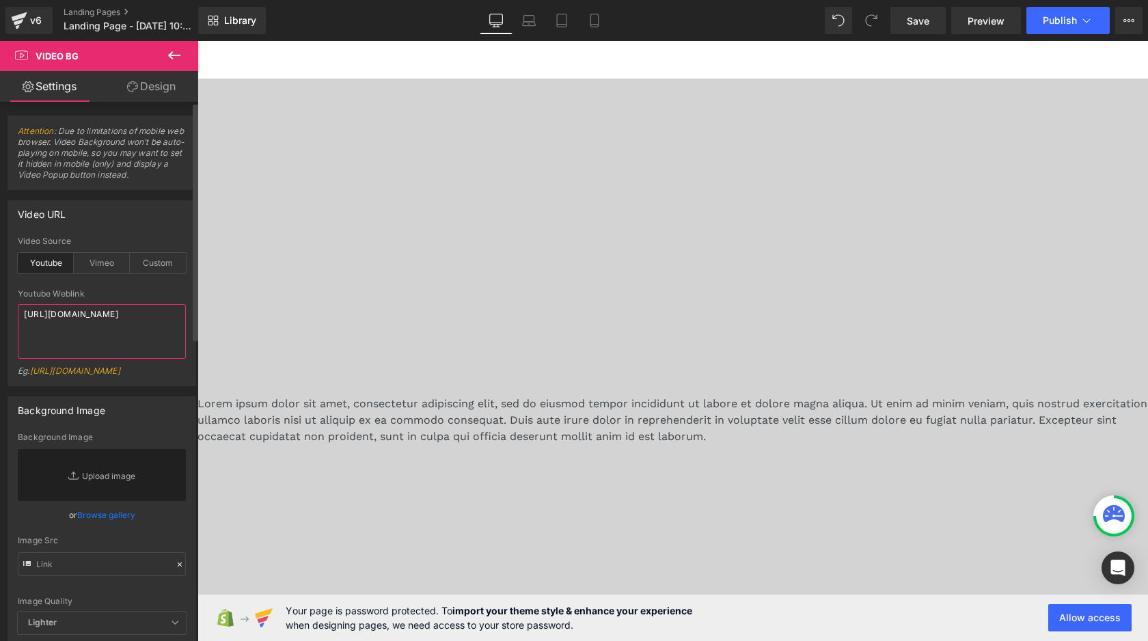
type textarea "[URL][DOMAIN_NAME]"
click at [124, 296] on div "Youtube Weblink" at bounding box center [102, 294] width 168 height 10
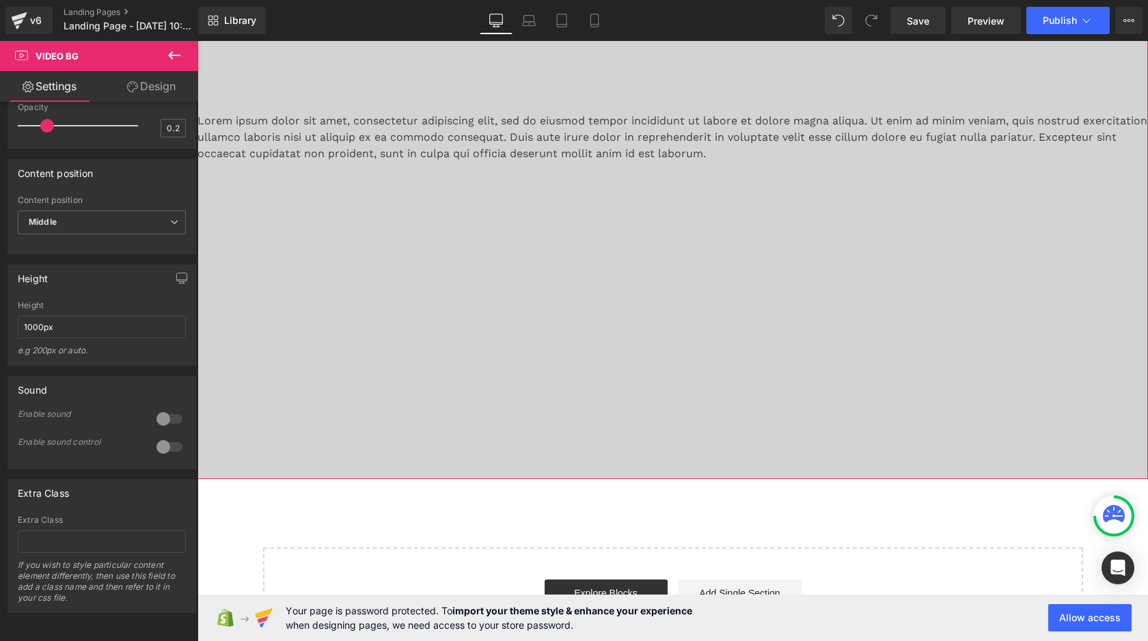
scroll to position [291, 0]
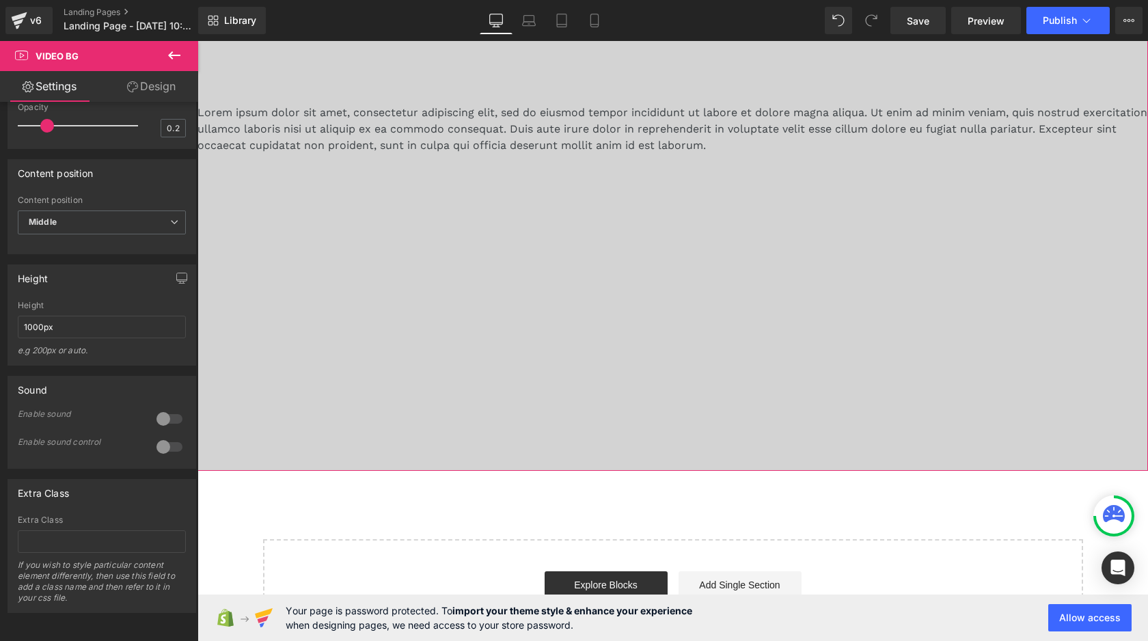
click at [361, 417] on div at bounding box center [673, 129] width 951 height 684
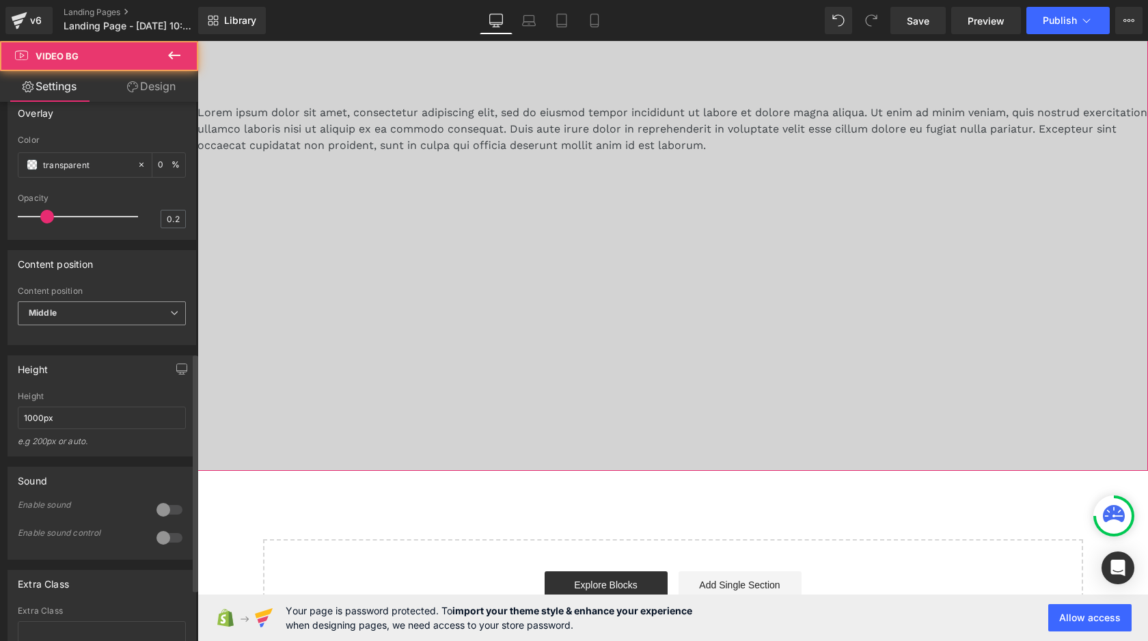
scroll to position [569, 0]
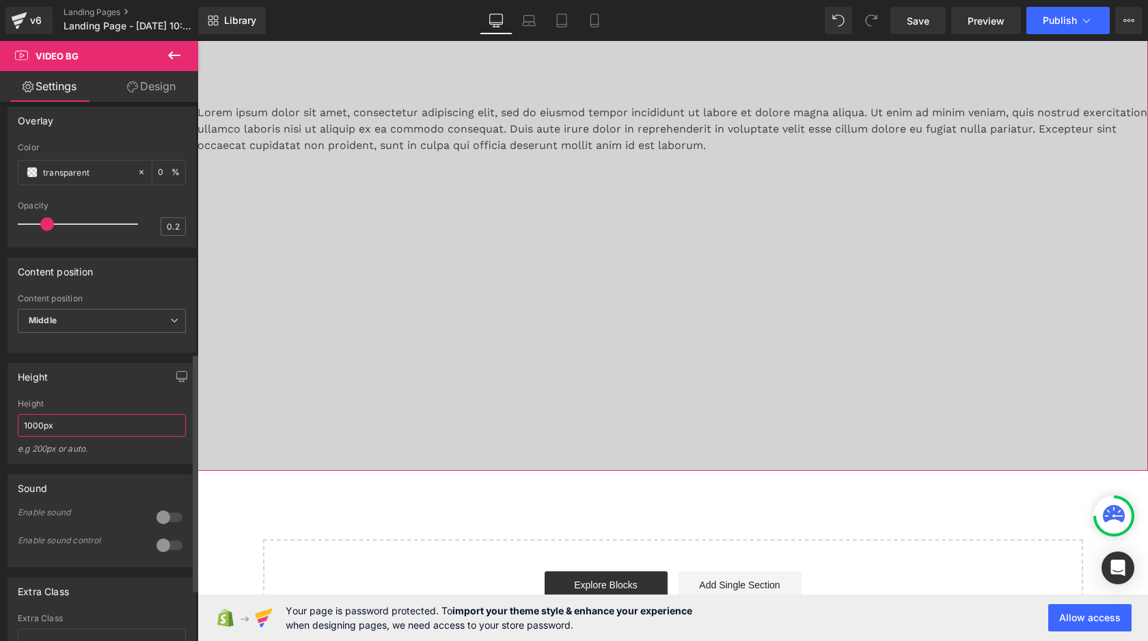
click at [66, 437] on input "1000px" at bounding box center [102, 425] width 168 height 23
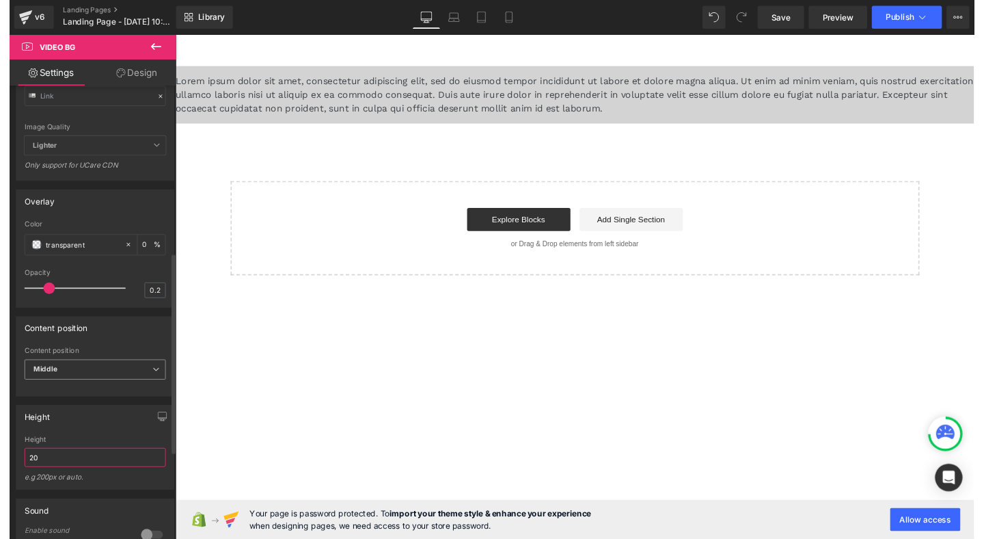
scroll to position [0, 0]
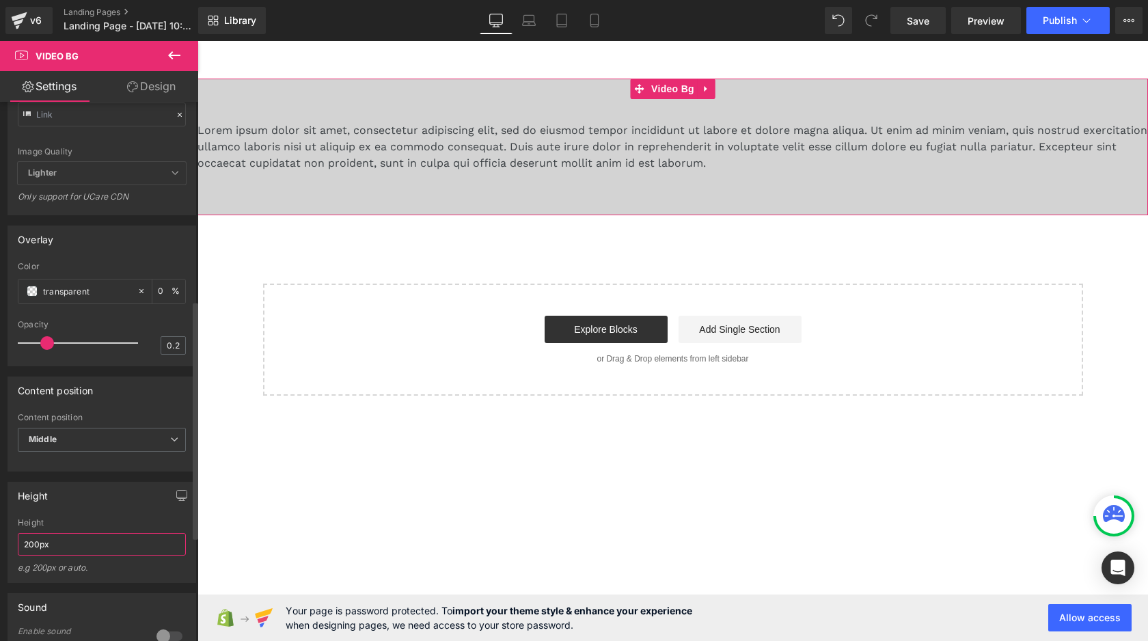
click at [92, 546] on input "200px" at bounding box center [102, 544] width 168 height 23
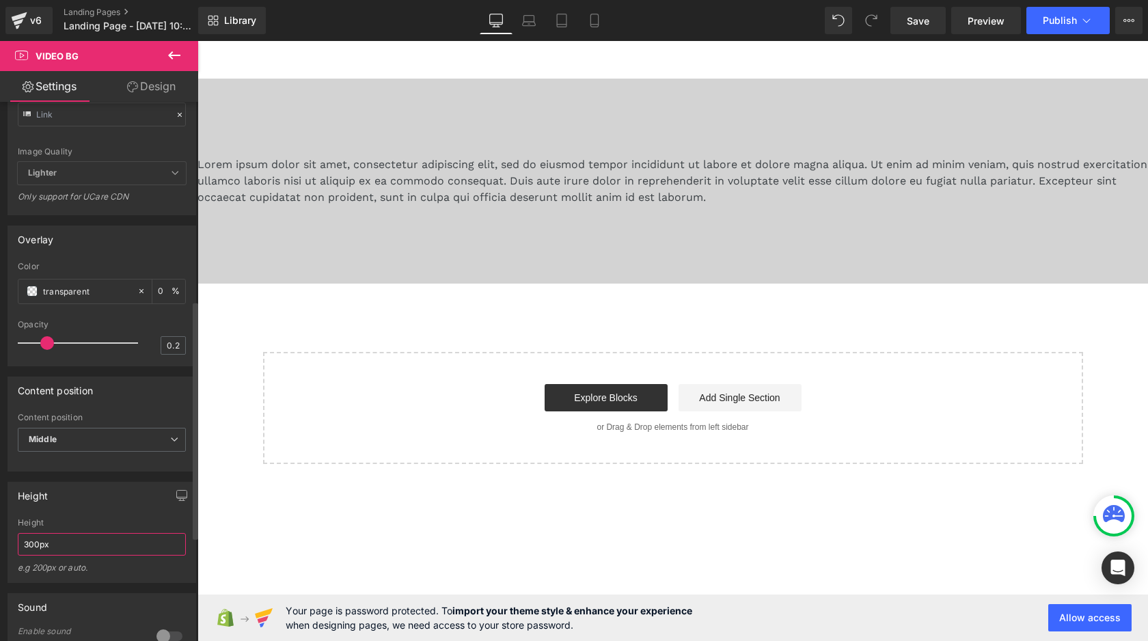
click at [120, 546] on input "300px" at bounding box center [102, 544] width 168 height 23
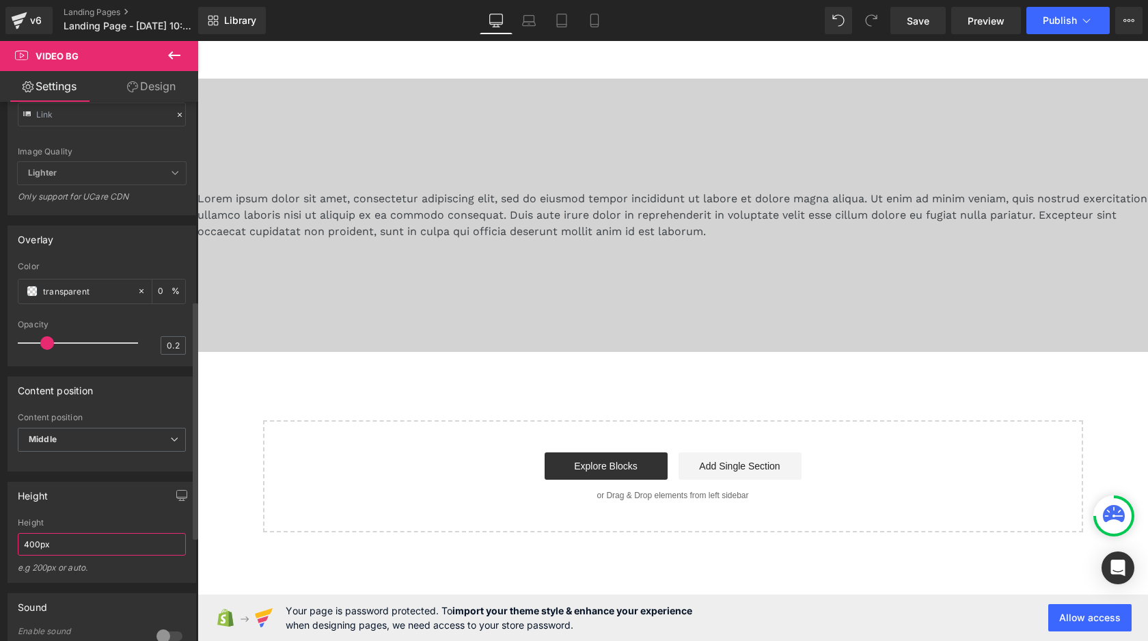
click at [145, 543] on input "400px" at bounding box center [102, 544] width 168 height 23
click at [145, 544] on input "400px" at bounding box center [102, 544] width 168 height 23
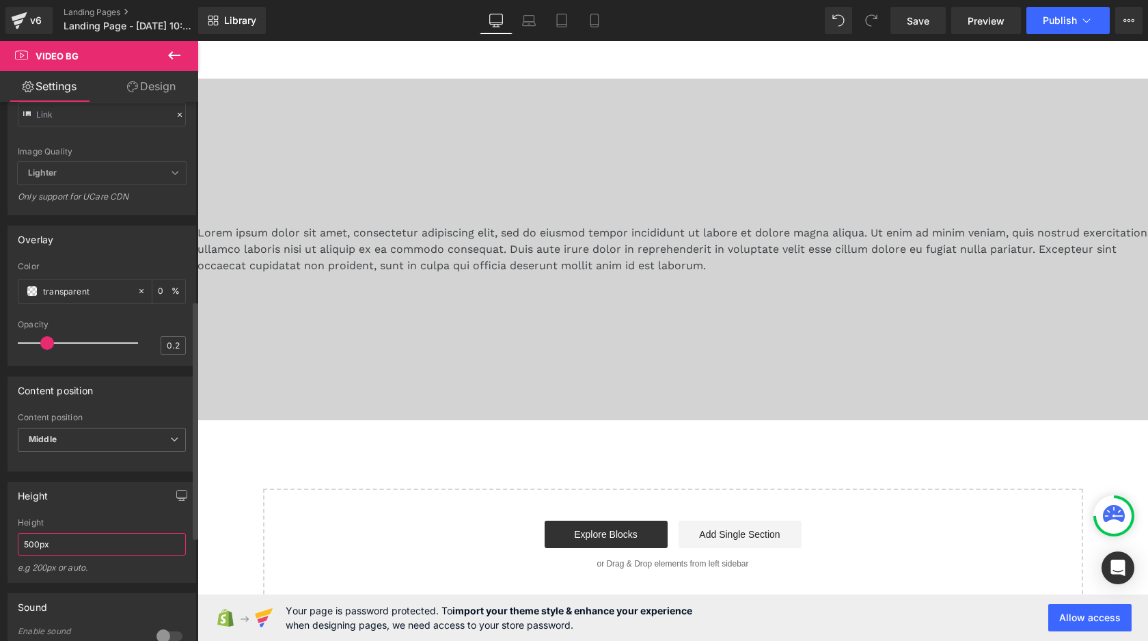
click at [145, 544] on input "500px" at bounding box center [102, 544] width 168 height 23
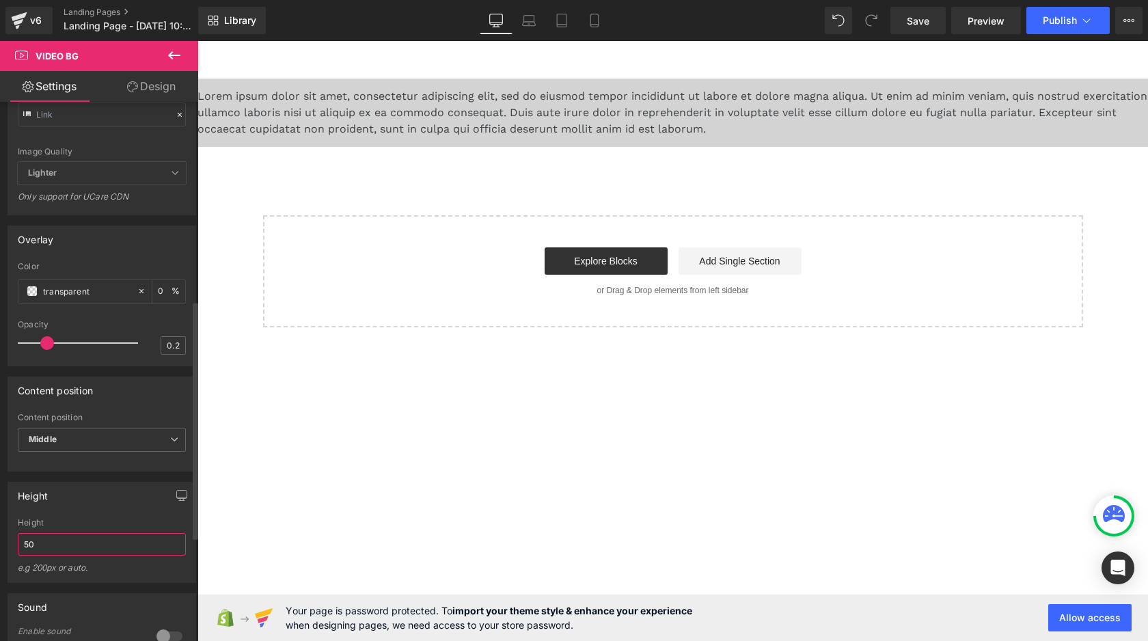
type input "5"
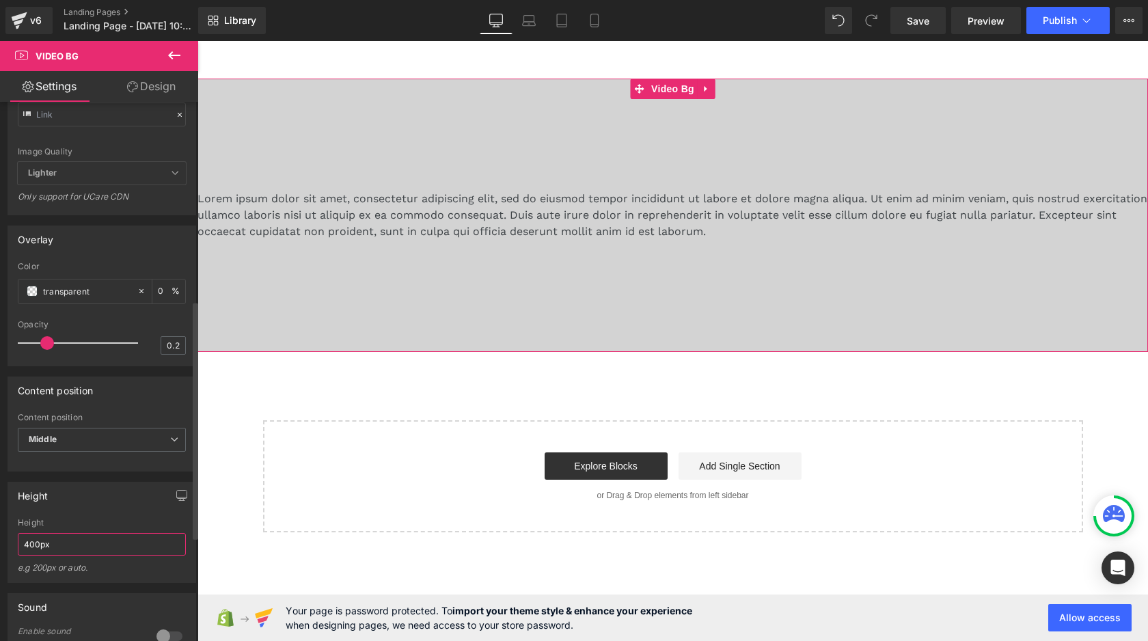
click at [103, 556] on input "400px" at bounding box center [102, 544] width 168 height 23
click at [103, 528] on div "Height" at bounding box center [102, 523] width 168 height 10
click at [90, 552] on input "400px" at bounding box center [102, 544] width 168 height 23
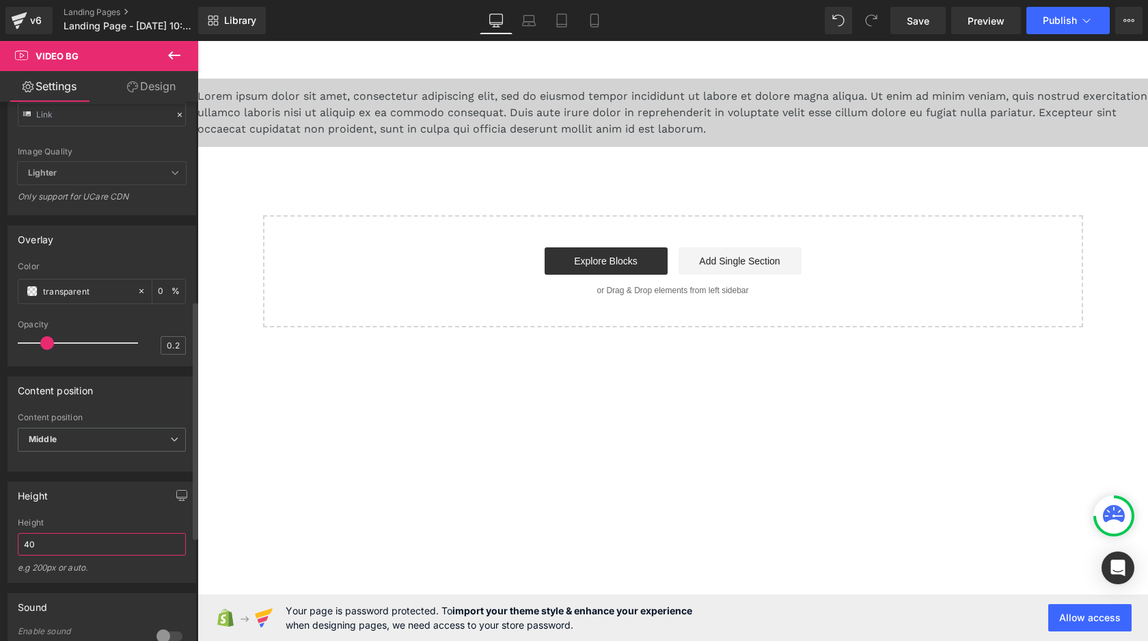
type input "4"
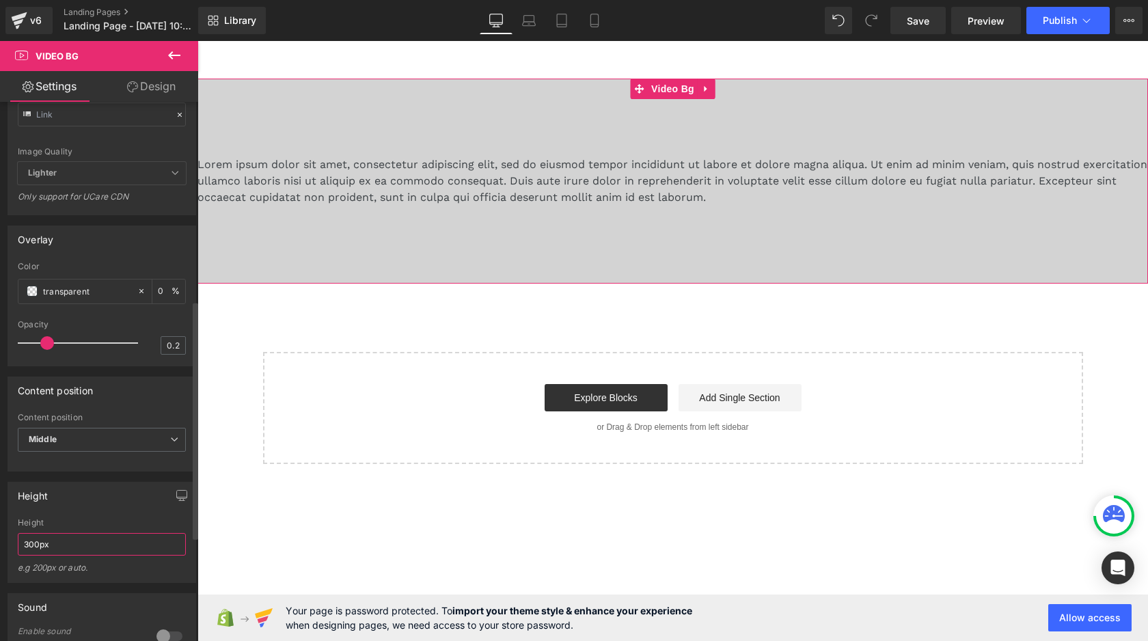
click at [110, 544] on input "300px" at bounding box center [102, 544] width 168 height 23
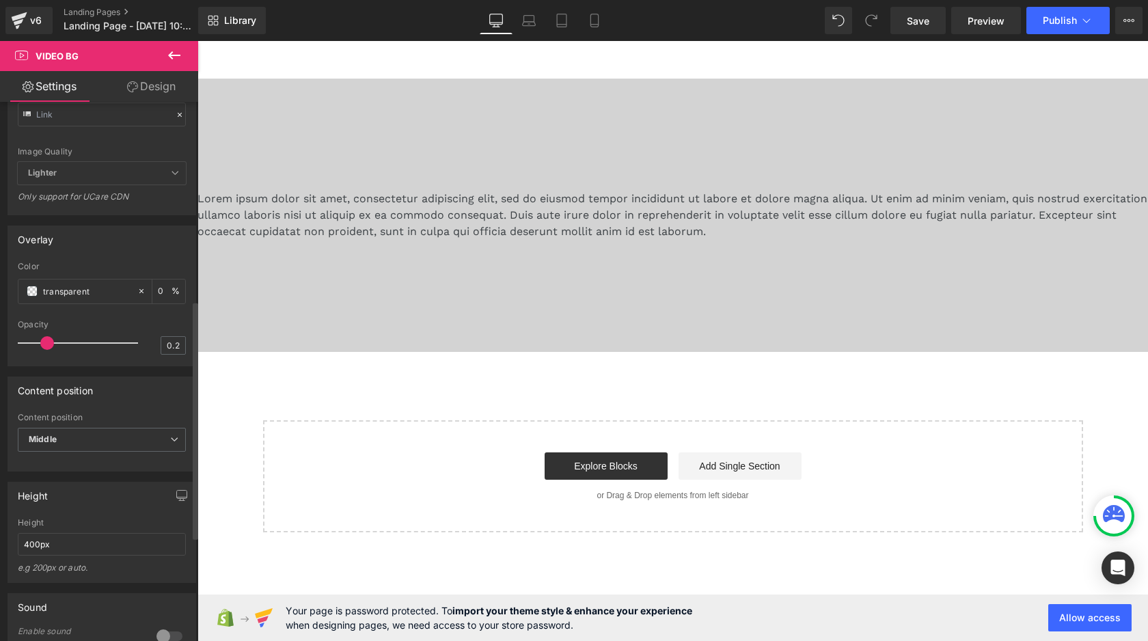
click at [130, 522] on div "Height 400px Height 400px e.g 200px or auto. 400px Height 400px e.g 200px or au…" at bounding box center [102, 532] width 189 height 101
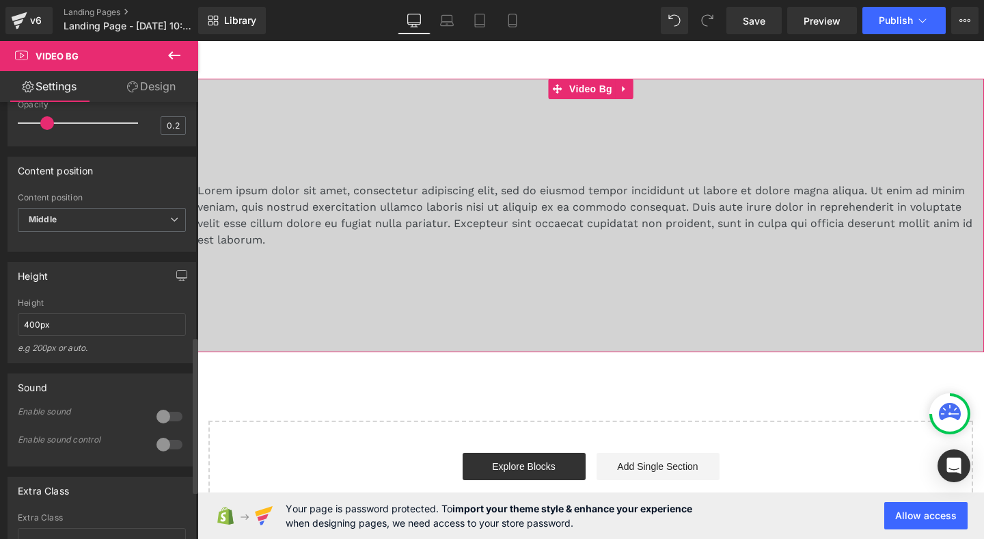
scroll to position [716, 0]
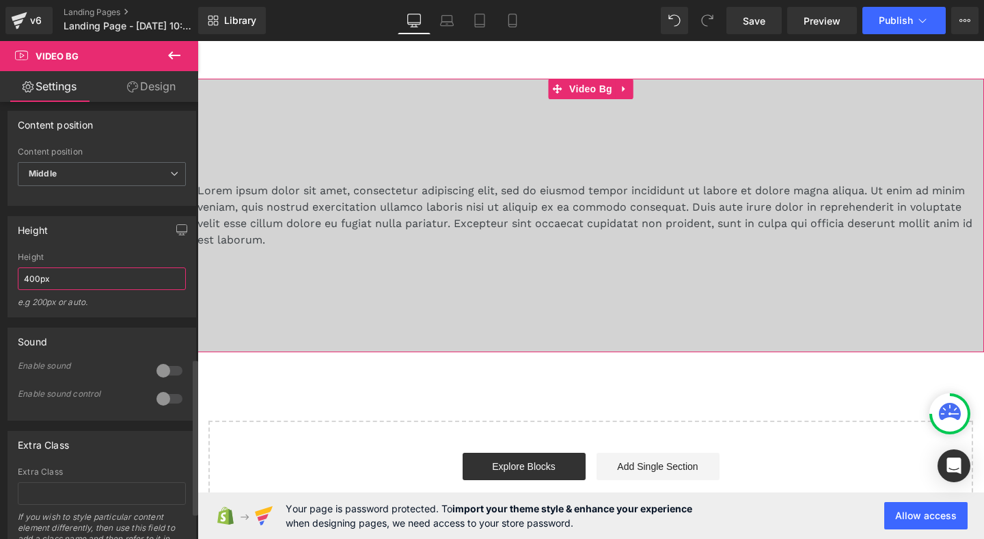
click at [58, 287] on input "400px" at bounding box center [102, 278] width 168 height 23
click at [58, 288] on input "400px" at bounding box center [102, 278] width 168 height 23
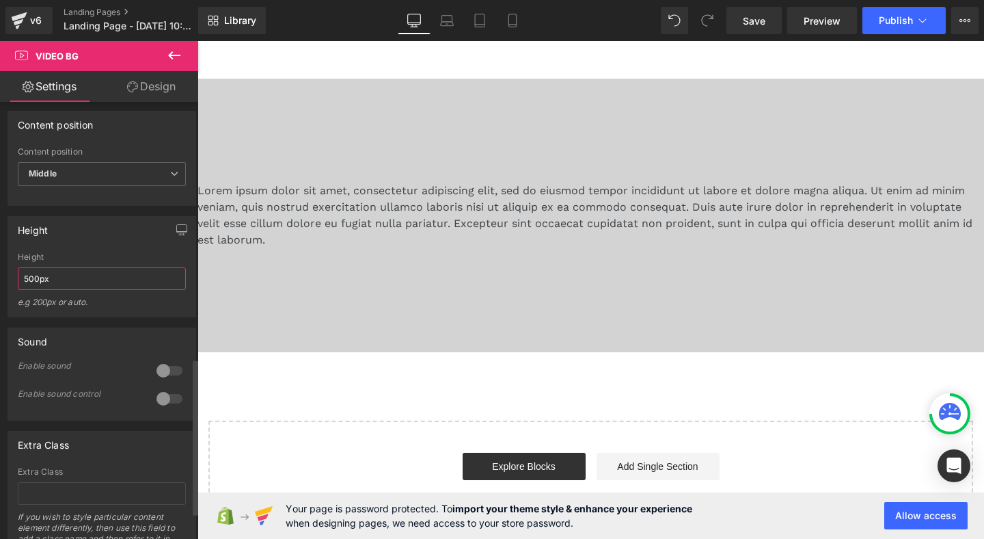
click at [85, 290] on input "500px" at bounding box center [102, 278] width 168 height 23
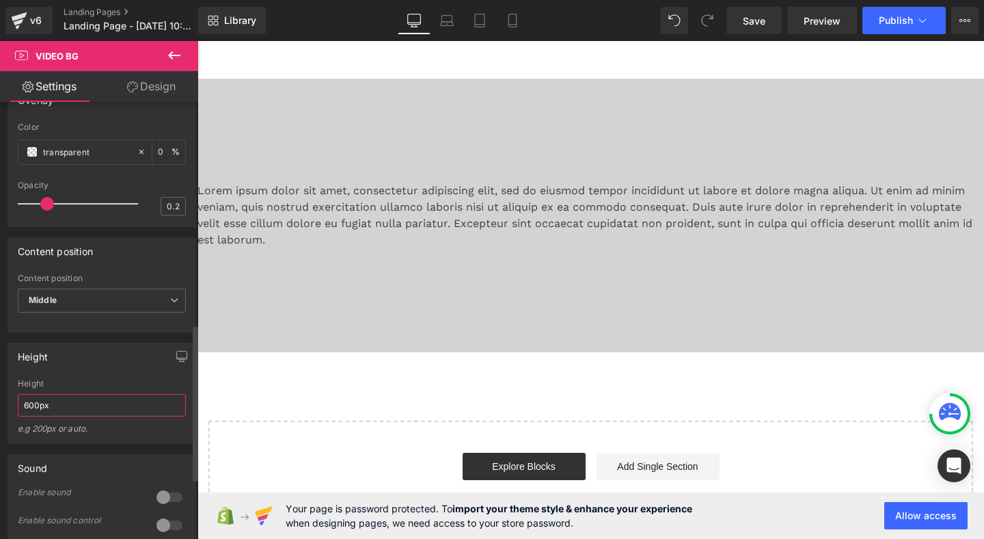
scroll to position [621, 0]
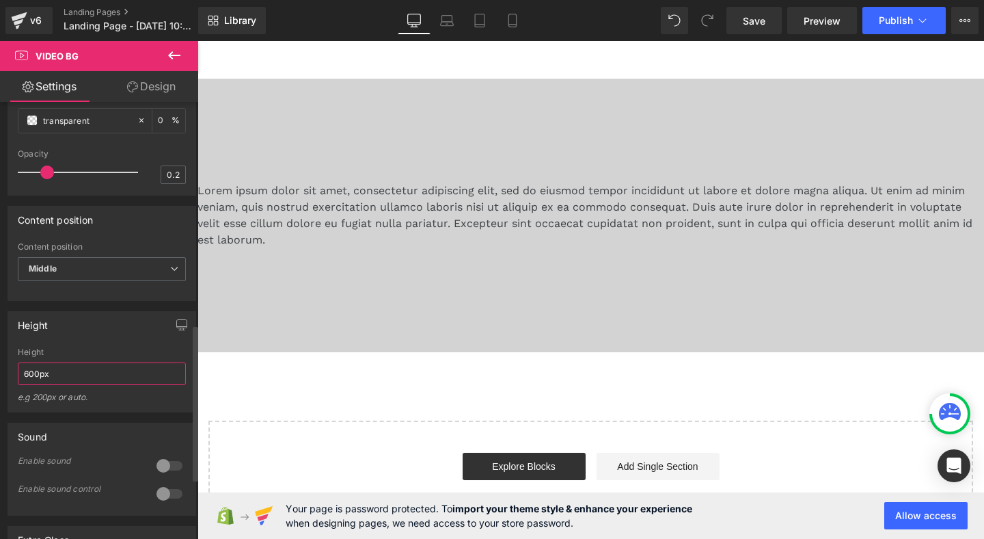
click at [85, 385] on input "600px" at bounding box center [102, 373] width 168 height 23
click at [81, 381] on input "400px" at bounding box center [102, 373] width 168 height 23
type input "200px"
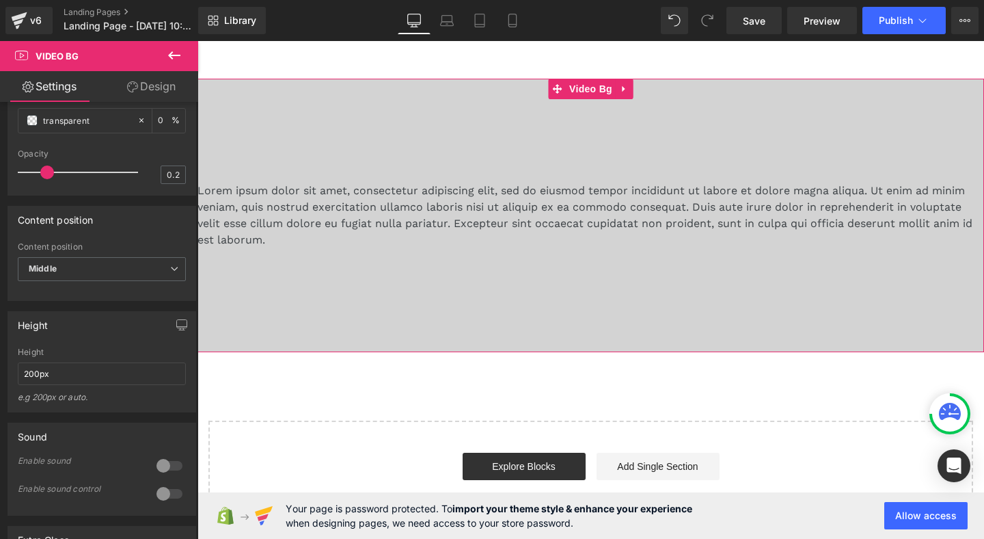
click at [396, 297] on div at bounding box center [591, 215] width 787 height 273
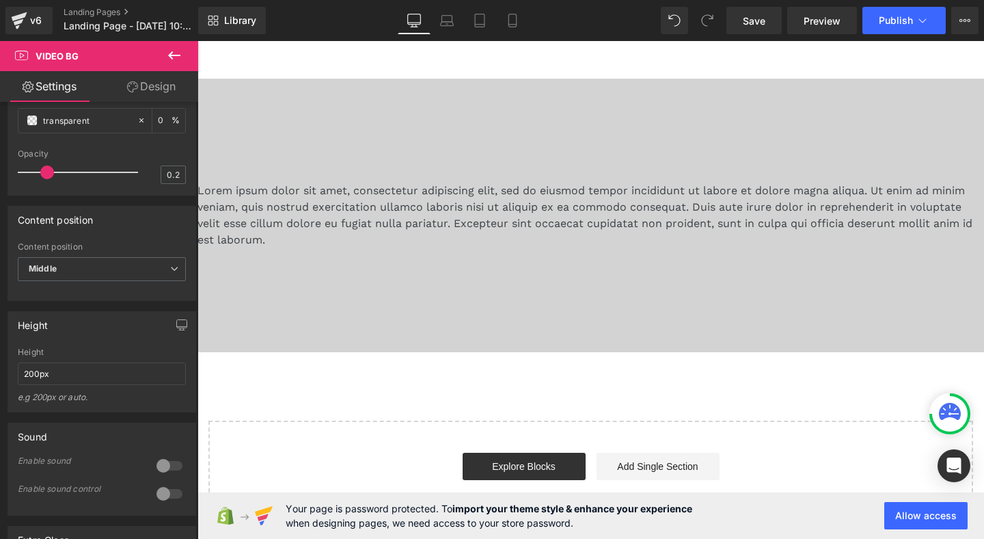
click at [175, 49] on icon at bounding box center [174, 55] width 16 height 16
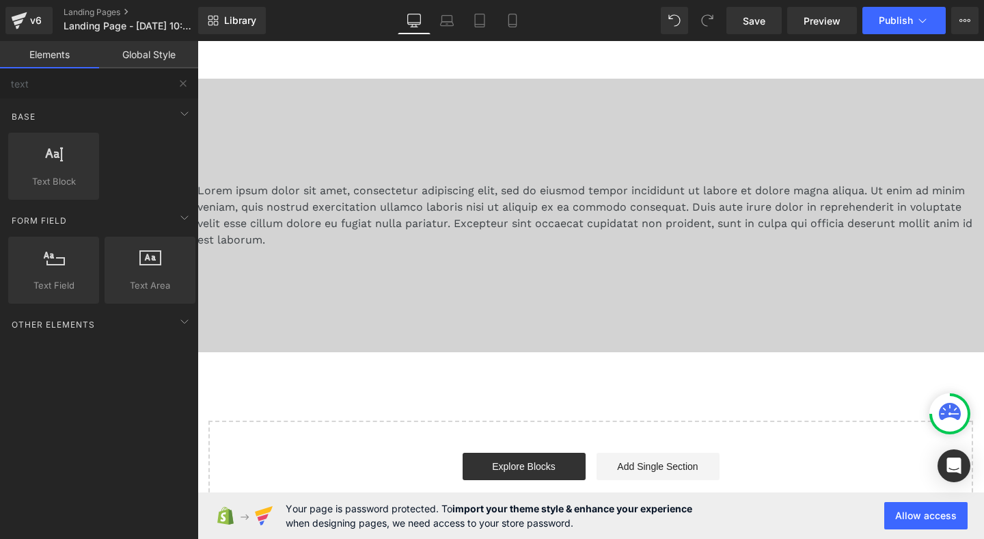
click at [323, 392] on div "Lorem ipsum dolor sit amet, consectetur adipiscing elit, sed do eiusmod tempor …" at bounding box center [591, 306] width 787 height 454
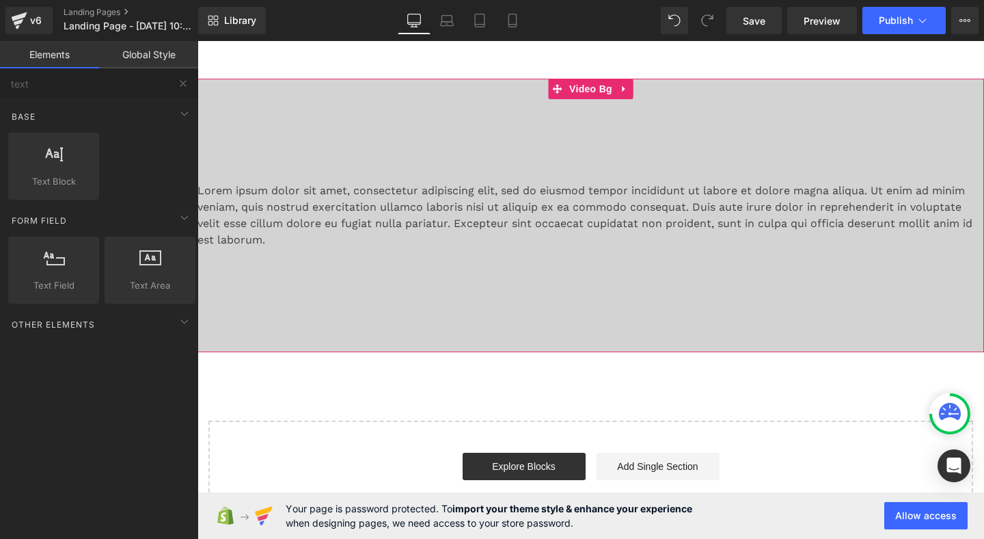
click at [354, 273] on div at bounding box center [591, 215] width 787 height 273
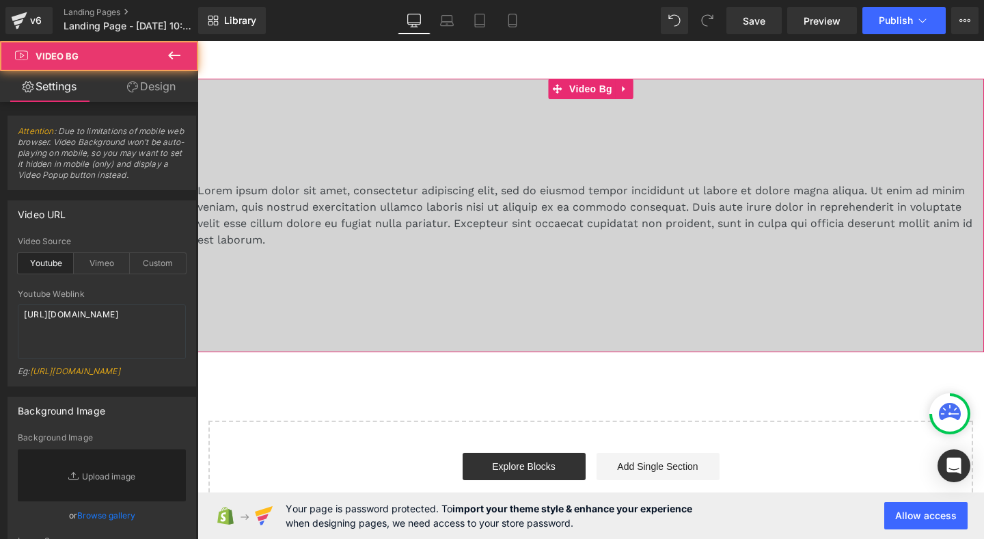
click at [62, 364] on div "Youtube Weblink [URL][DOMAIN_NAME] Eg: [URL][DOMAIN_NAME]" at bounding box center [102, 337] width 168 height 96
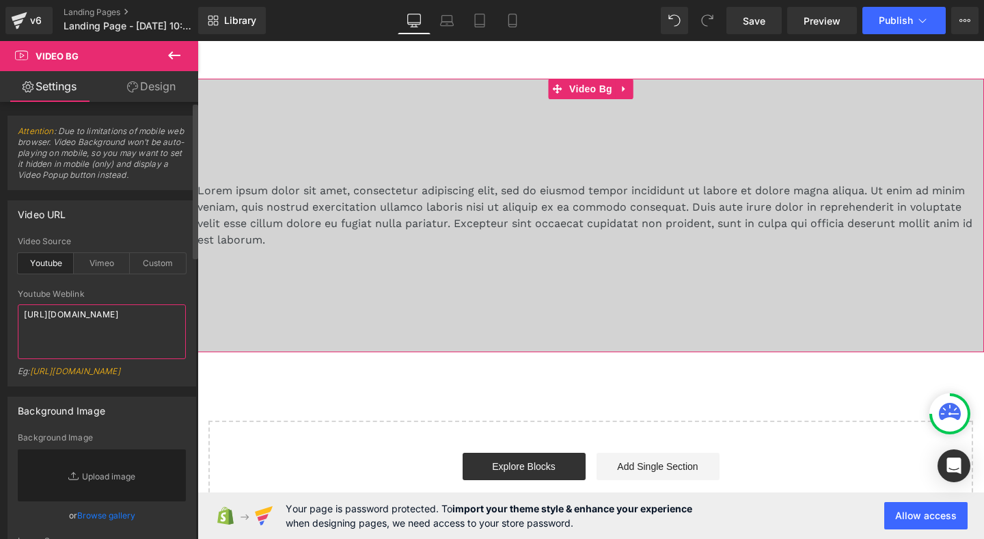
click at [72, 330] on textarea "[URL][DOMAIN_NAME]" at bounding box center [102, 331] width 168 height 55
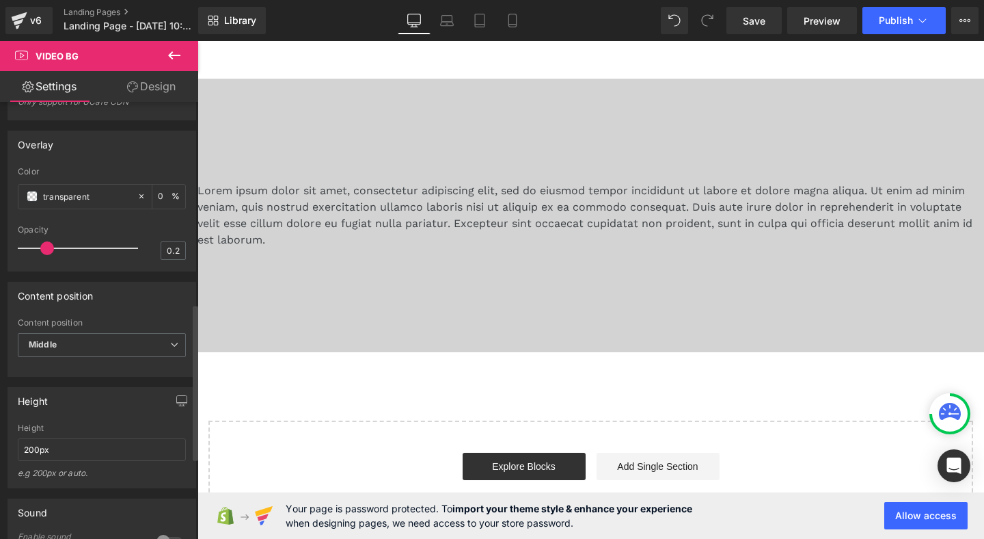
scroll to position [572, 0]
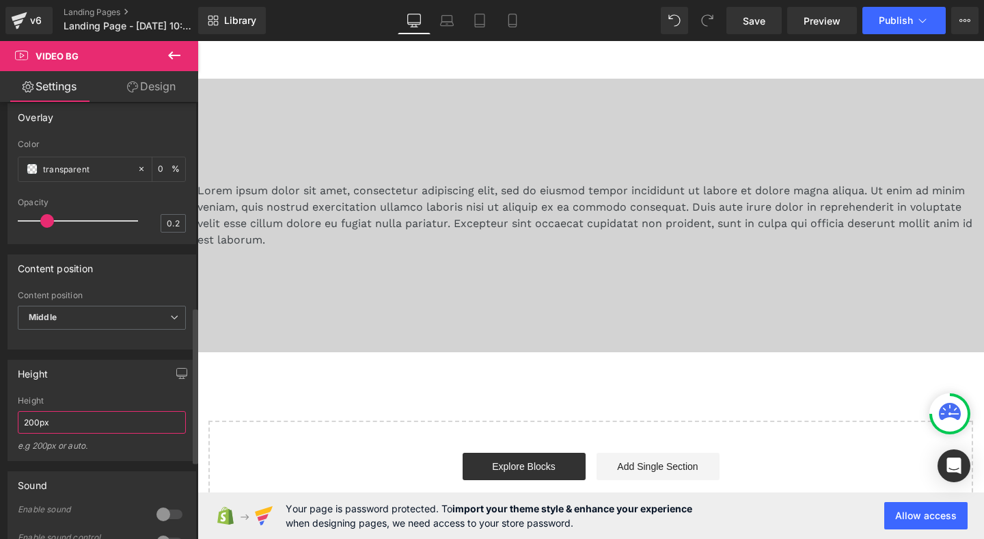
click at [79, 431] on input "200px" at bounding box center [102, 422] width 168 height 23
type input "1000px"
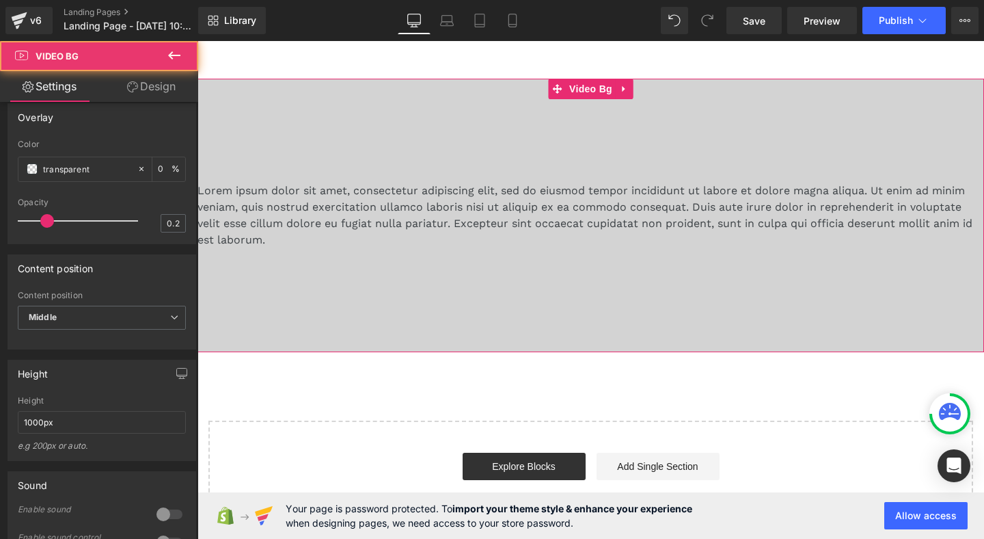
click at [321, 302] on div at bounding box center [591, 215] width 787 height 273
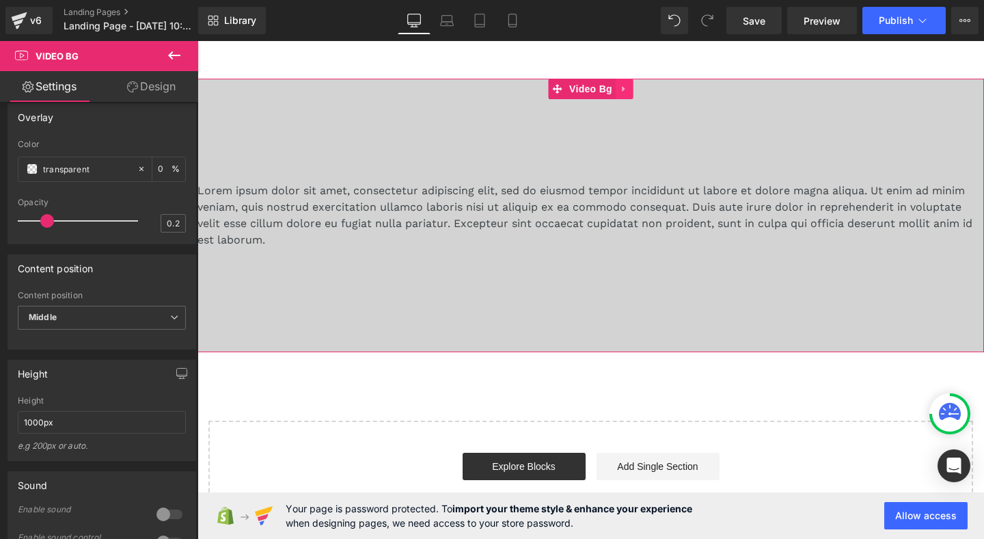
click at [626, 85] on icon at bounding box center [625, 89] width 10 height 10
click at [636, 90] on icon at bounding box center [634, 89] width 10 height 10
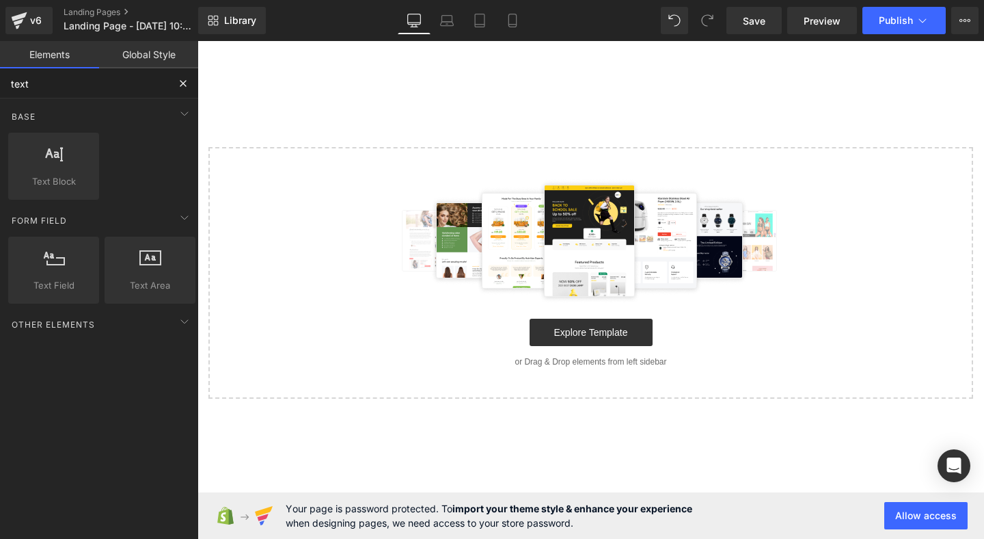
click at [95, 88] on input "text" at bounding box center [84, 83] width 168 height 30
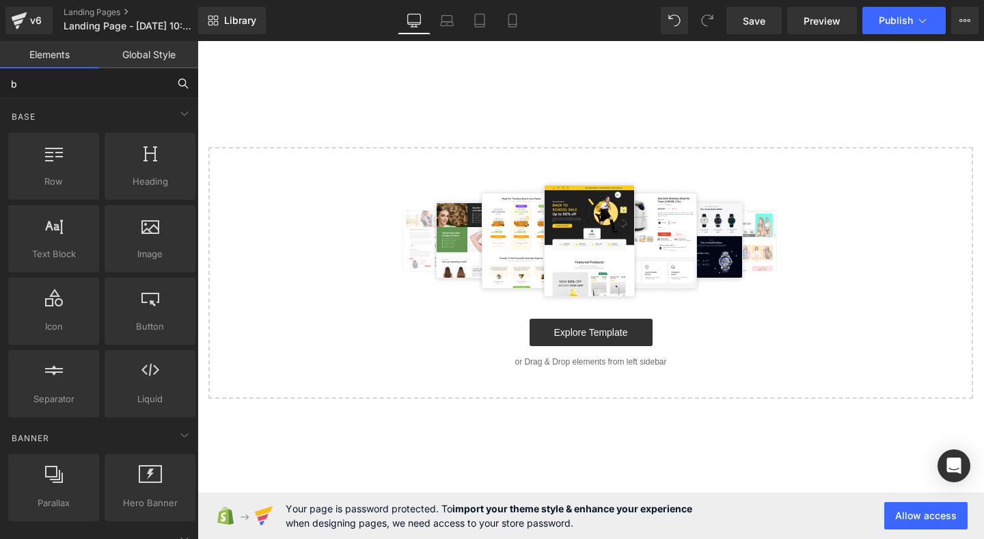
type input "bg"
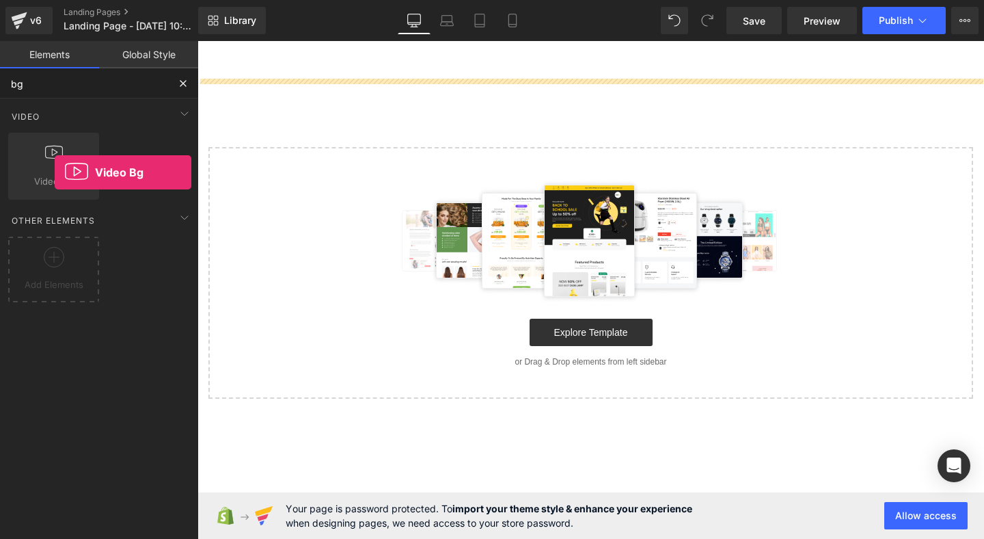
drag, startPoint x: 252, startPoint y: 213, endPoint x: 451, endPoint y: 89, distance: 234.6
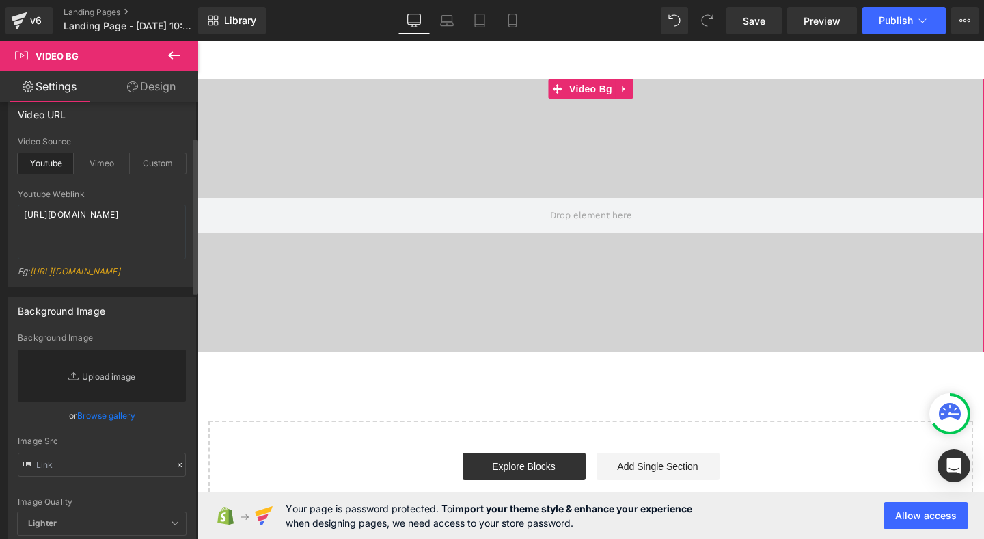
scroll to position [99, 0]
click at [88, 229] on textarea "[URL][DOMAIN_NAME]" at bounding box center [102, 232] width 168 height 55
paste textarea "MaHyd8yy47g"
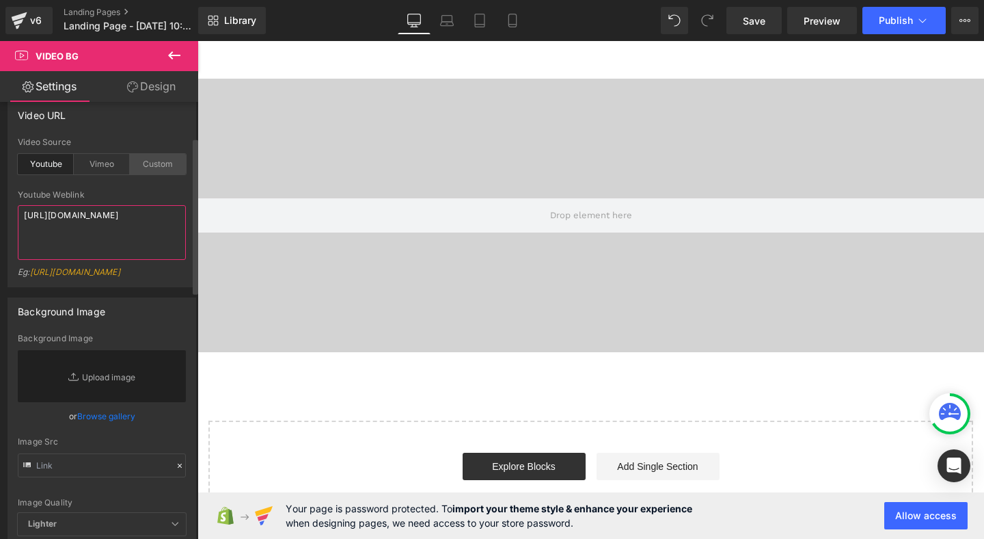
type textarea "[URL][DOMAIN_NAME]"
click at [130, 170] on div "Custom" at bounding box center [158, 164] width 56 height 21
click at [21, 163] on div "Youtube" at bounding box center [46, 164] width 56 height 21
click at [109, 225] on textarea "[URL][DOMAIN_NAME]" at bounding box center [102, 232] width 168 height 55
click at [113, 194] on div "Youtube Weblink" at bounding box center [102, 195] width 168 height 10
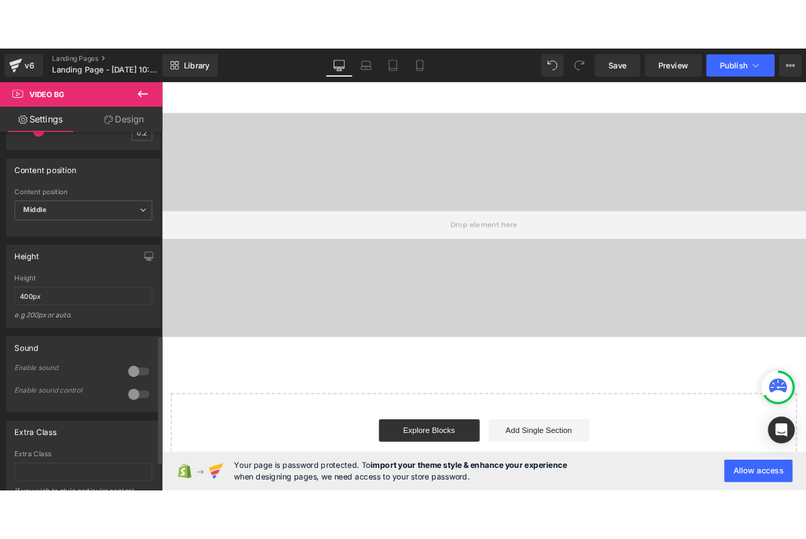
scroll to position [692, 0]
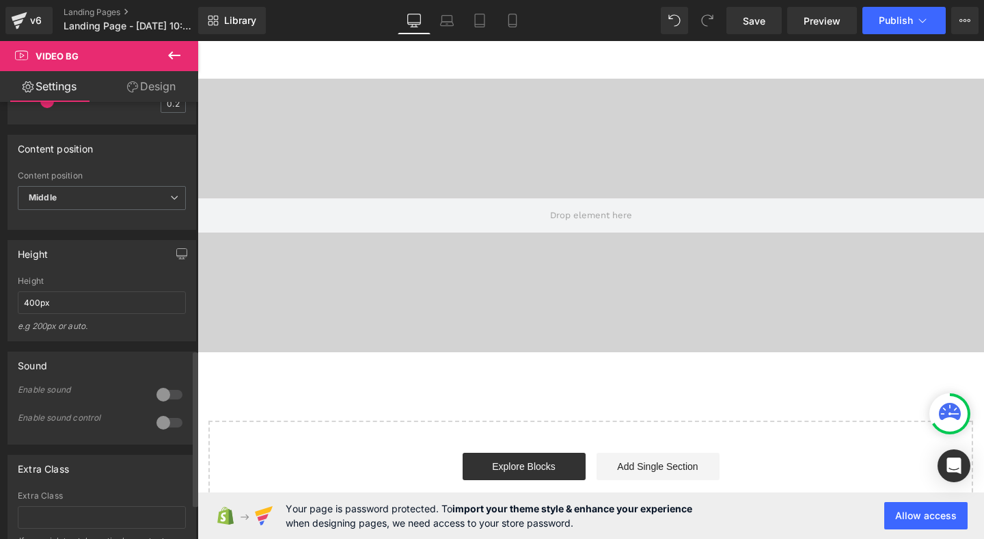
click at [118, 286] on div "Height" at bounding box center [102, 281] width 168 height 10
click at [116, 306] on input "400px" at bounding box center [102, 302] width 168 height 23
type input "600px"
click at [103, 282] on div "Height 600px Height 600px e.g 200px or auto. 400px Height 400px e.g 200px or au…" at bounding box center [102, 290] width 189 height 101
